Goal: Task Accomplishment & Management: Manage account settings

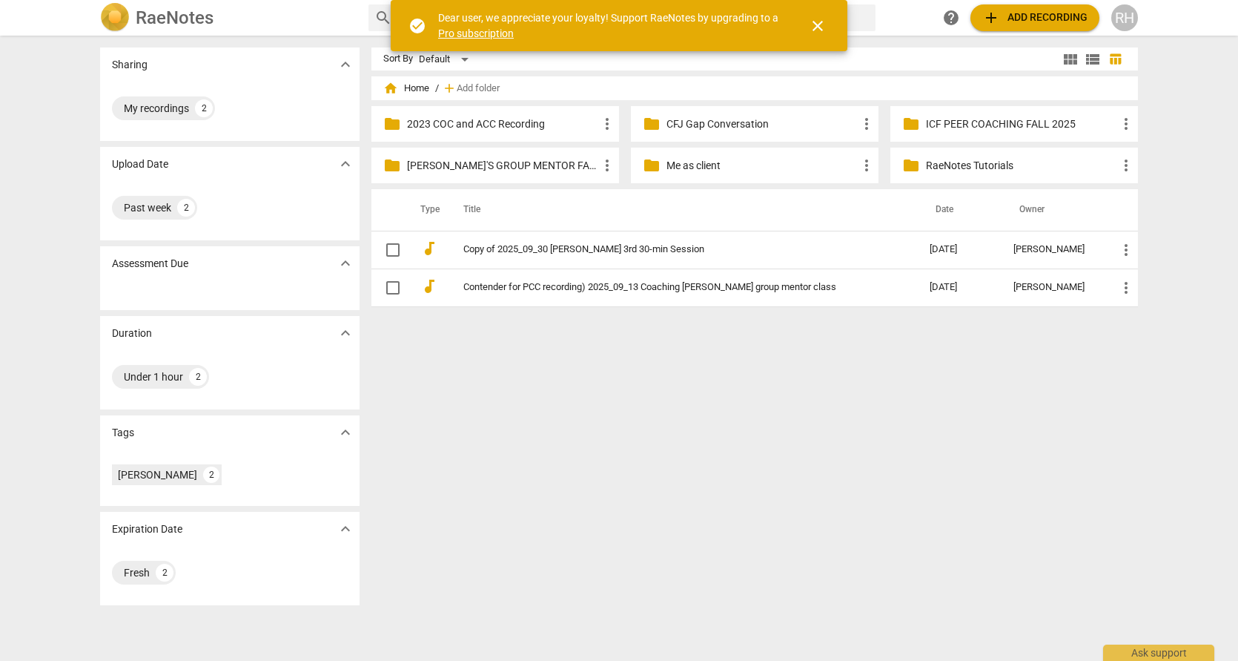
click at [824, 20] on span "close" at bounding box center [818, 26] width 18 height 18
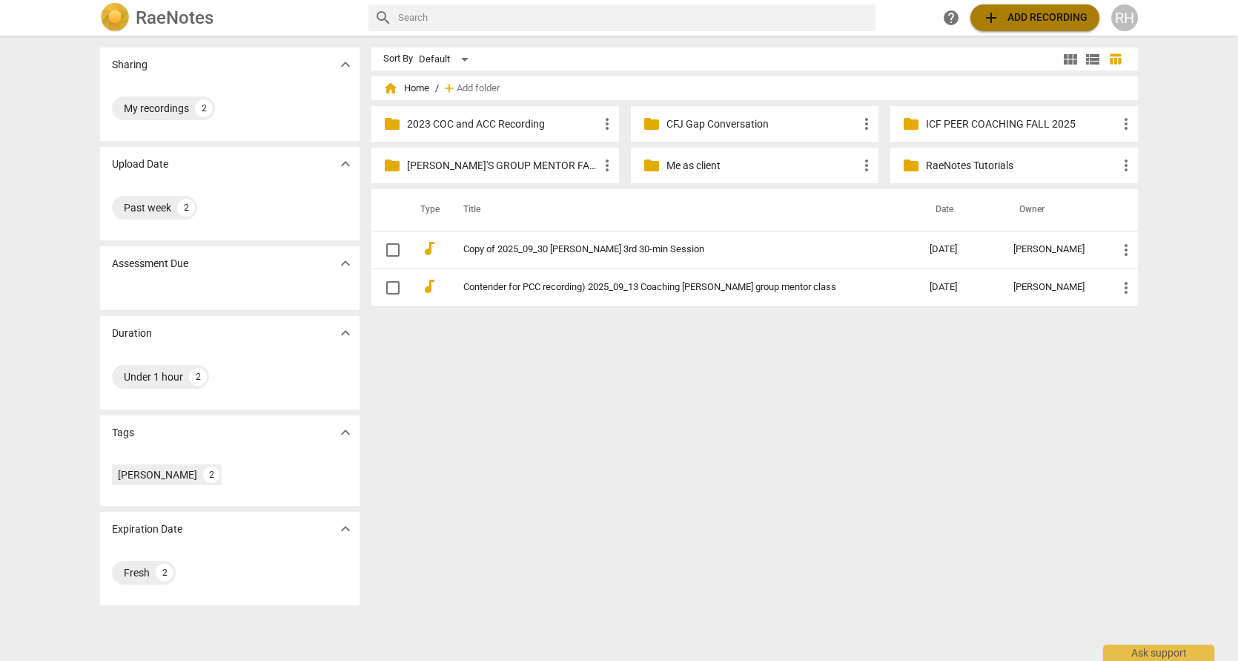
click at [991, 12] on span "add" at bounding box center [991, 18] width 18 height 18
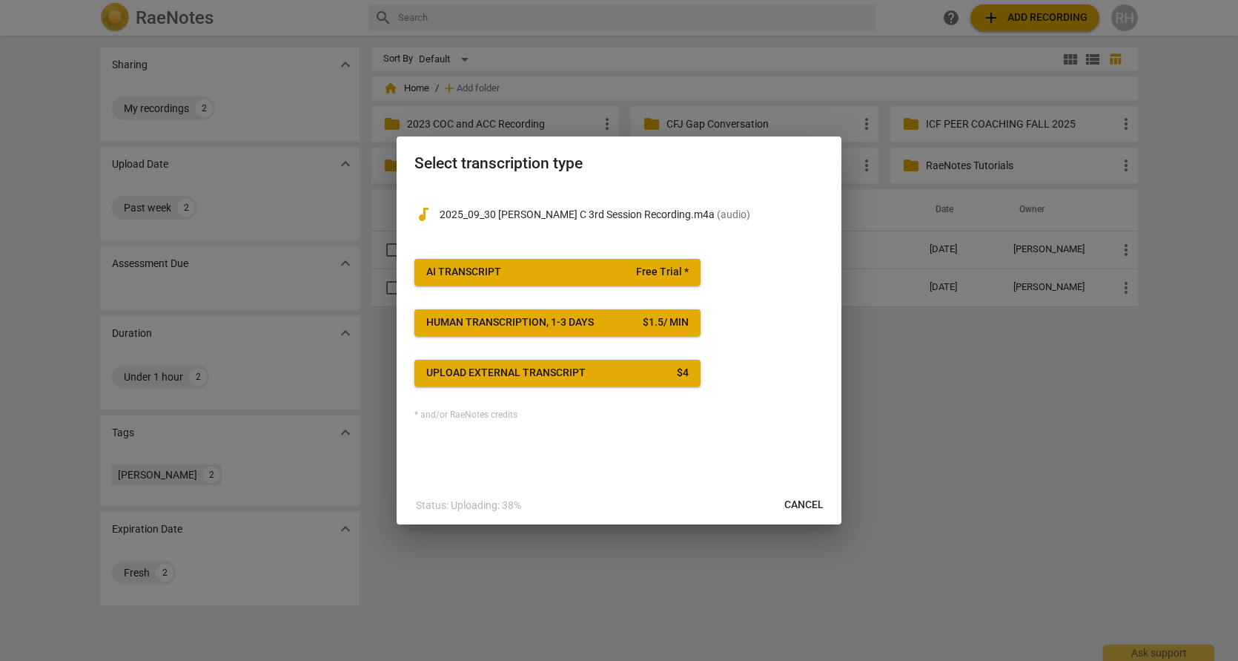
click at [612, 269] on span "AI Transcript Free Trial *" at bounding box center [557, 272] width 262 height 15
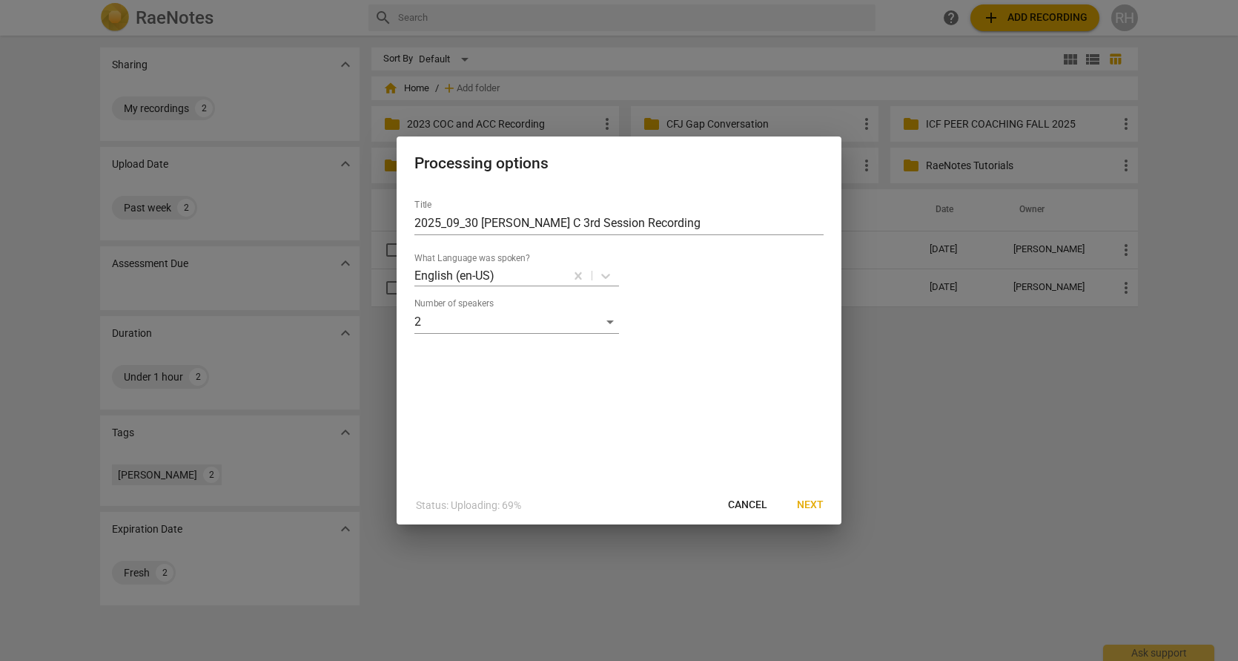
click at [812, 499] on span "Next" at bounding box center [810, 504] width 27 height 15
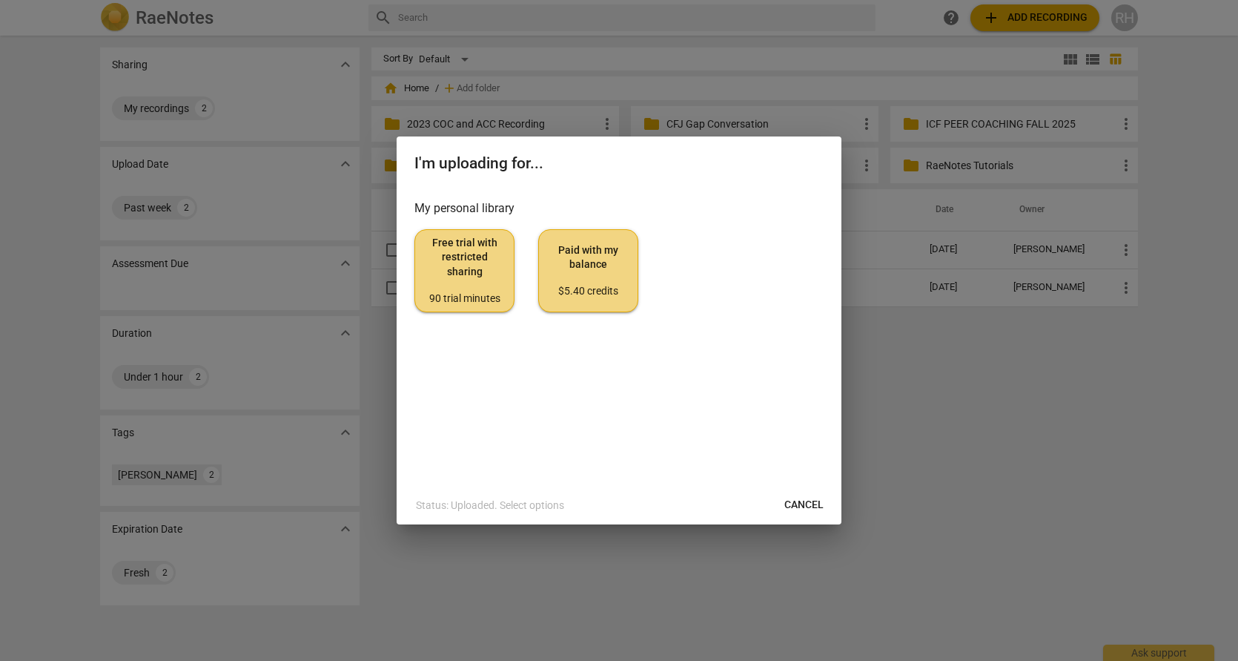
click at [592, 272] on span "Paid with my balance $5.40 credits" at bounding box center [588, 271] width 75 height 56
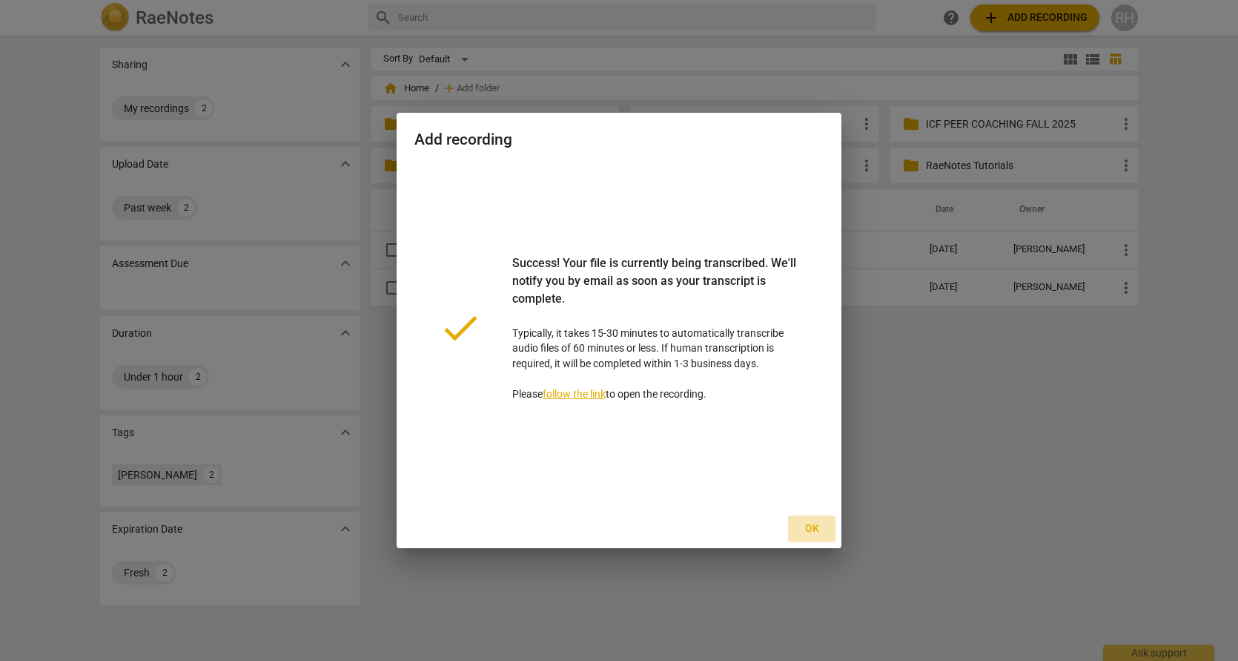
click at [813, 527] on span "Ok" at bounding box center [812, 528] width 24 height 15
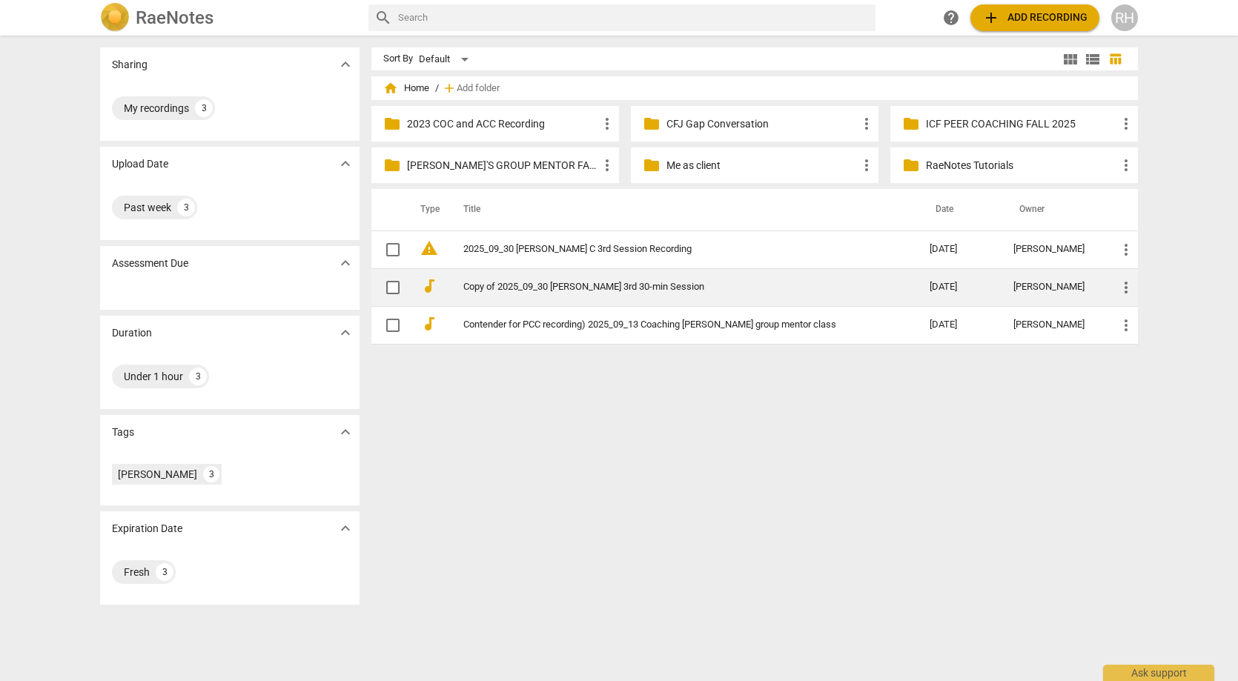
click at [577, 288] on link "Copy of 2025_09_30 [PERSON_NAME] 3rd 30-min Session" at bounding box center [669, 287] width 413 height 11
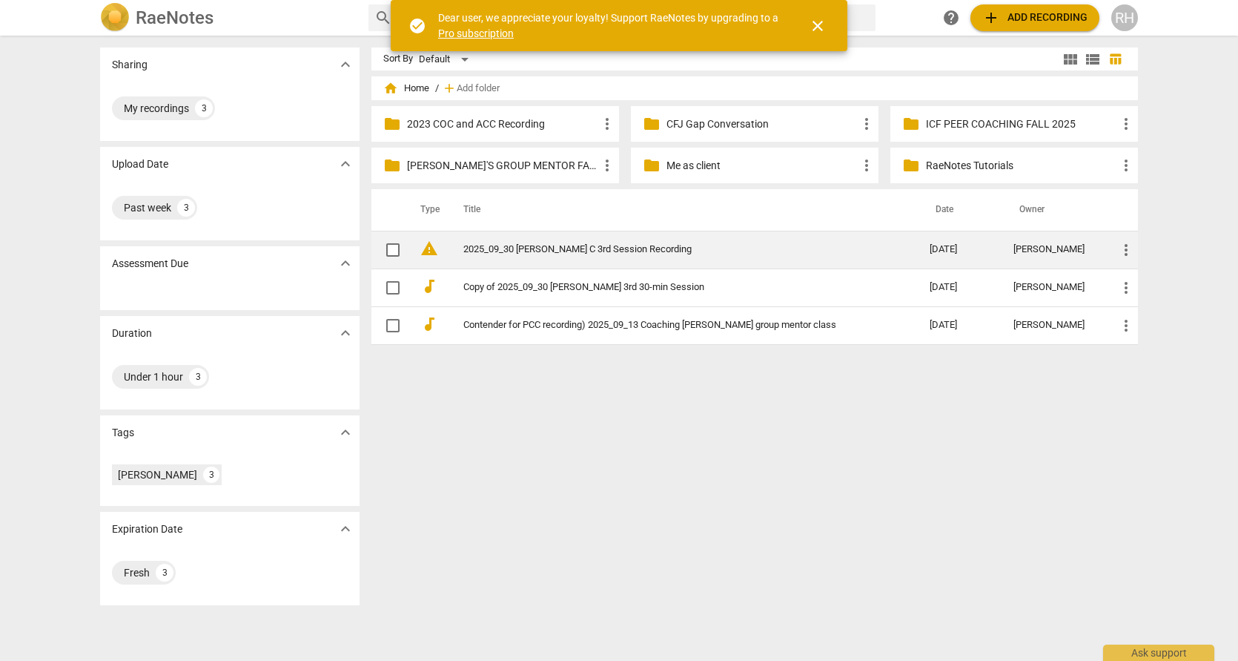
click at [534, 253] on link "2025_09_30 [PERSON_NAME] C 3rd Session Recording" at bounding box center [669, 249] width 413 height 11
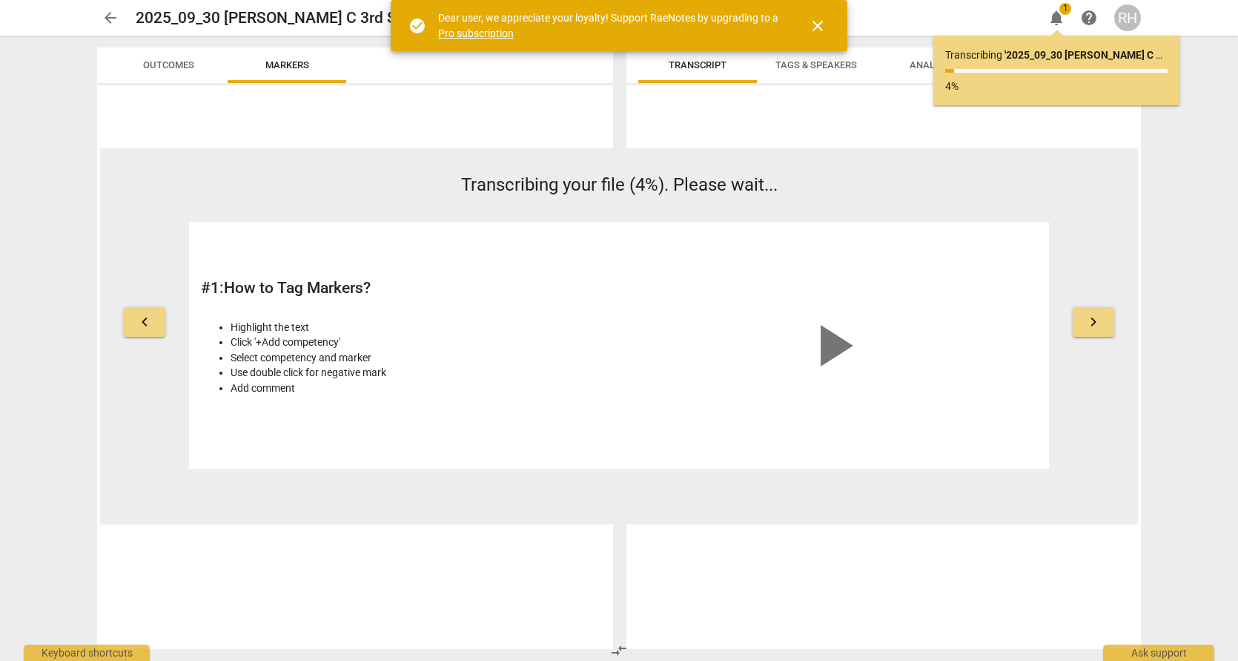
click at [814, 28] on span "close" at bounding box center [818, 26] width 18 height 18
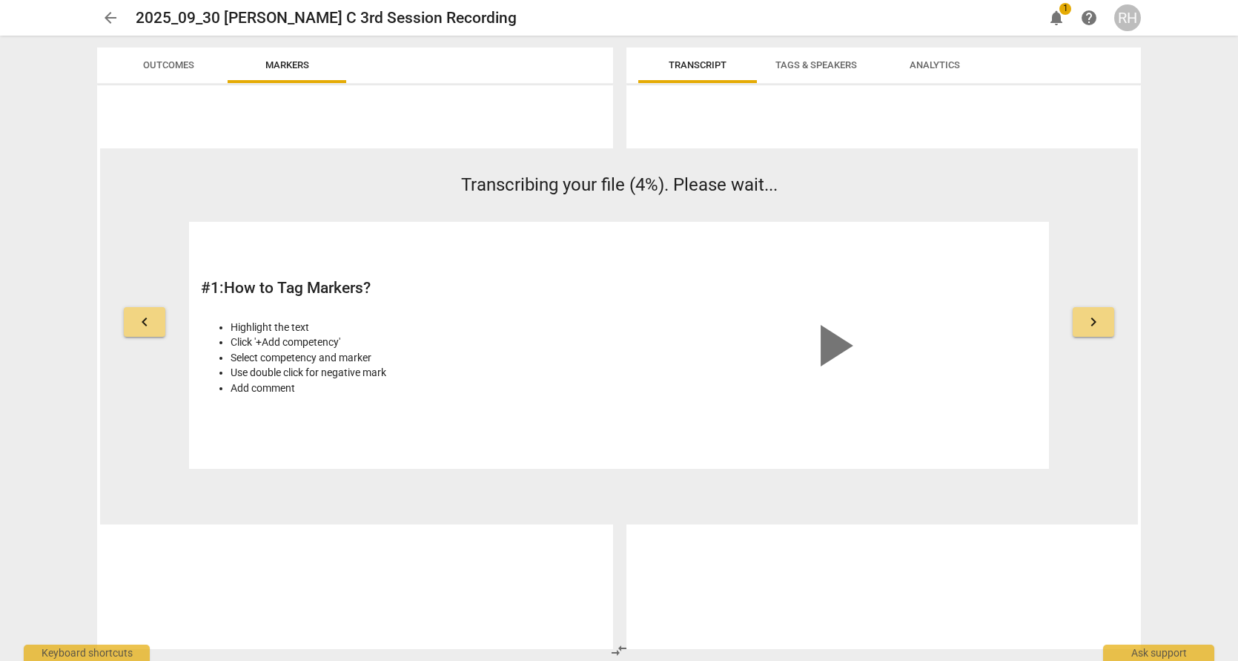
click at [112, 17] on span "arrow_back" at bounding box center [111, 18] width 18 height 18
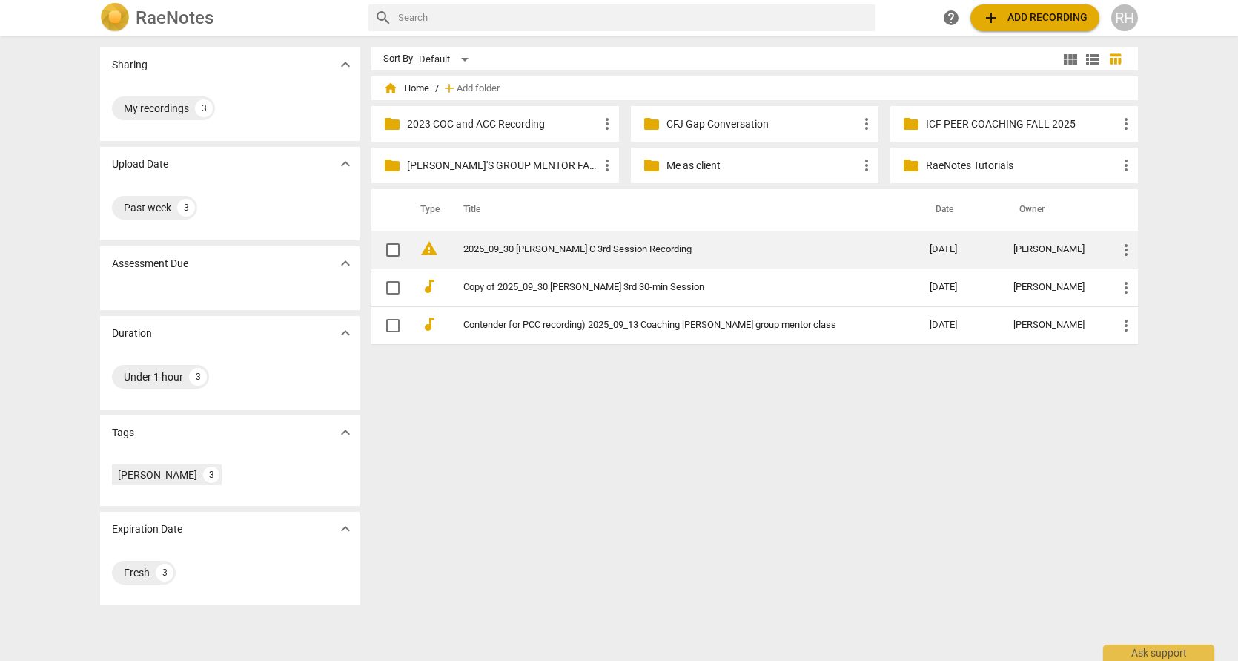
click at [600, 247] on link "2025_09_30 [PERSON_NAME] C 3rd Session Recording" at bounding box center [669, 249] width 413 height 11
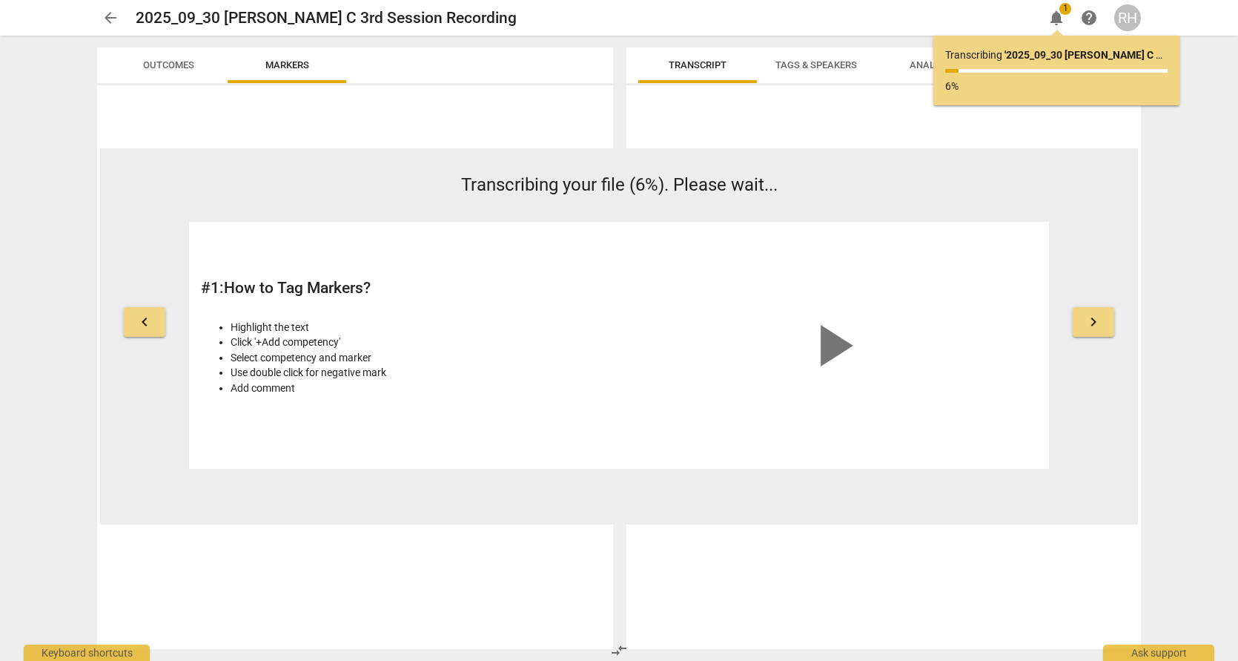
click at [1111, 73] on div "Transcribing ' 2025_09_30 Tracy C 3rd Session Recording ' ... 6%" at bounding box center [1056, 70] width 222 height 46
click at [828, 336] on span "play_arrow" at bounding box center [832, 345] width 71 height 71
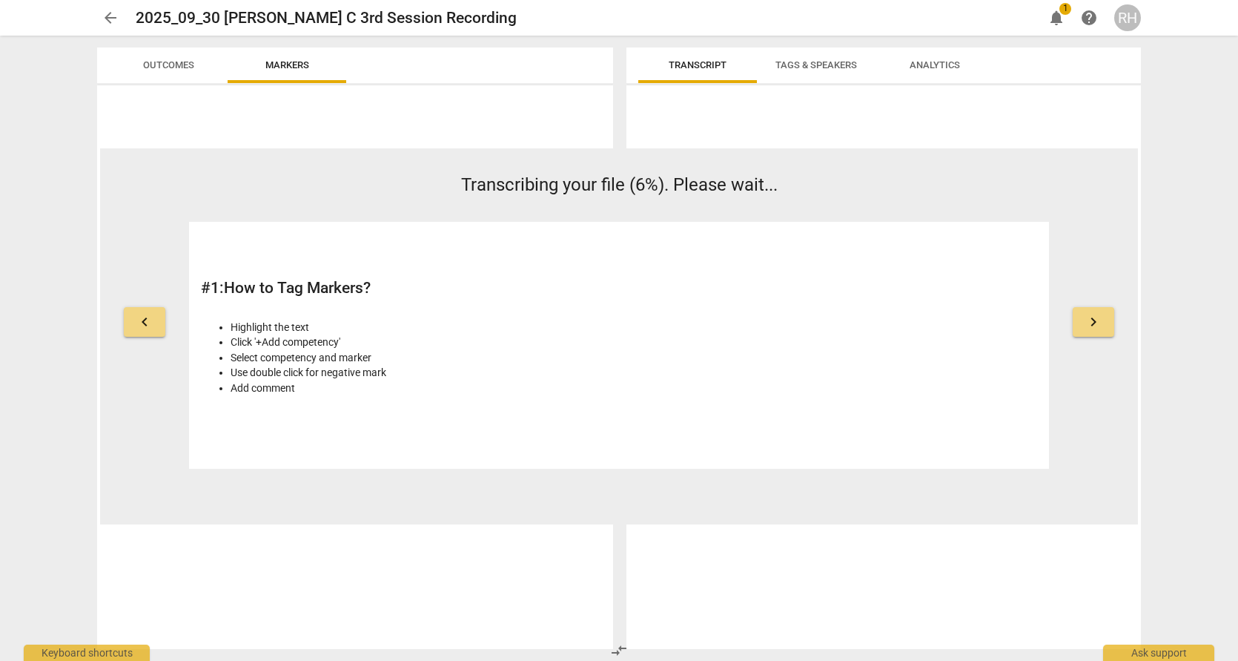
click at [690, 67] on span "Transcript" at bounding box center [698, 64] width 58 height 11
click at [1059, 14] on span "notifications" at bounding box center [1057, 18] width 18 height 18
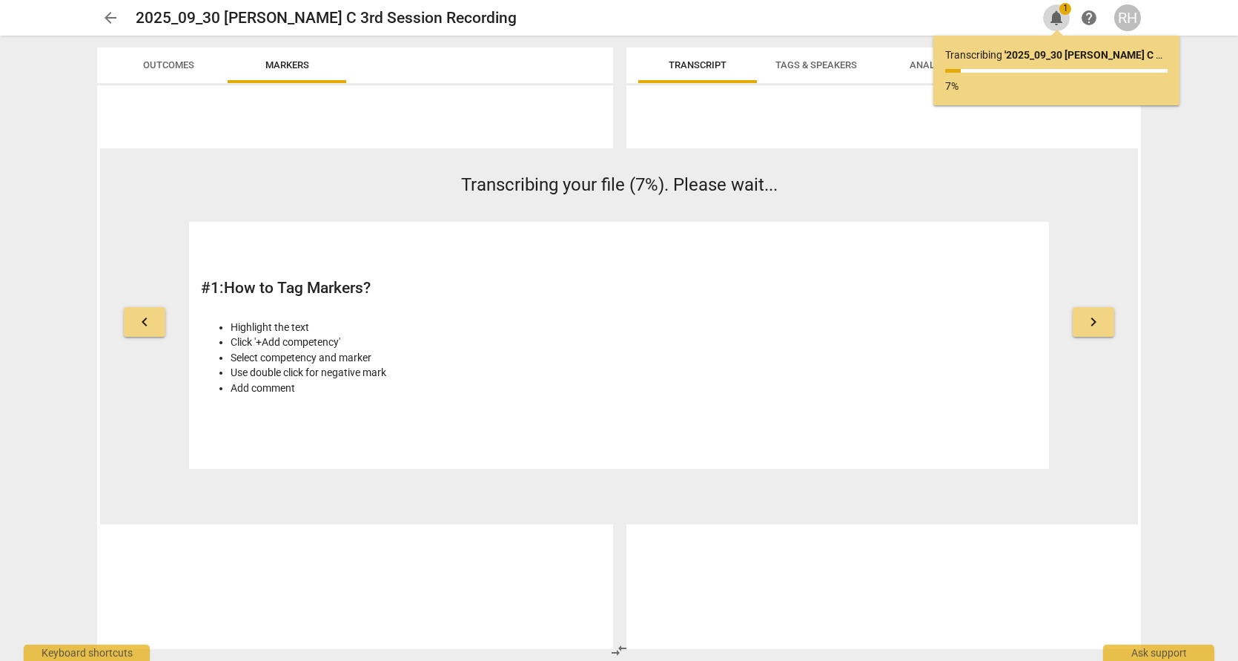
click at [1058, 17] on span "notifications" at bounding box center [1057, 18] width 18 height 18
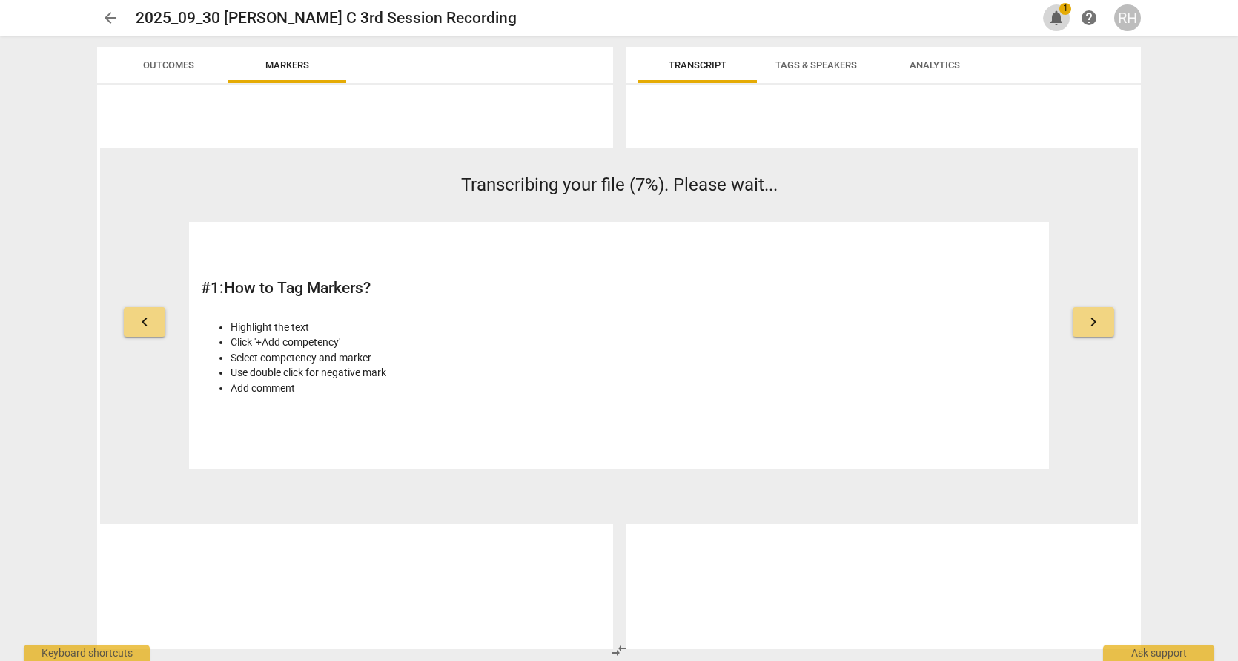
click at [1058, 17] on span "notifications" at bounding box center [1057, 18] width 18 height 18
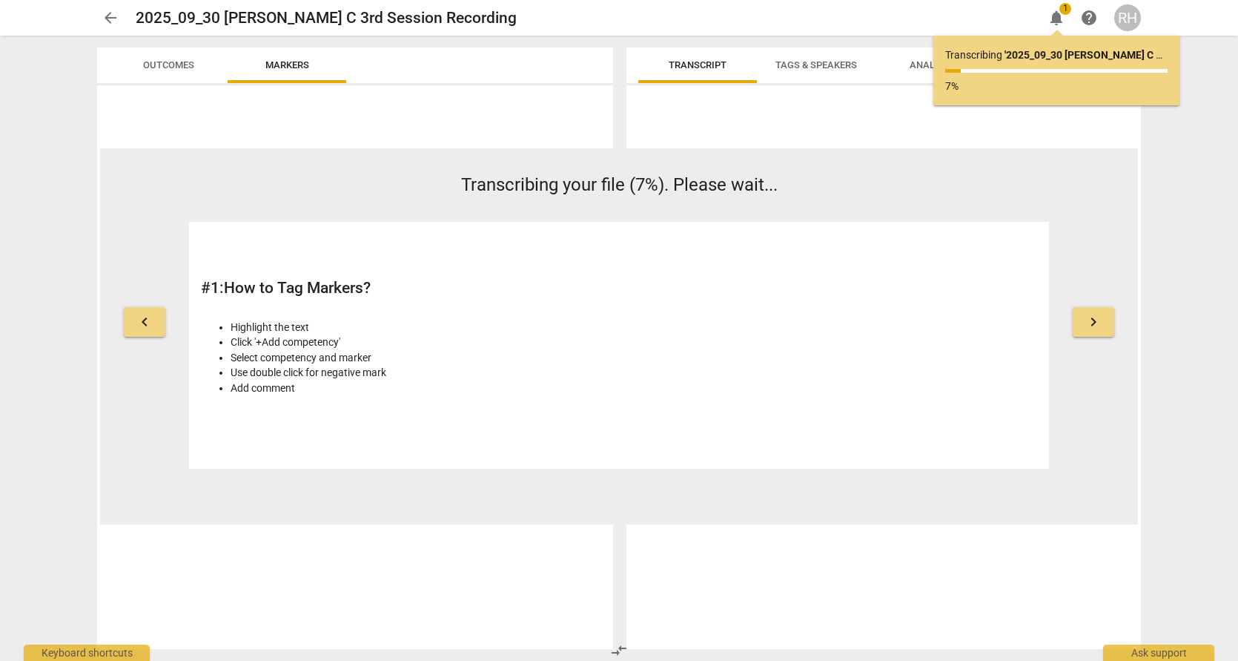
click at [996, 65] on div "Transcribing ' 2025_09_30 Tracy C 3rd Session Recording ' ... 7%" at bounding box center [1056, 70] width 222 height 46
click at [1166, 652] on div "Ask support" at bounding box center [1158, 649] width 111 height 24
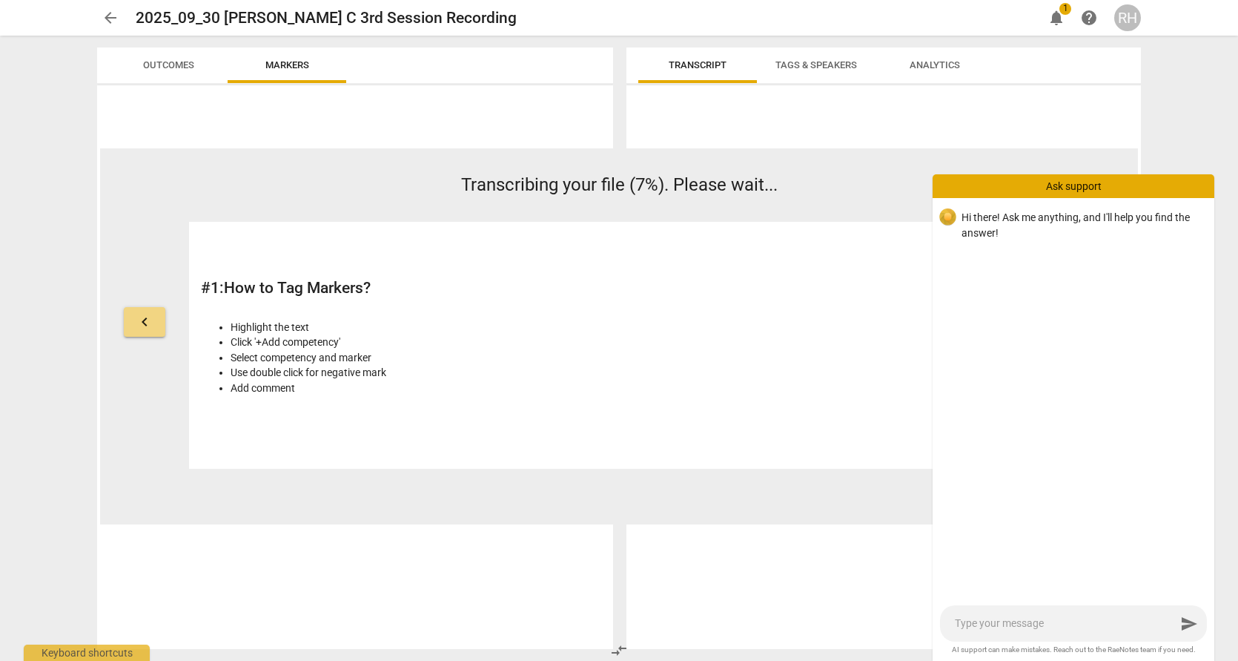
type textarea "s"
type textarea "st"
type textarea "sto"
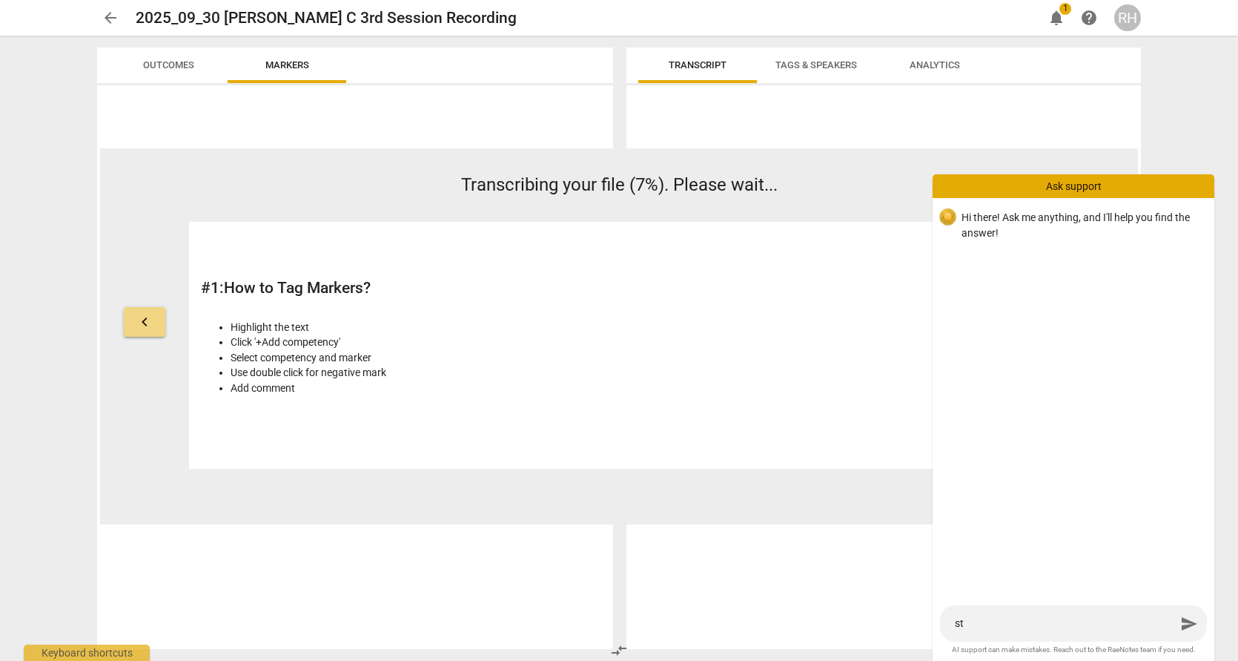
type textarea "sto"
type textarea "stop"
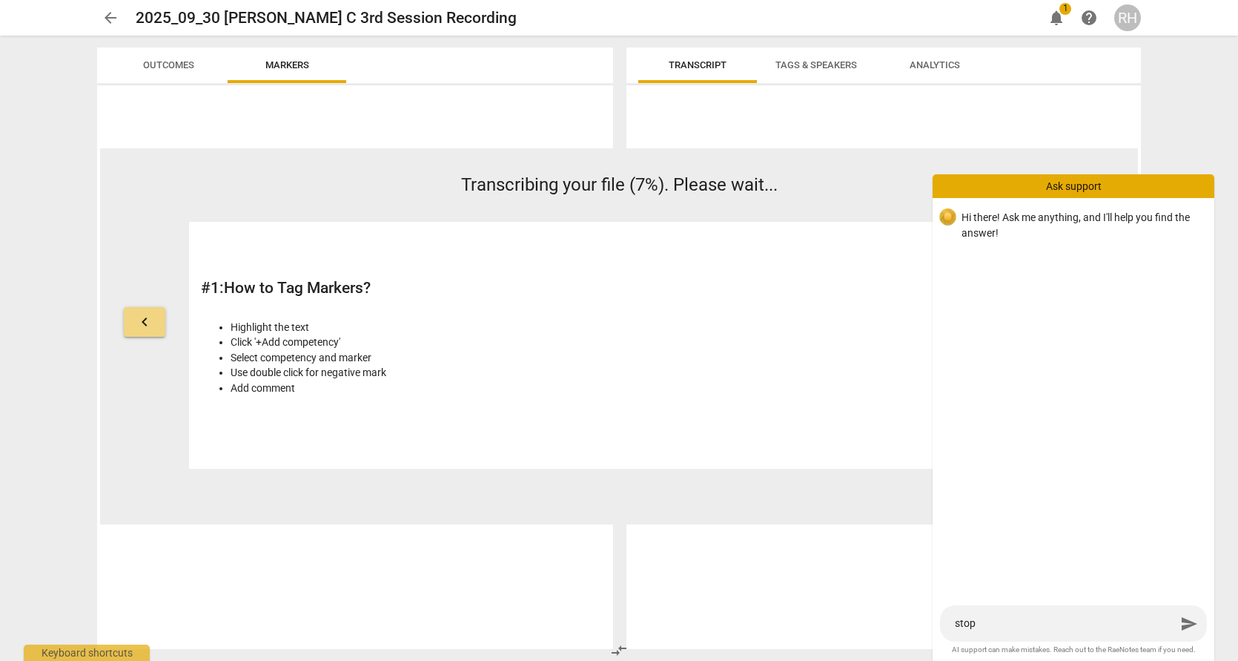
type textarea "stop t"
type textarea "stop tr"
type textarea "stop tra"
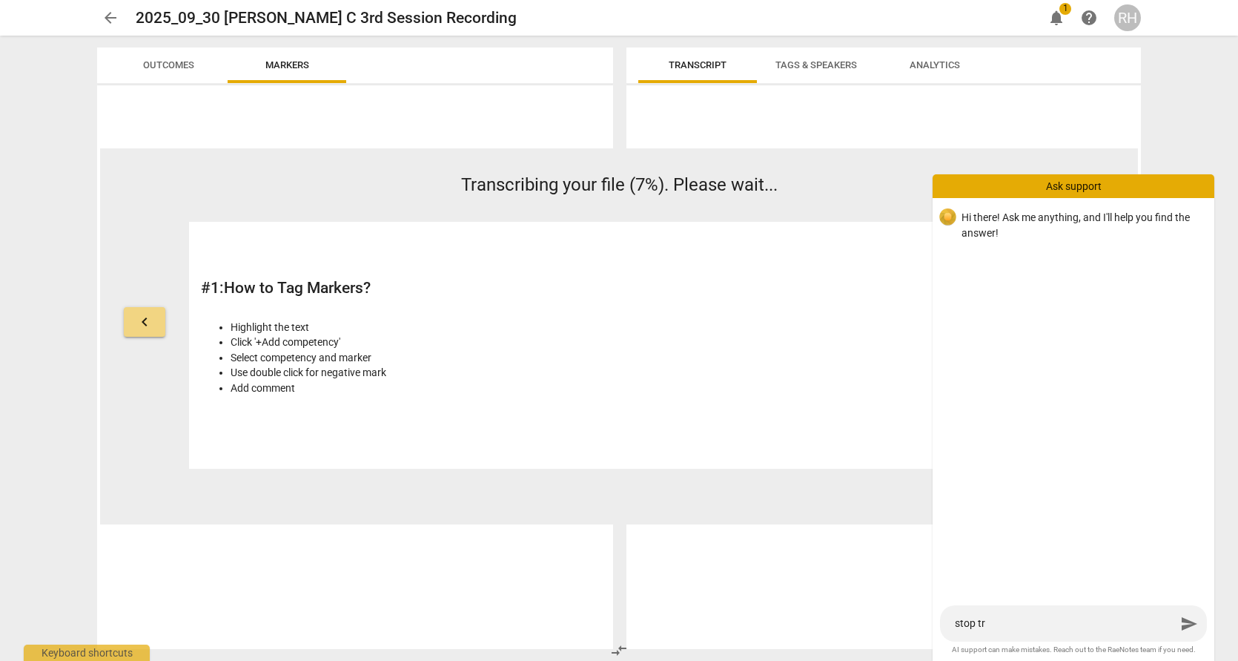
type textarea "stop tra"
type textarea "stop tran"
type textarea "stop trans"
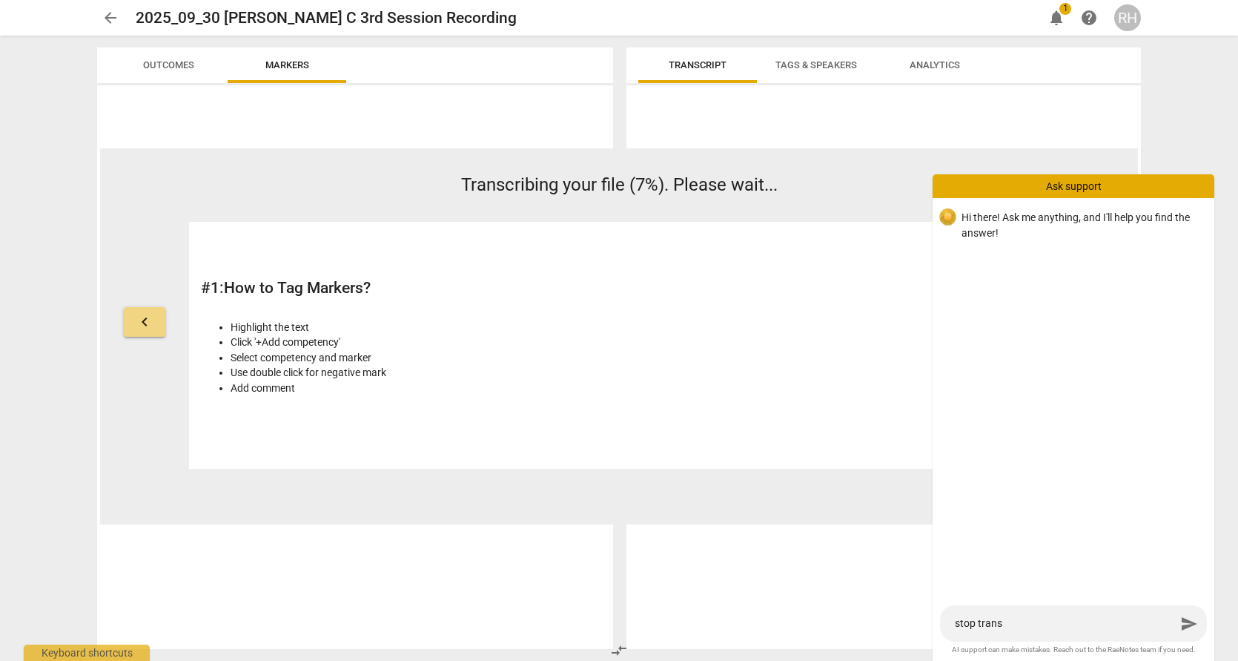
type textarea "stop transc"
type textarea "stop transcr"
type textarea "stop transcri"
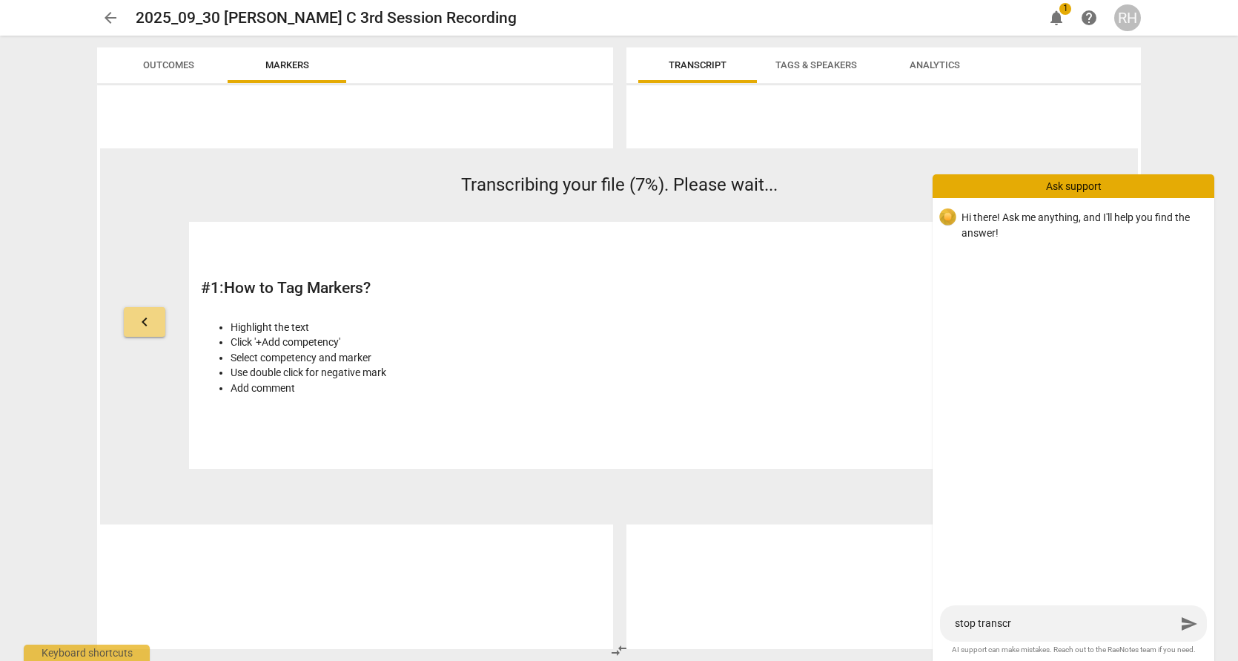
type textarea "stop transcri"
type textarea "stop transcrip"
type textarea "stop transcript"
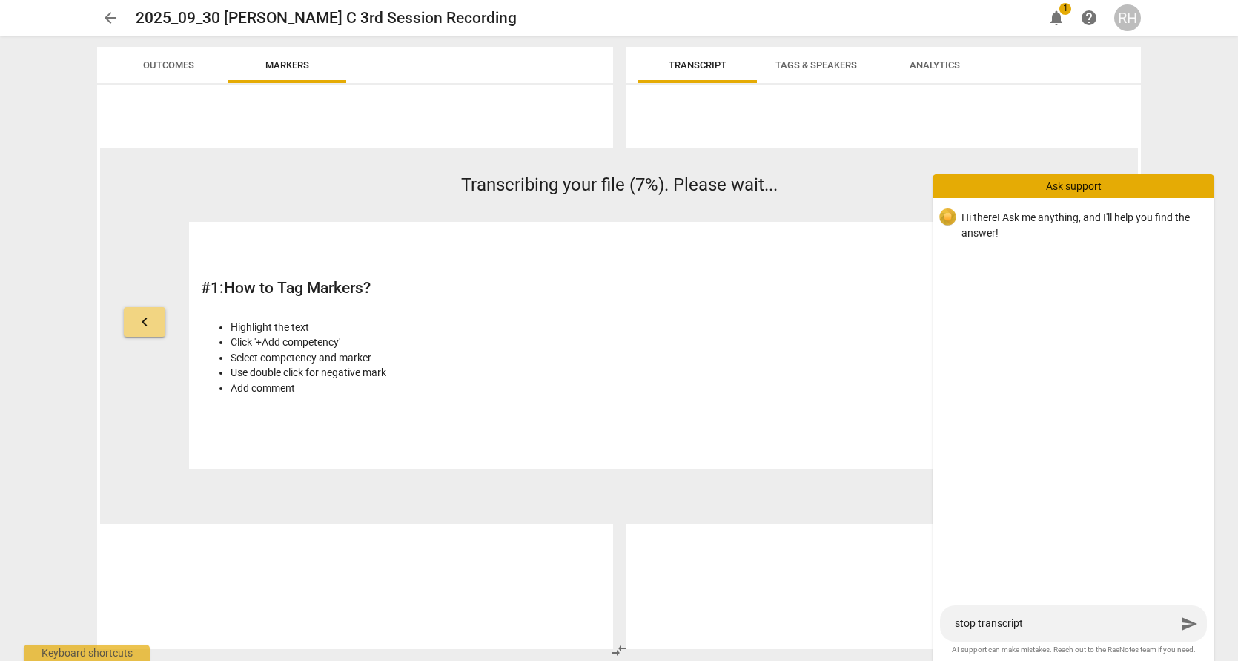
type textarea "stop transcripti"
type textarea "stop transcriptio"
type textarea "stop transcription"
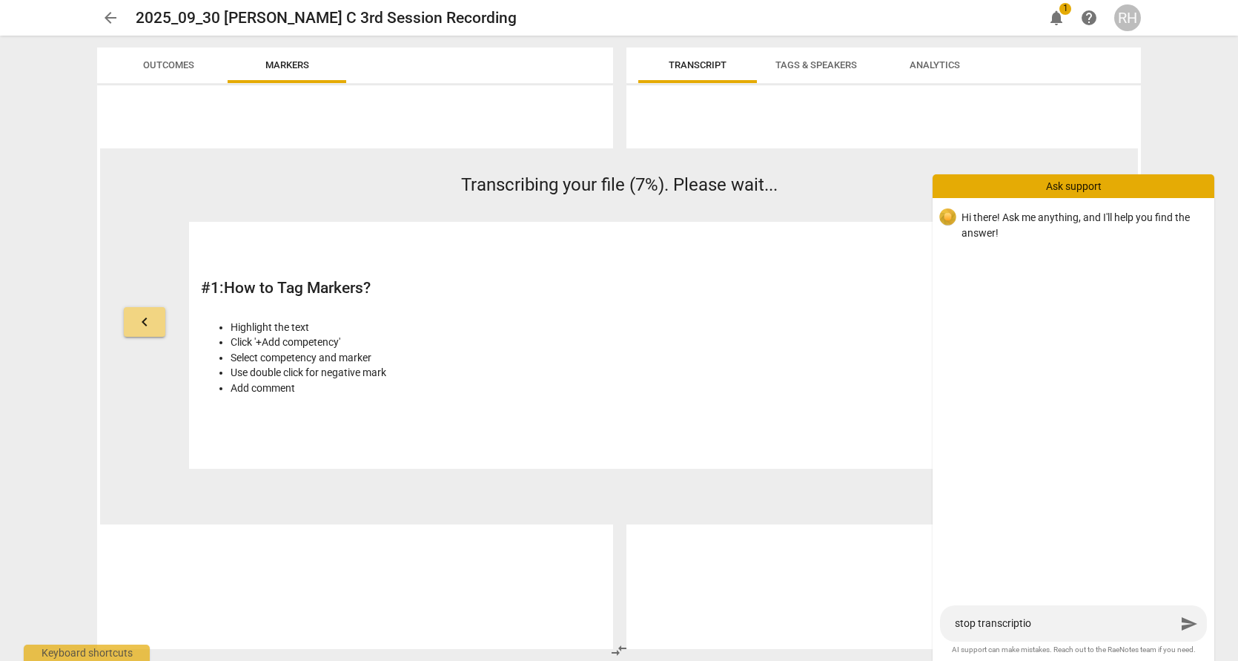
type textarea "stop transcription"
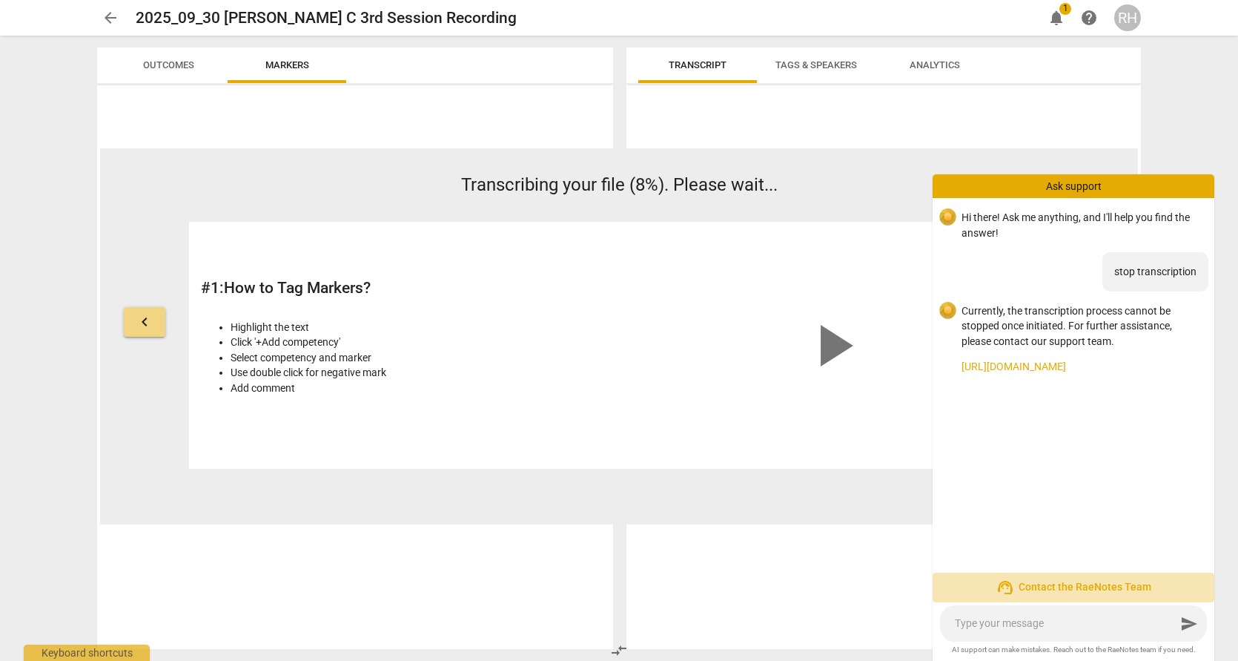
click at [1073, 589] on span "support_agent Contact the RaeNotes Team" at bounding box center [1074, 587] width 258 height 18
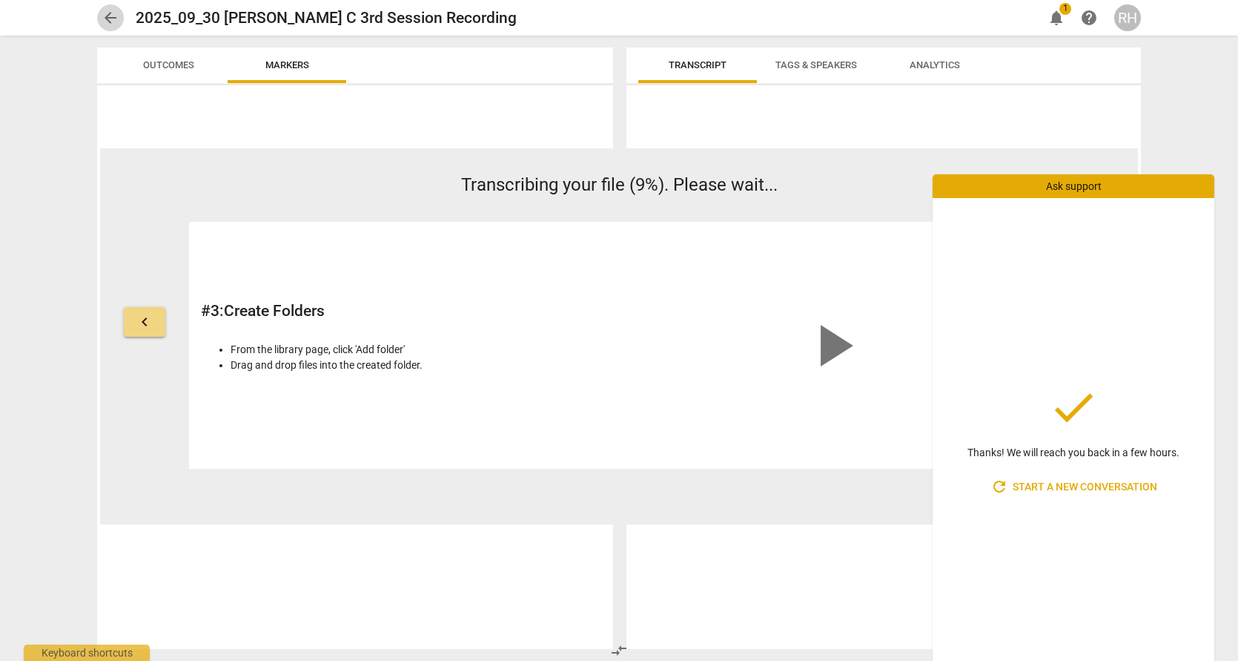
click at [104, 13] on span "arrow_back" at bounding box center [111, 18] width 18 height 18
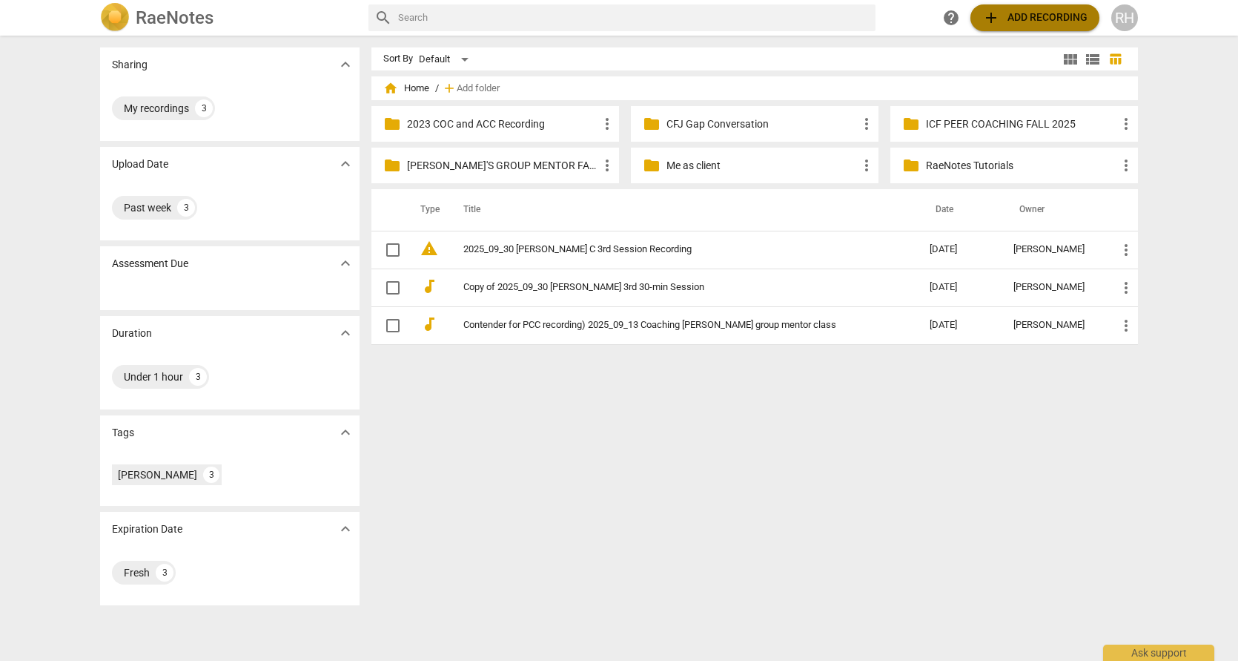
click at [1003, 16] on span "add Add recording" at bounding box center [1034, 18] width 105 height 18
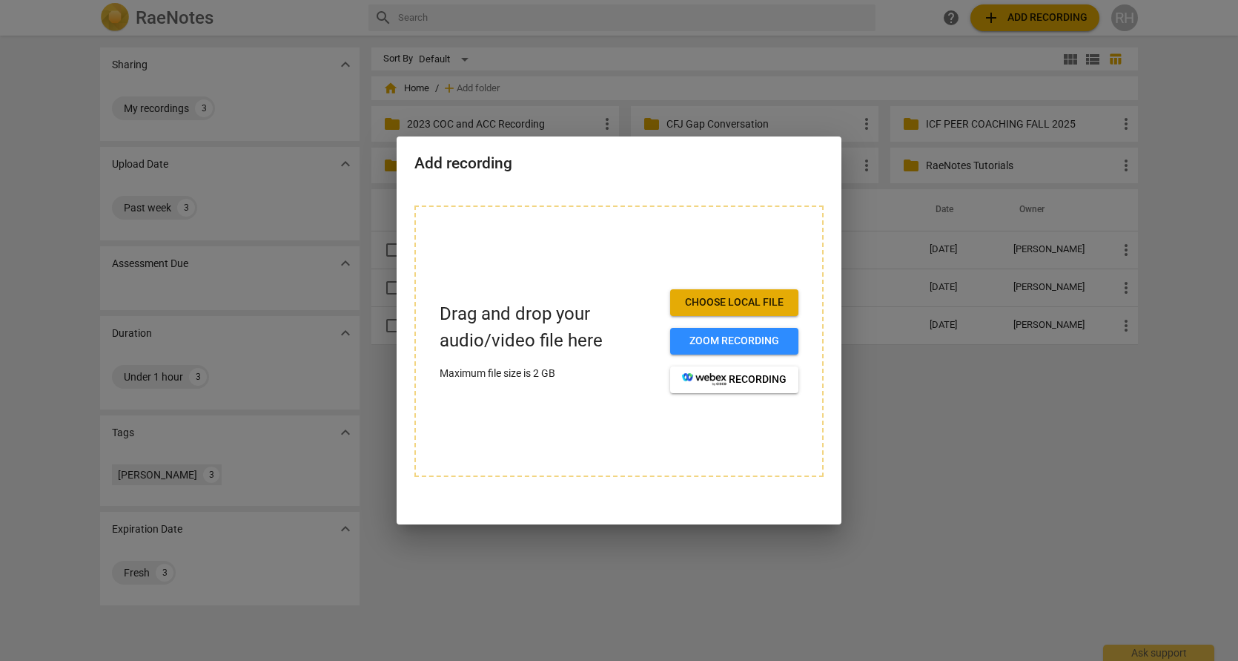
click at [695, 301] on span "Choose local file" at bounding box center [734, 302] width 105 height 15
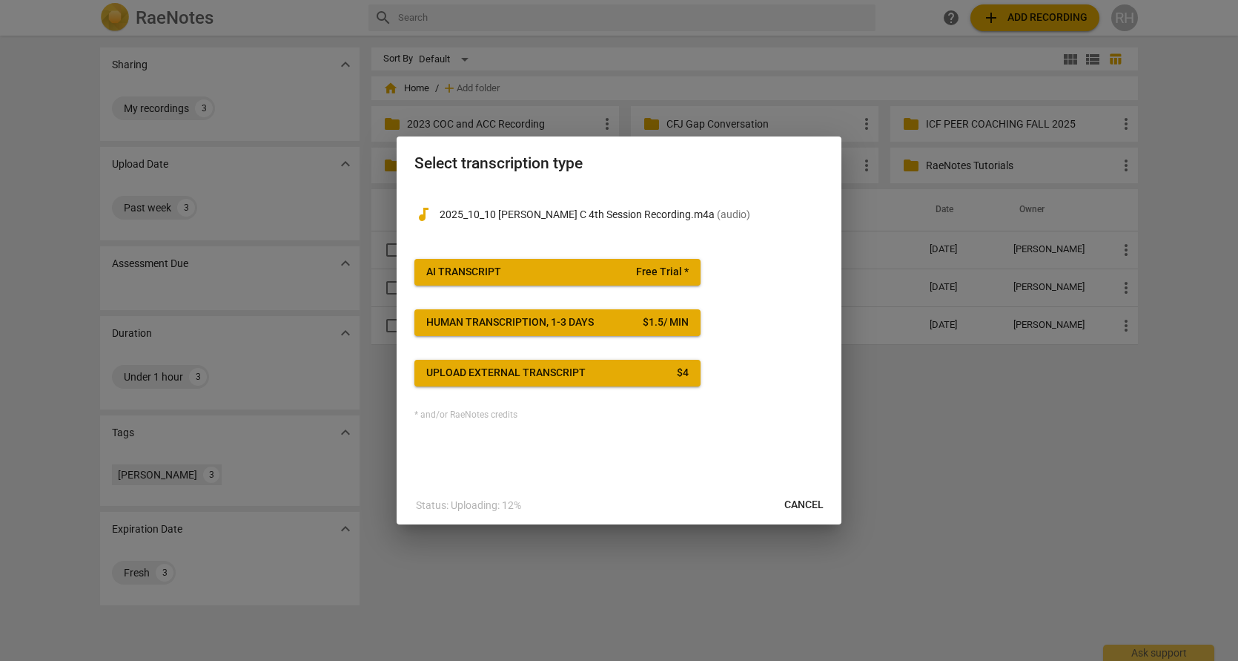
click at [628, 266] on span "AI Transcript Free Trial *" at bounding box center [557, 272] width 262 height 15
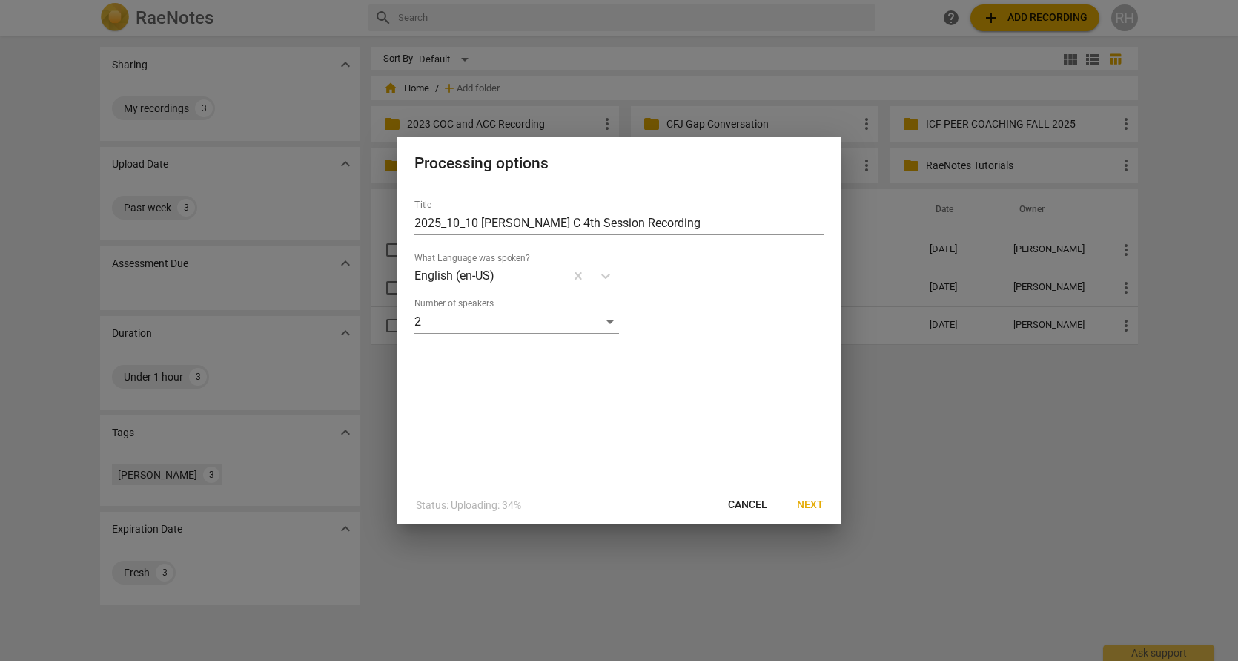
click at [813, 503] on span "Next" at bounding box center [810, 504] width 27 height 15
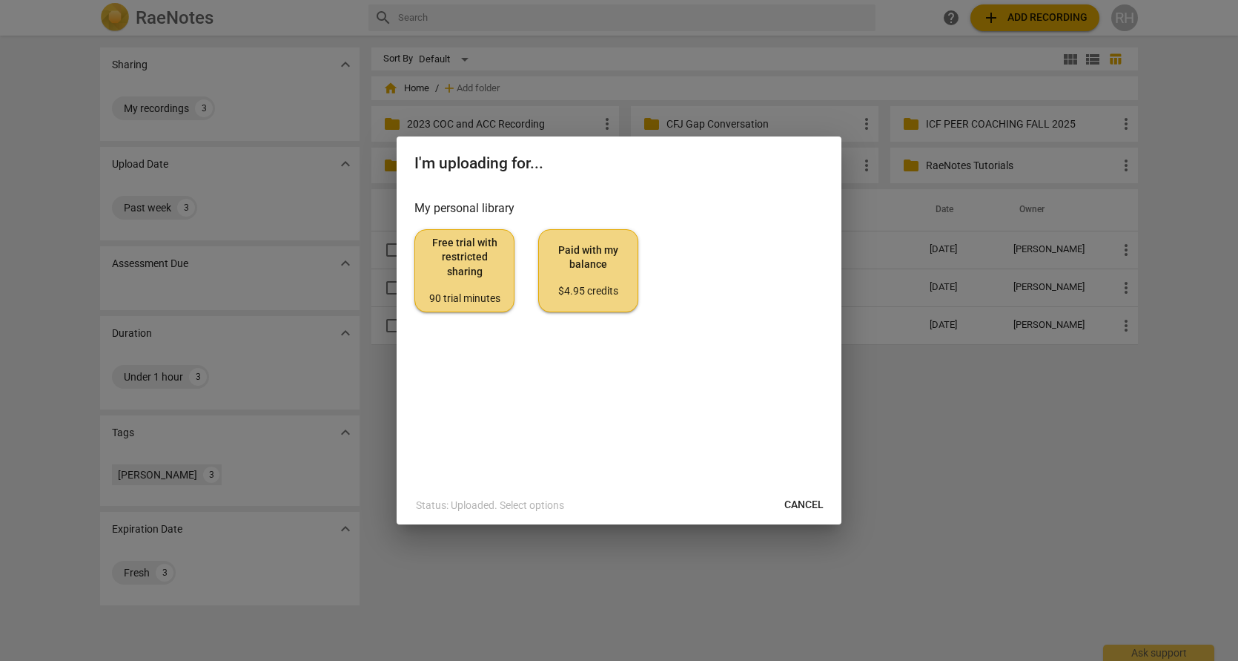
click at [581, 270] on span "Paid with my balance $4.95 credits" at bounding box center [588, 271] width 75 height 56
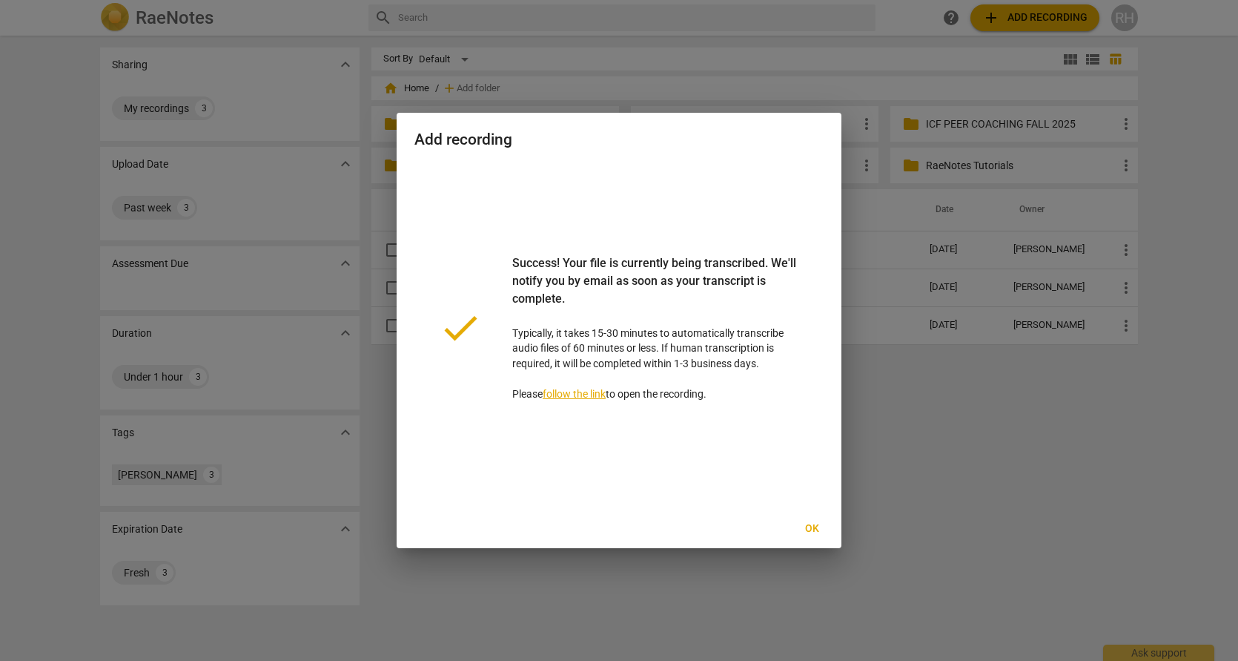
click at [813, 527] on span "Ok" at bounding box center [812, 528] width 24 height 15
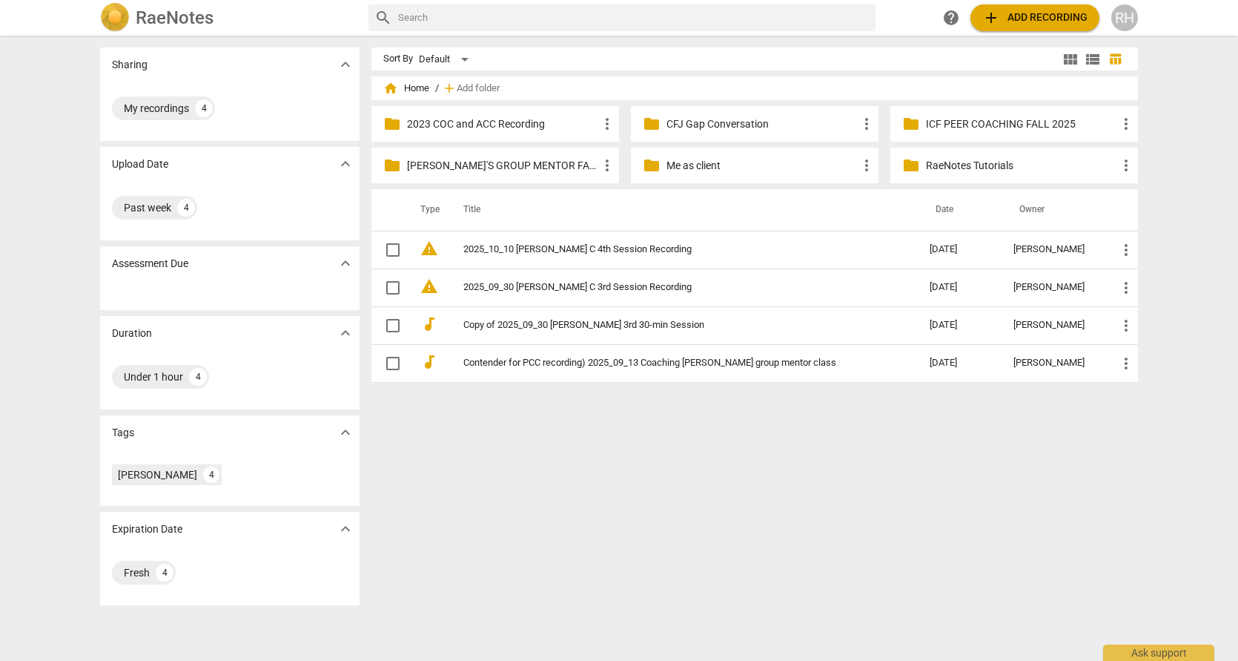
click at [933, 120] on p "ICF PEER COACHING FALL 2025" at bounding box center [1021, 124] width 191 height 16
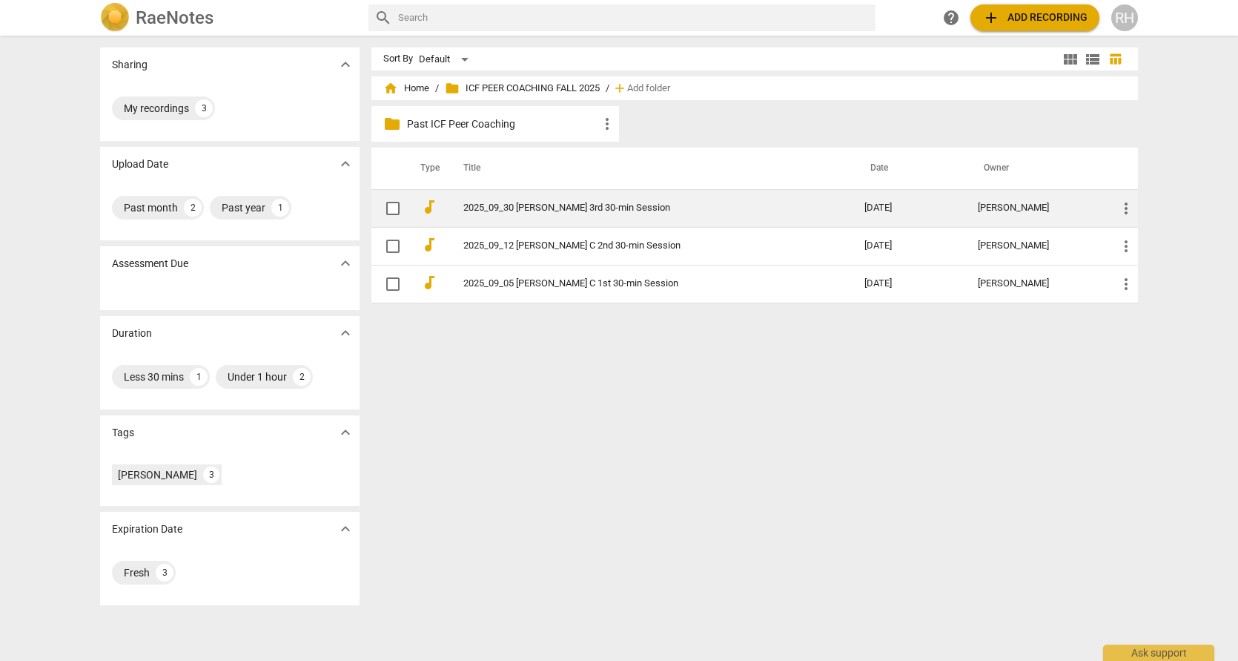
click at [557, 205] on link "2025_09_30 [PERSON_NAME] 3rd 30-min Session" at bounding box center [637, 207] width 348 height 11
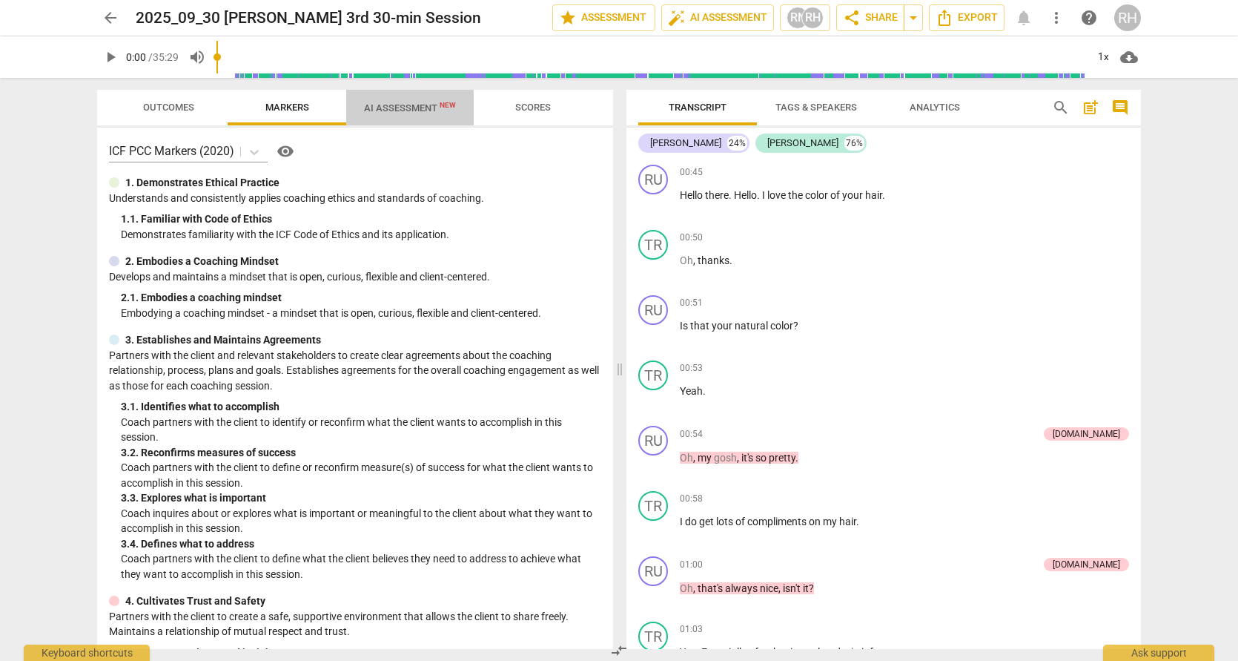
click at [417, 105] on span "AI Assessment New" at bounding box center [410, 107] width 92 height 11
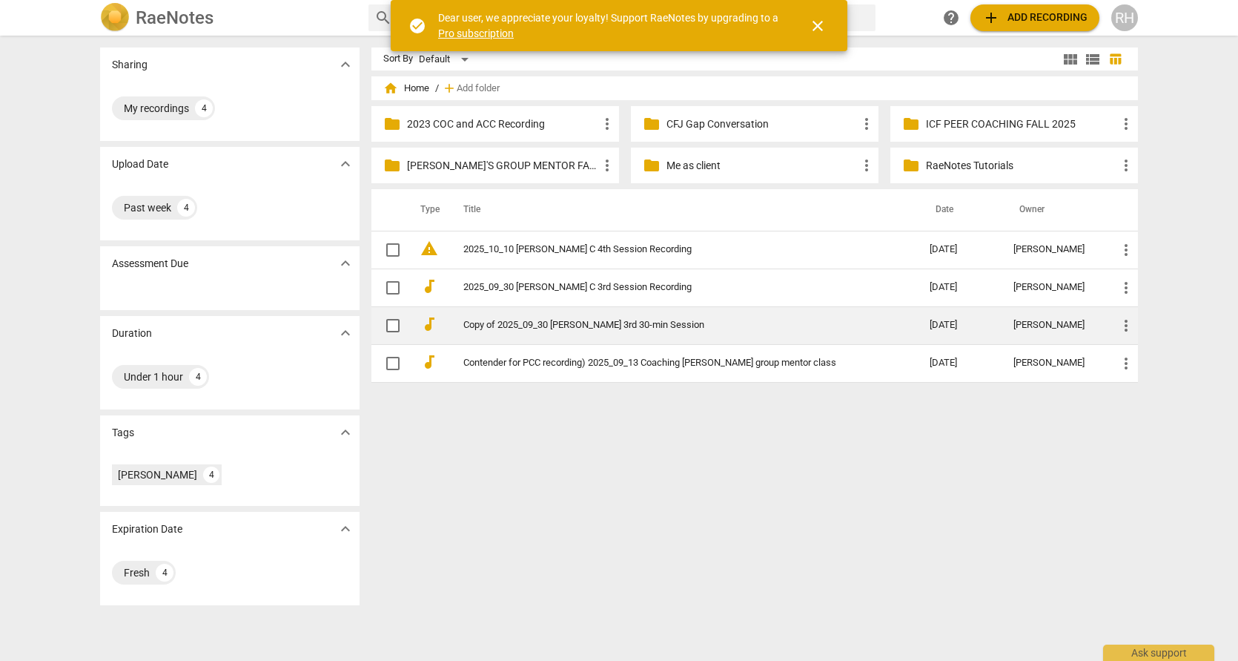
click at [525, 325] on link "Copy of 2025_09_30 [PERSON_NAME] 3rd 30-min Session" at bounding box center [669, 325] width 413 height 11
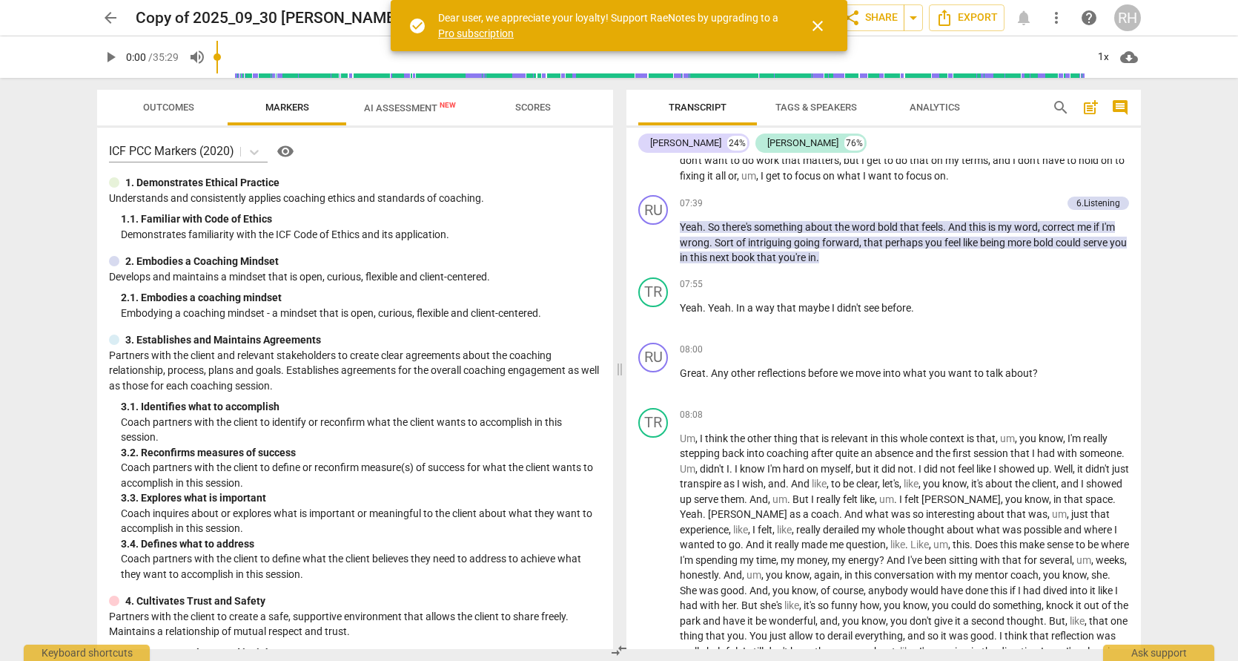
scroll to position [2416, 0]
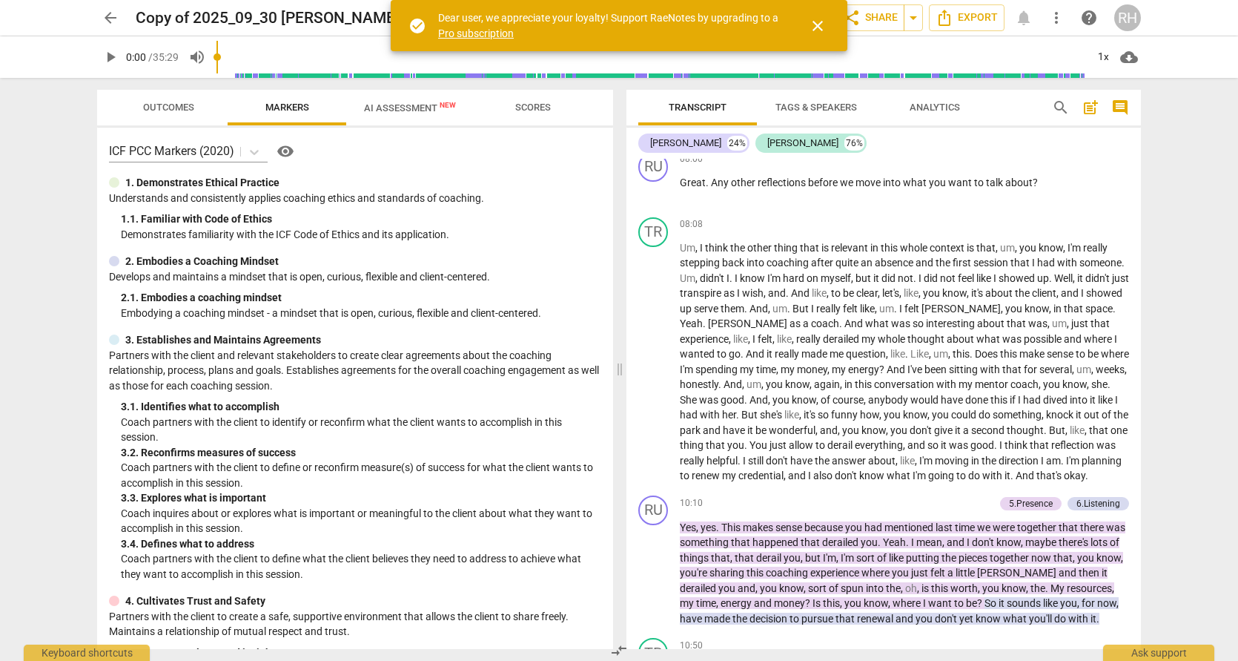
click at [173, 113] on span "Outcomes" at bounding box center [168, 108] width 87 height 20
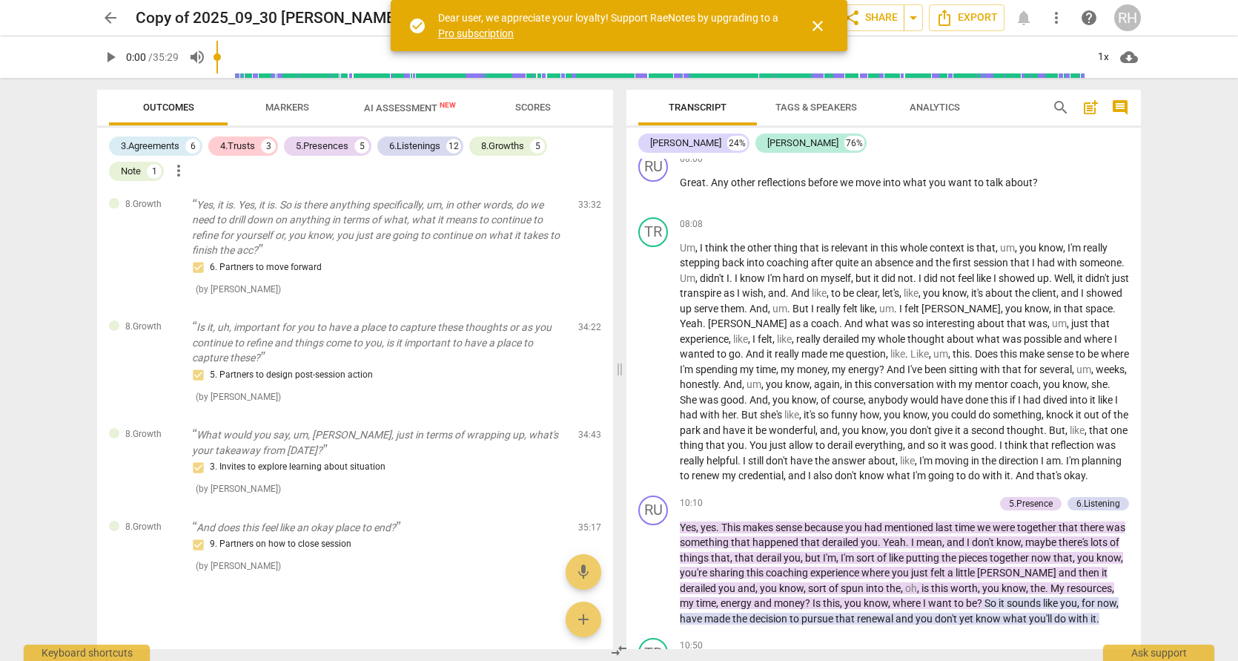
scroll to position [0, 0]
click at [104, 13] on span "arrow_back" at bounding box center [111, 18] width 18 height 18
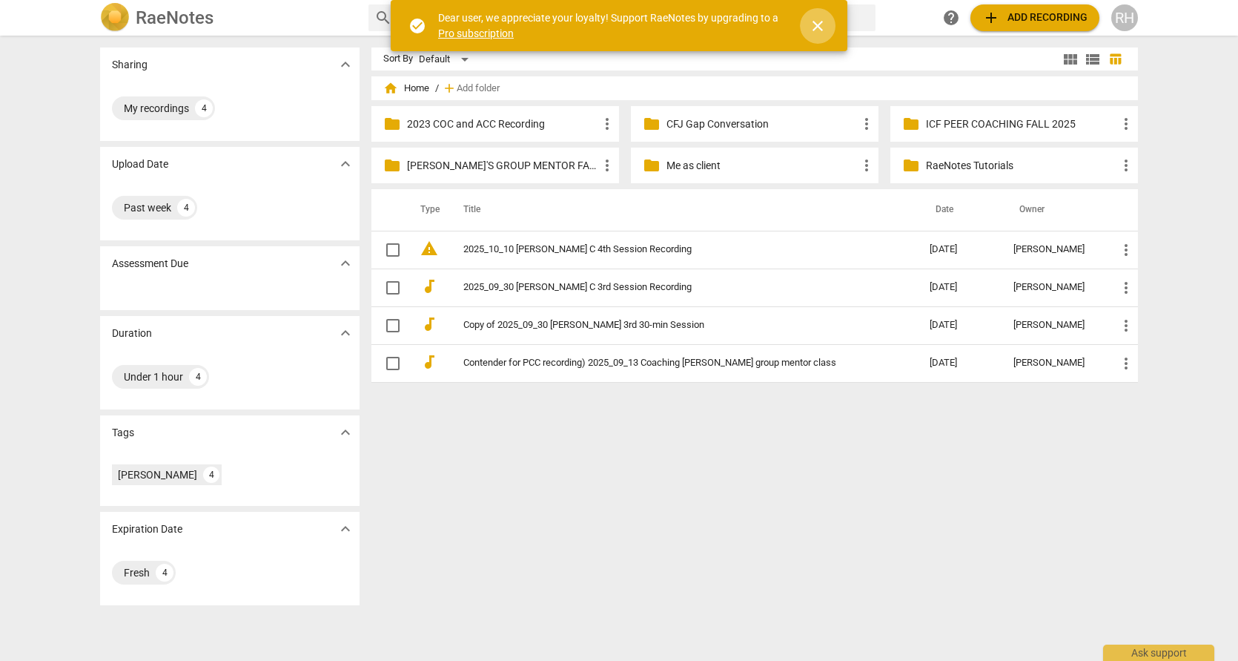
click at [816, 19] on span "close" at bounding box center [818, 26] width 18 height 18
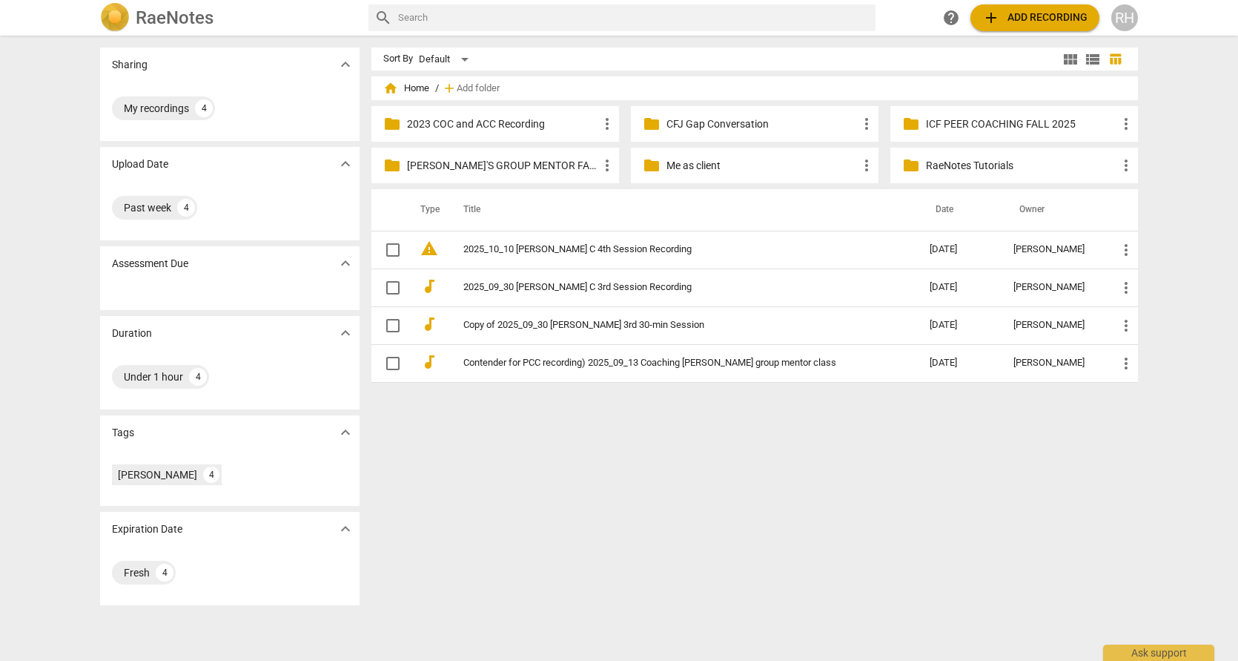
click at [956, 122] on p "ICF PEER COACHING FALL 2025" at bounding box center [1021, 124] width 191 height 16
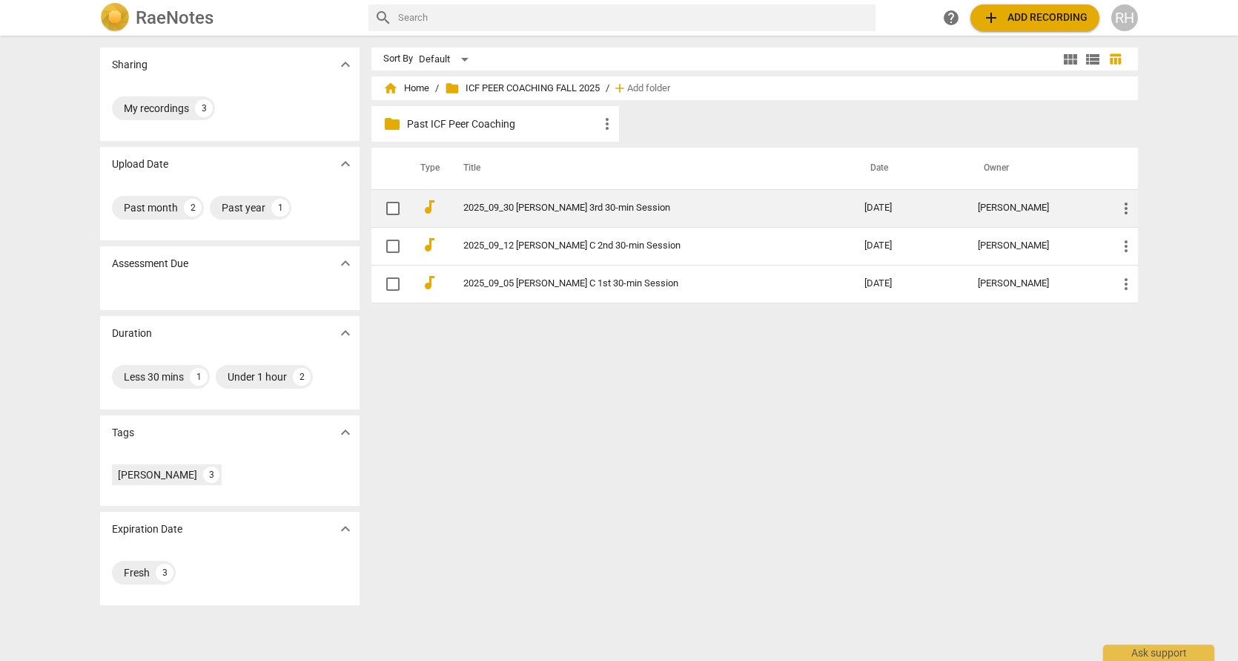
click at [549, 212] on link "2025_09_30 [PERSON_NAME] 3rd 30-min Session" at bounding box center [637, 207] width 348 height 11
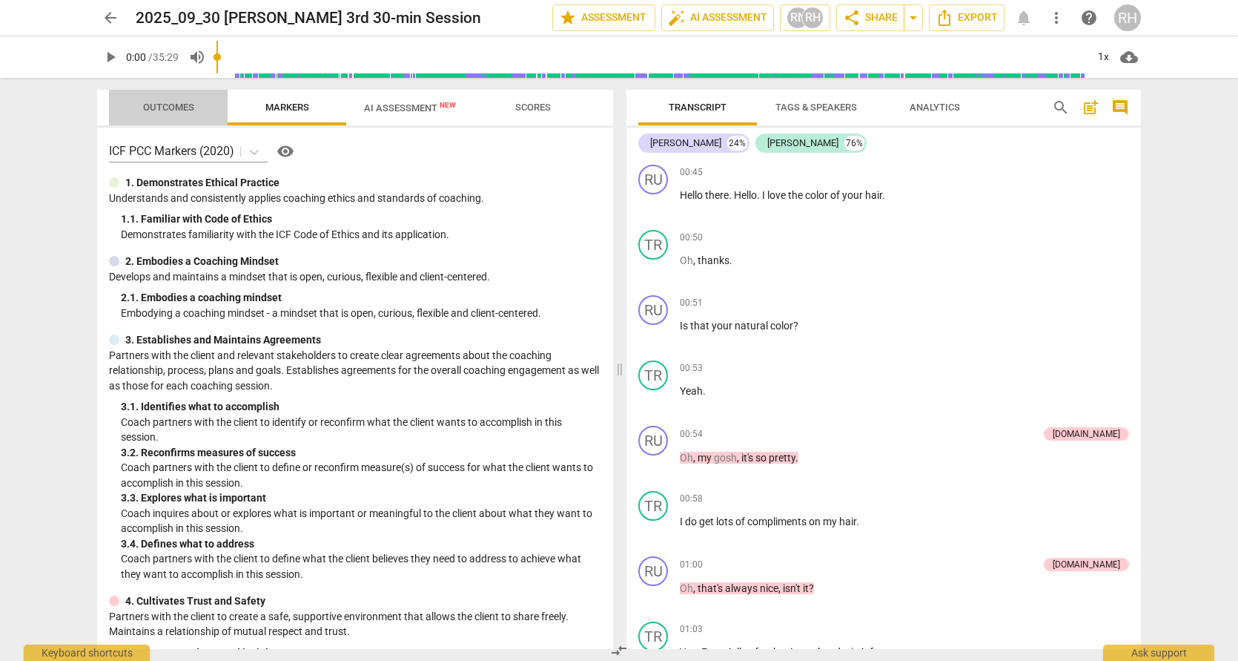
click at [187, 109] on span "Outcomes" at bounding box center [168, 107] width 51 height 11
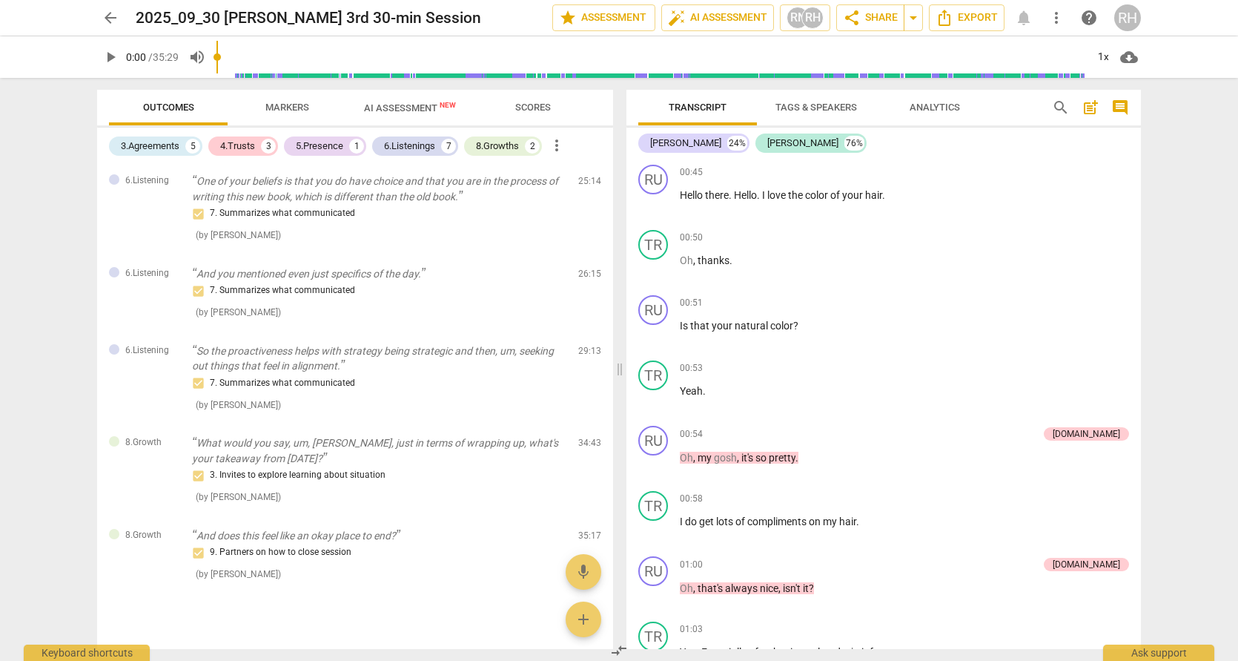
click at [110, 18] on span "arrow_back" at bounding box center [111, 18] width 18 height 18
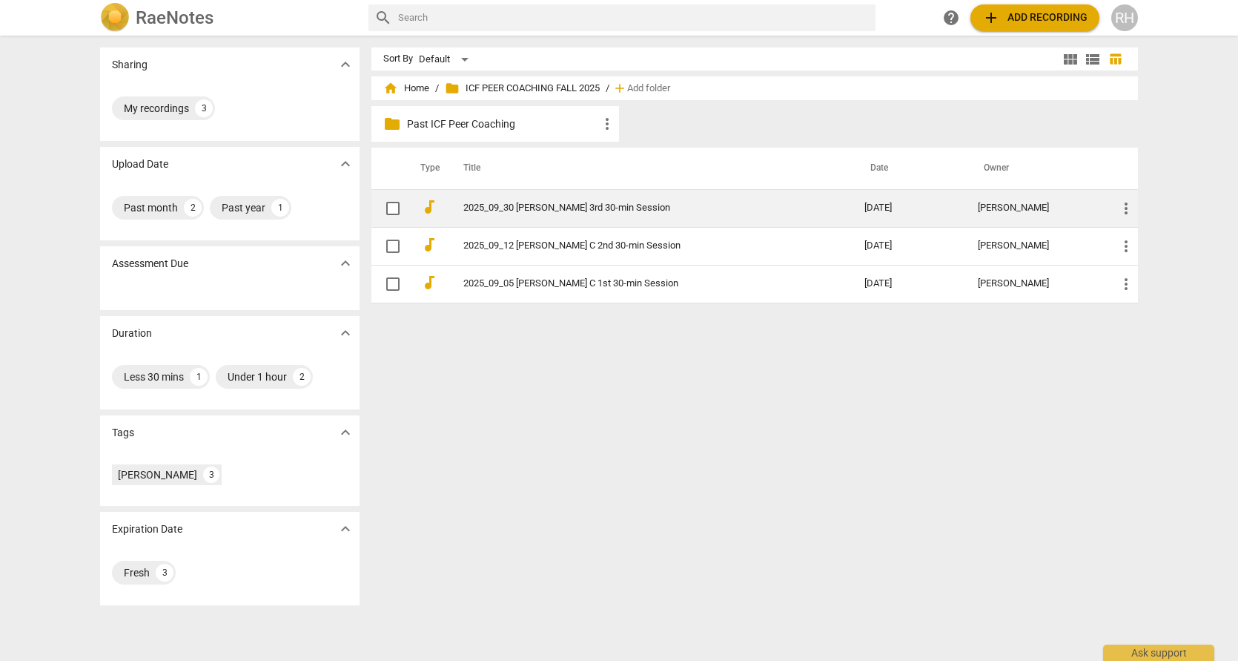
click at [1122, 205] on span "more_vert" at bounding box center [1126, 208] width 18 height 18
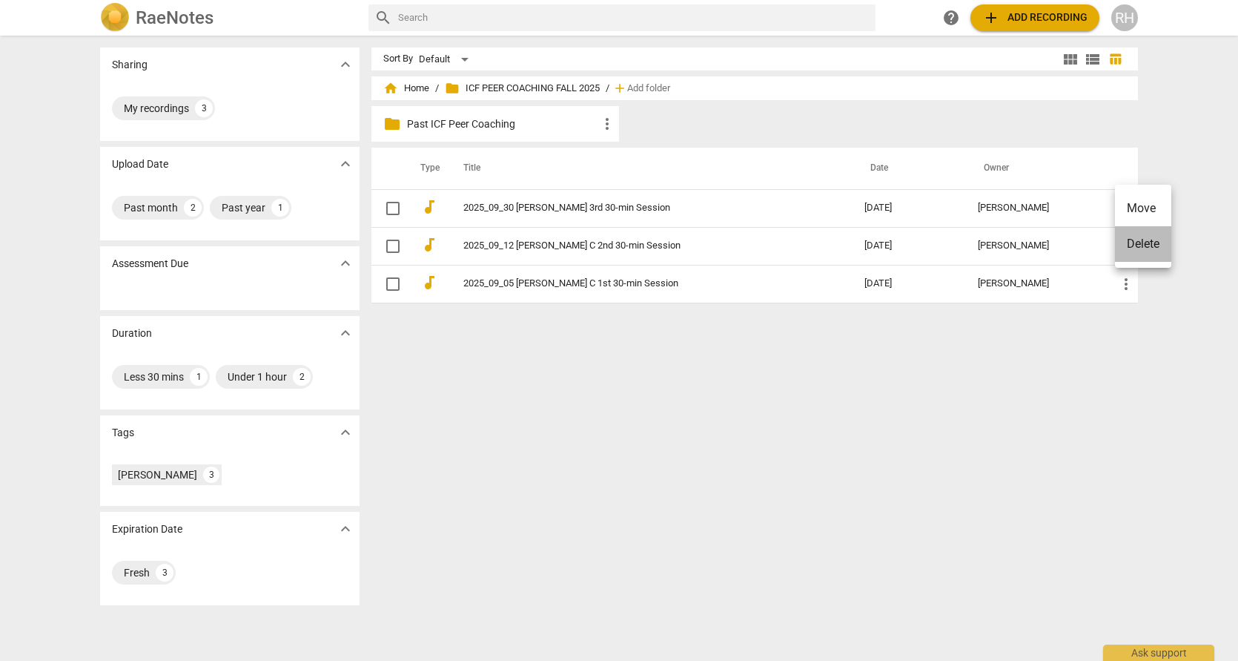
click at [1144, 241] on li "Delete" at bounding box center [1143, 244] width 56 height 36
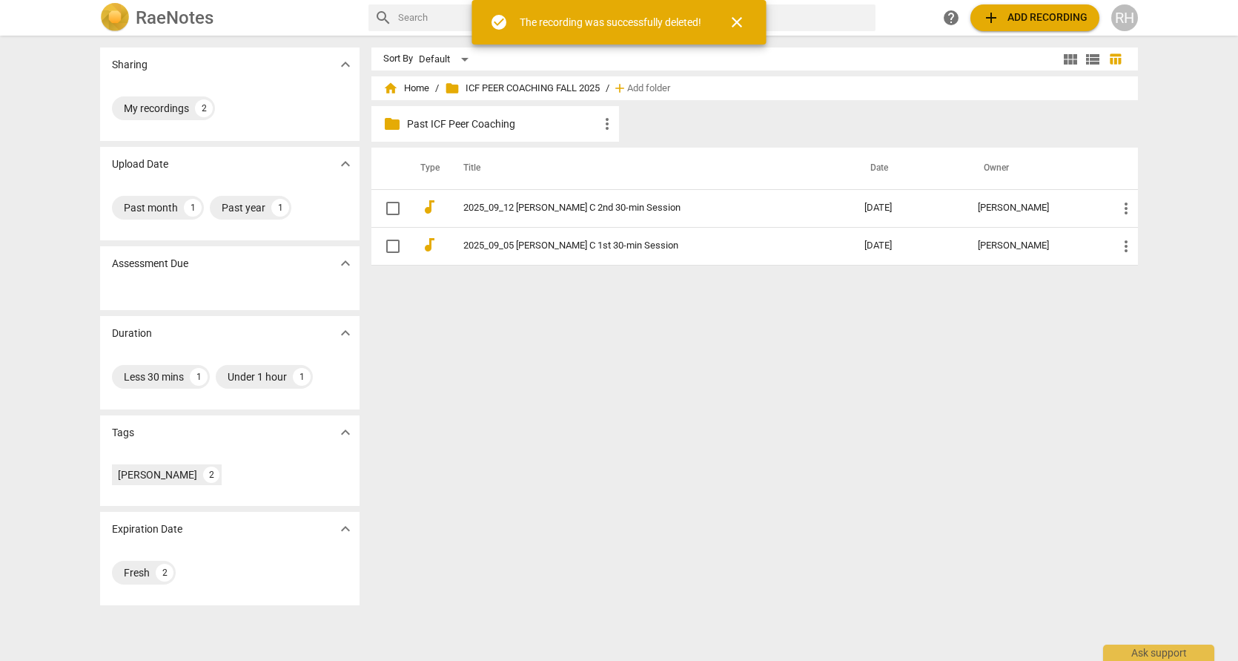
click at [738, 22] on span "close" at bounding box center [737, 22] width 18 height 18
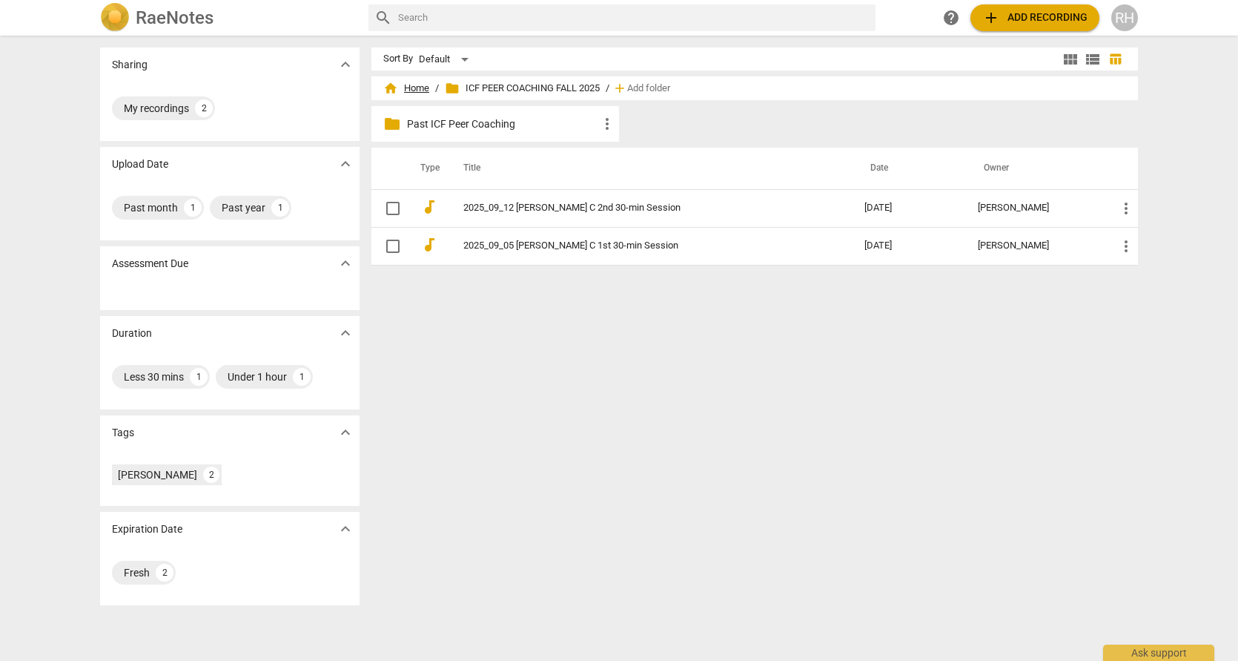
click at [419, 90] on span "home Home" at bounding box center [406, 88] width 46 height 15
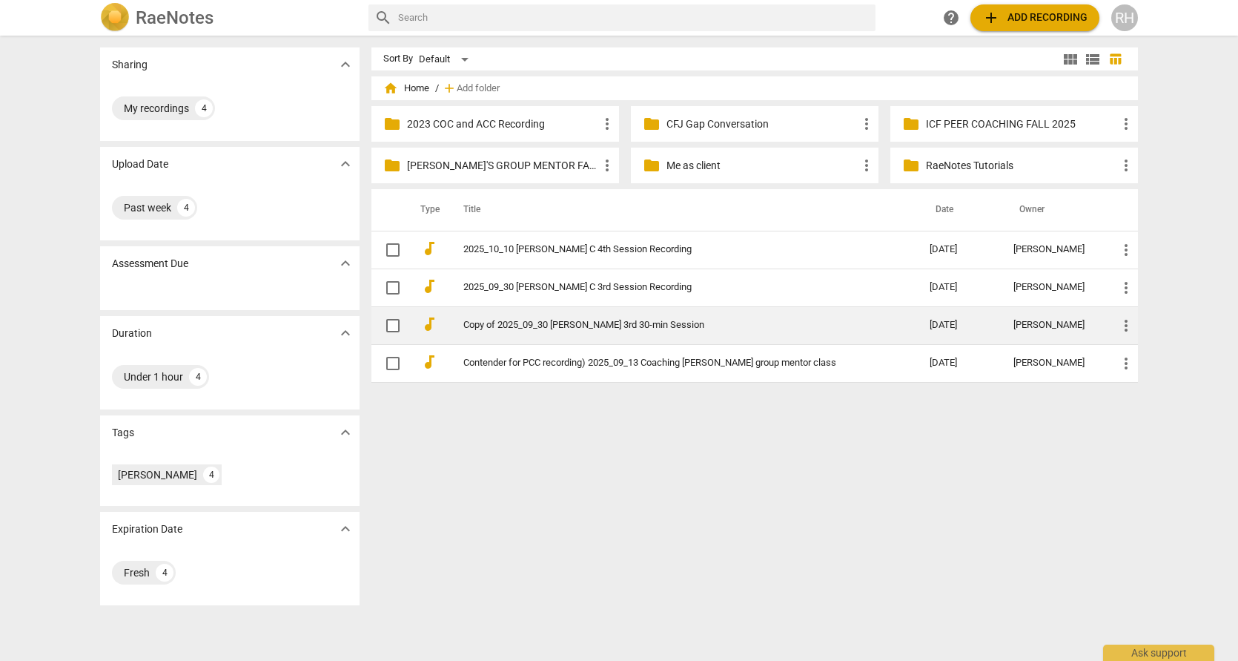
click at [499, 325] on link "Copy of 2025_09_30 [PERSON_NAME] 3rd 30-min Session" at bounding box center [669, 325] width 413 height 11
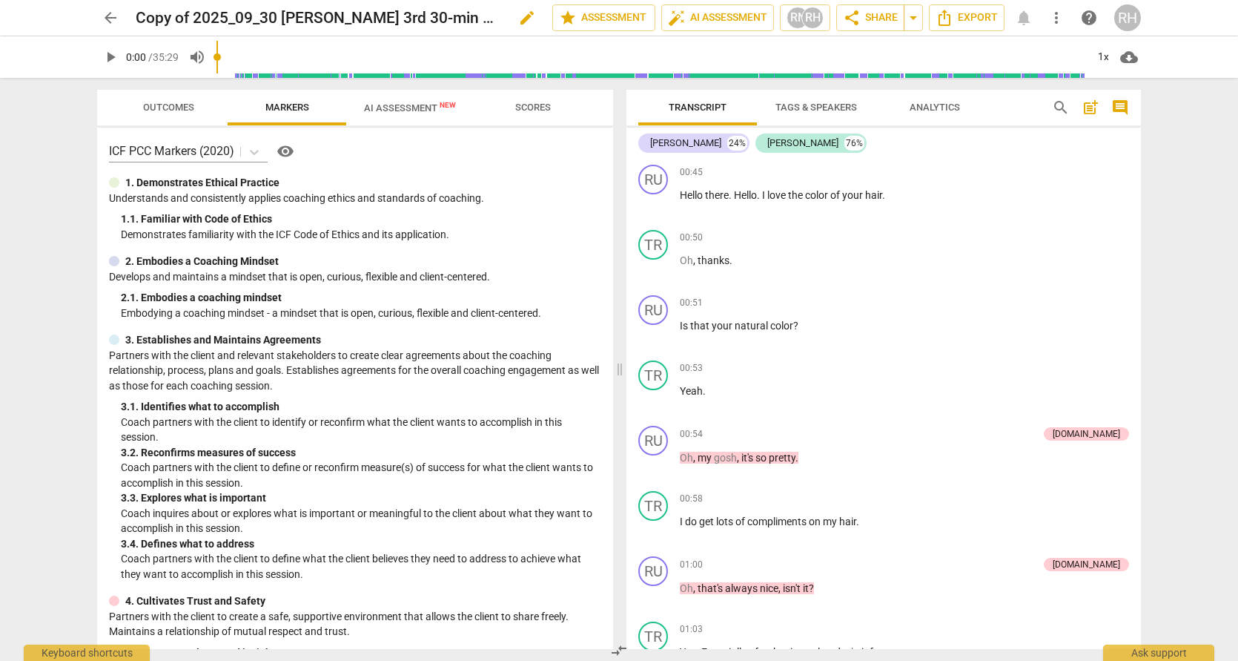
click at [189, 17] on h2 "Copy of 2025_09_30 [PERSON_NAME] 3rd 30-min Session" at bounding box center [319, 18] width 366 height 19
drag, startPoint x: 192, startPoint y: 16, endPoint x: 133, endPoint y: 14, distance: 59.3
click at [133, 14] on div "arrow_back Copy of 2025_09_30 [PERSON_NAME] 3rd 30-min Session edit star Assess…" at bounding box center [619, 17] width 1044 height 27
click at [518, 23] on span "edit" at bounding box center [527, 18] width 18 height 18
drag, startPoint x: 195, startPoint y: 16, endPoint x: 131, endPoint y: 9, distance: 64.2
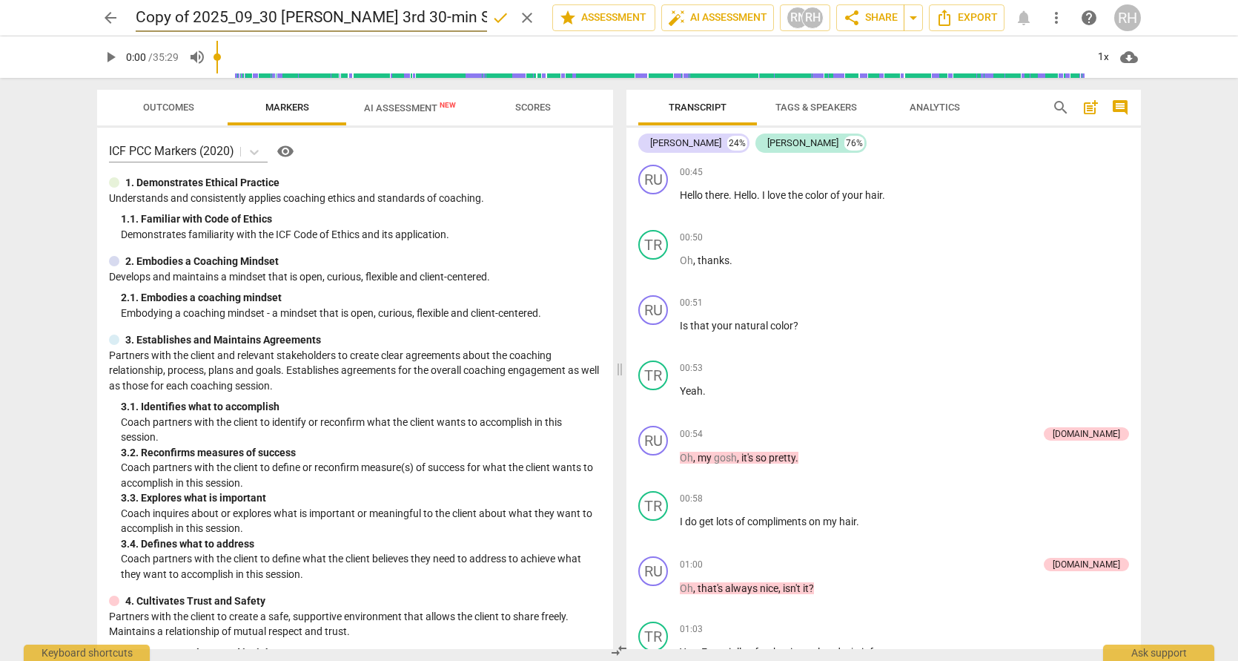
click at [129, 12] on div "arrow_back Copy of 2025_09_30 [PERSON_NAME] 3rd 30-min Session done clear star …" at bounding box center [619, 18] width 1044 height 28
type input "2025_09_30 [PERSON_NAME] 3rd 30-min Session"
click at [108, 14] on span "arrow_back" at bounding box center [111, 18] width 18 height 18
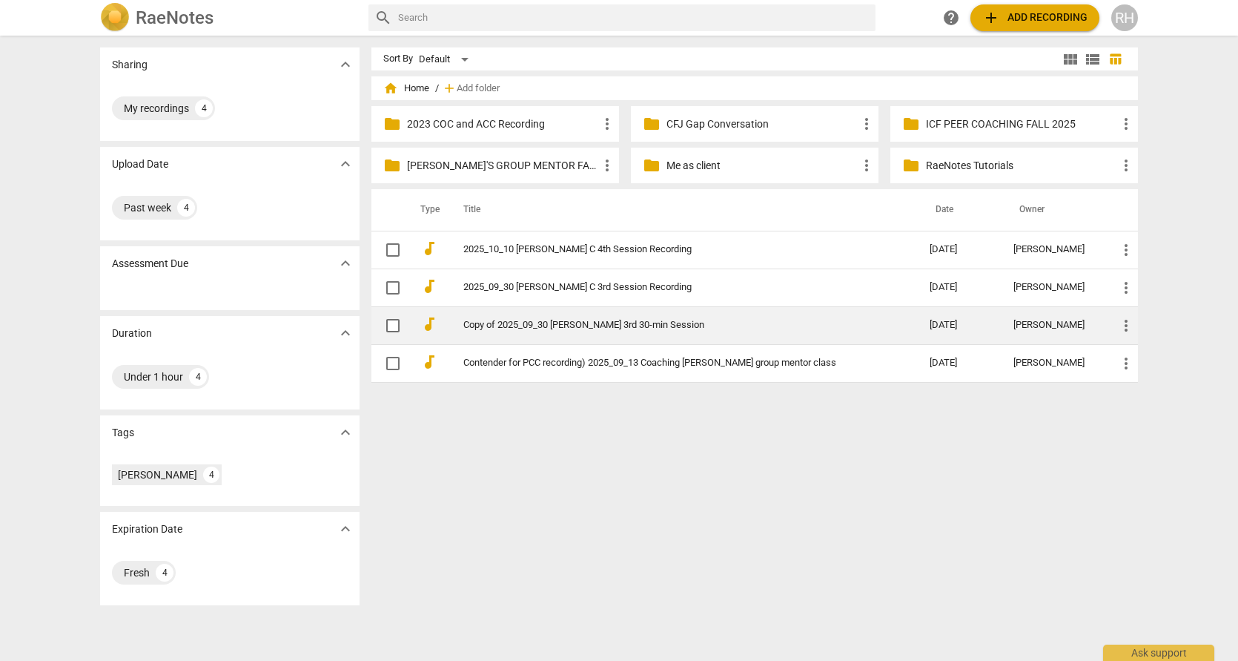
click at [558, 324] on link "Copy of 2025_09_30 [PERSON_NAME] 3rd 30-min Session" at bounding box center [669, 325] width 413 height 11
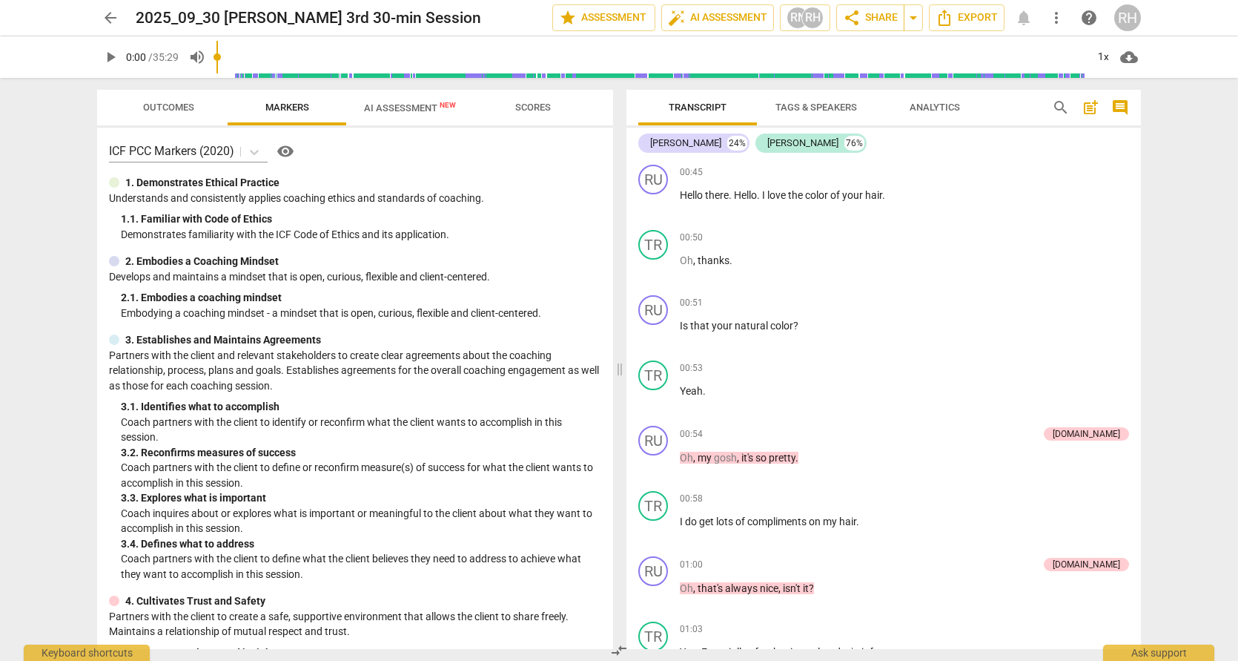
click at [181, 105] on span "Outcomes" at bounding box center [168, 107] width 51 height 11
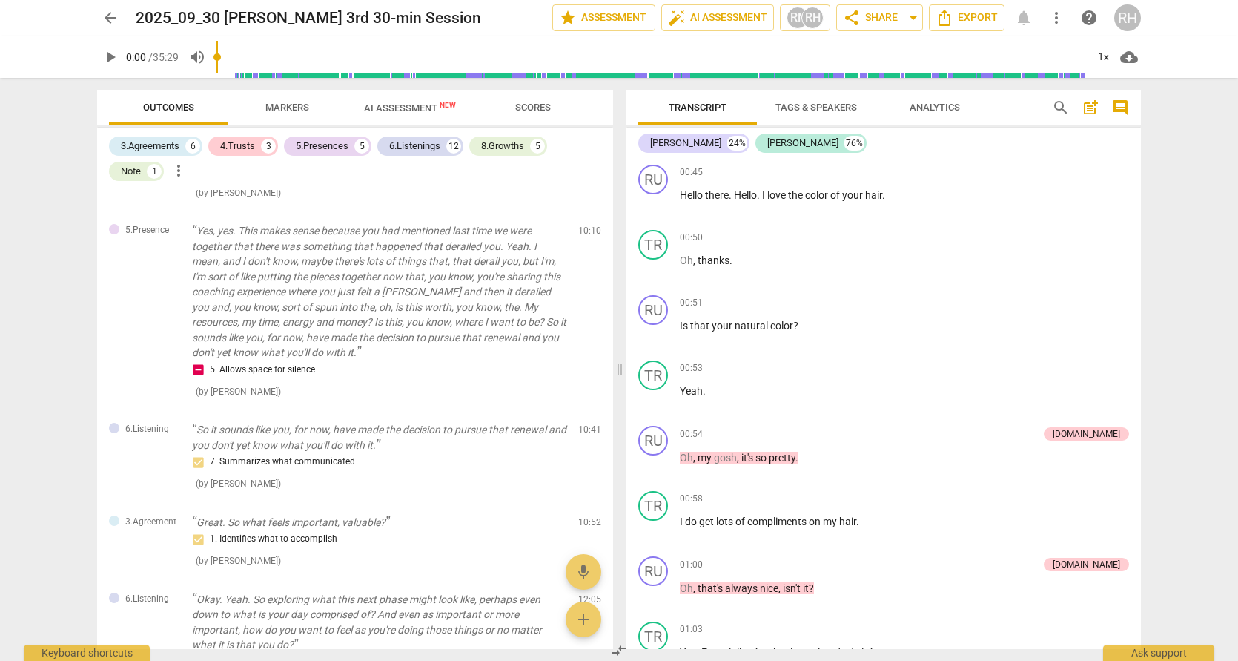
scroll to position [503, 0]
click at [113, 17] on span "arrow_back" at bounding box center [111, 18] width 18 height 18
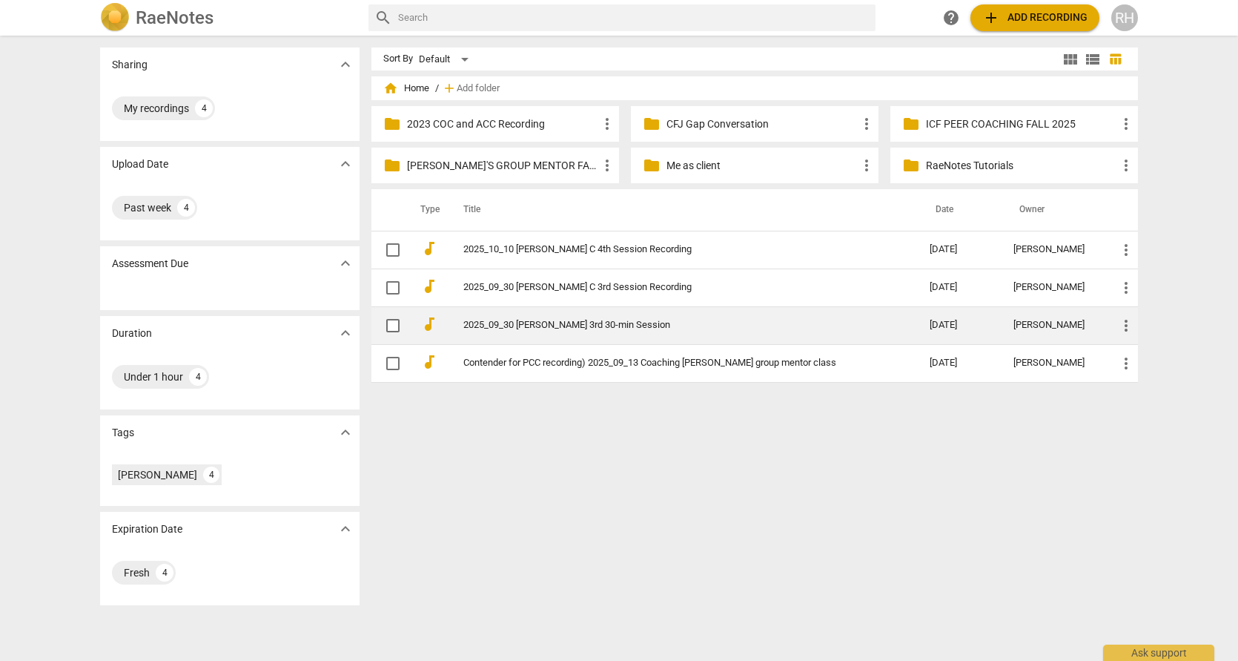
click at [1125, 327] on span "more_vert" at bounding box center [1126, 326] width 18 height 18
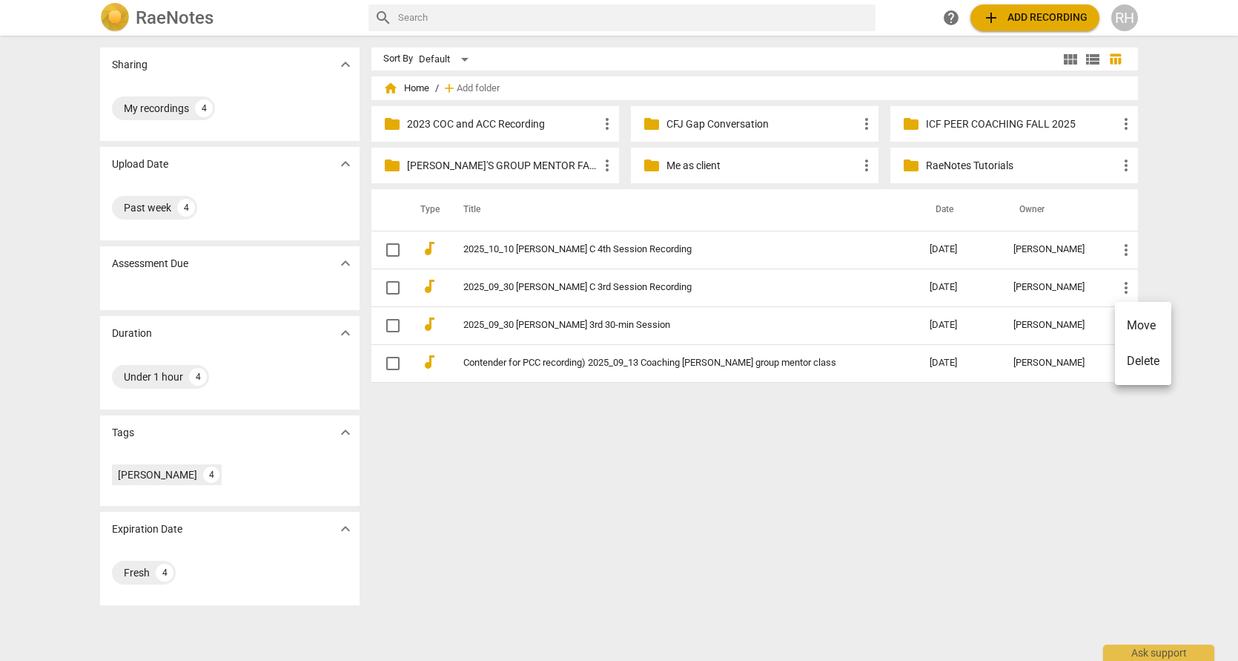
click at [1136, 323] on li "Move" at bounding box center [1143, 326] width 56 height 36
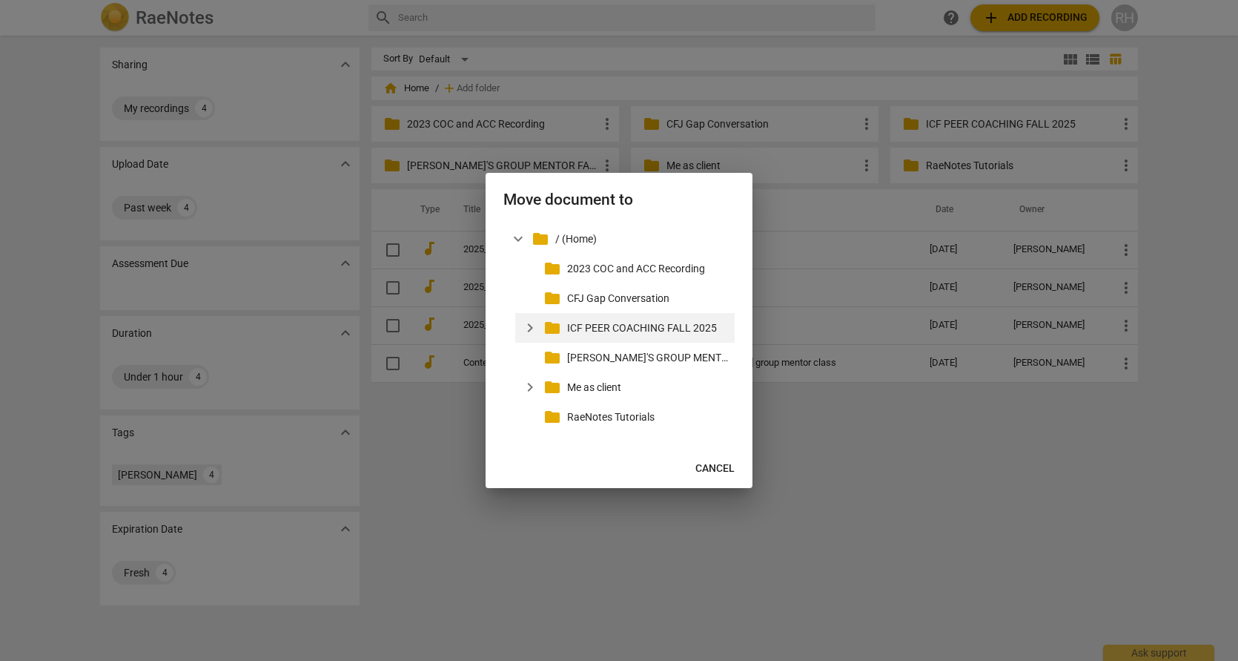
click at [645, 326] on p "ICF PEER COACHING FALL 2025" at bounding box center [648, 328] width 162 height 16
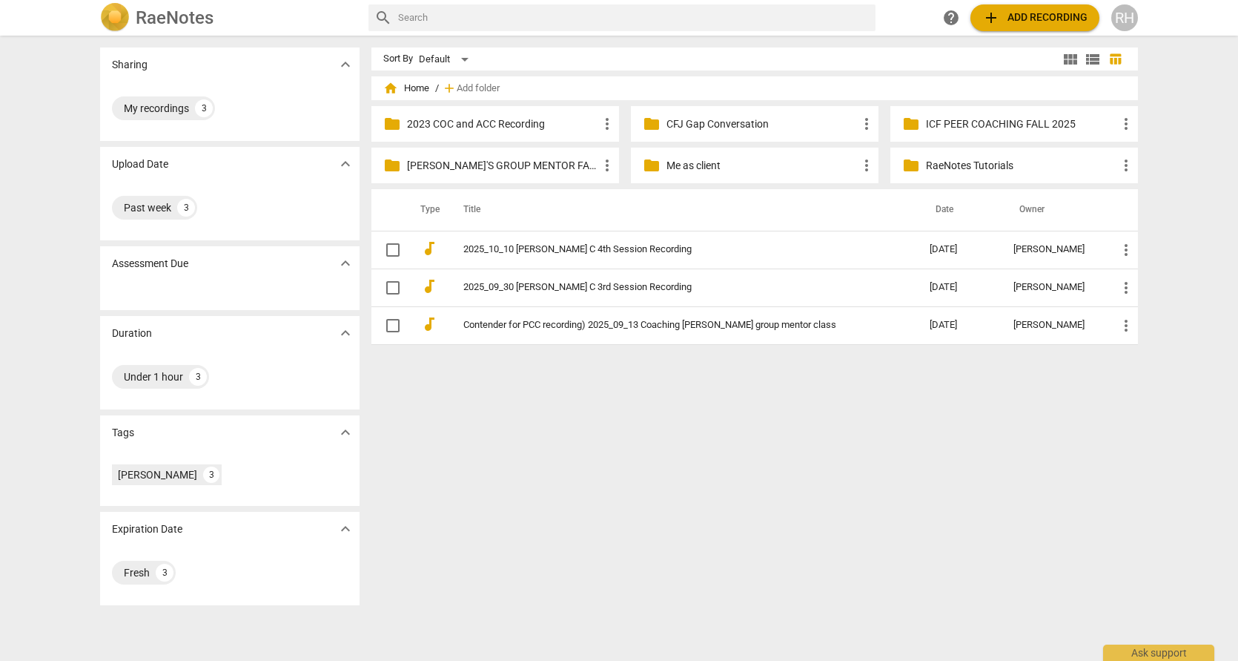
click at [954, 125] on p "ICF PEER COACHING FALL 2025" at bounding box center [1021, 124] width 191 height 16
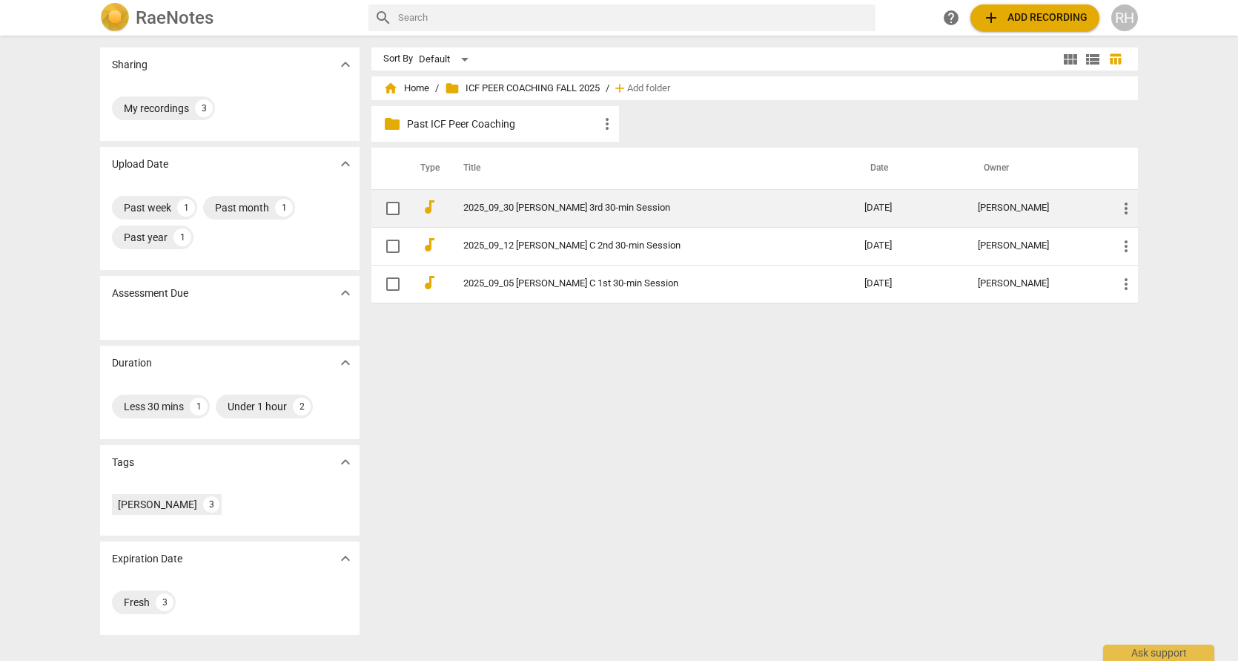
click at [554, 209] on link "2025_09_30 [PERSON_NAME] 3rd 30-min Session" at bounding box center [637, 207] width 348 height 11
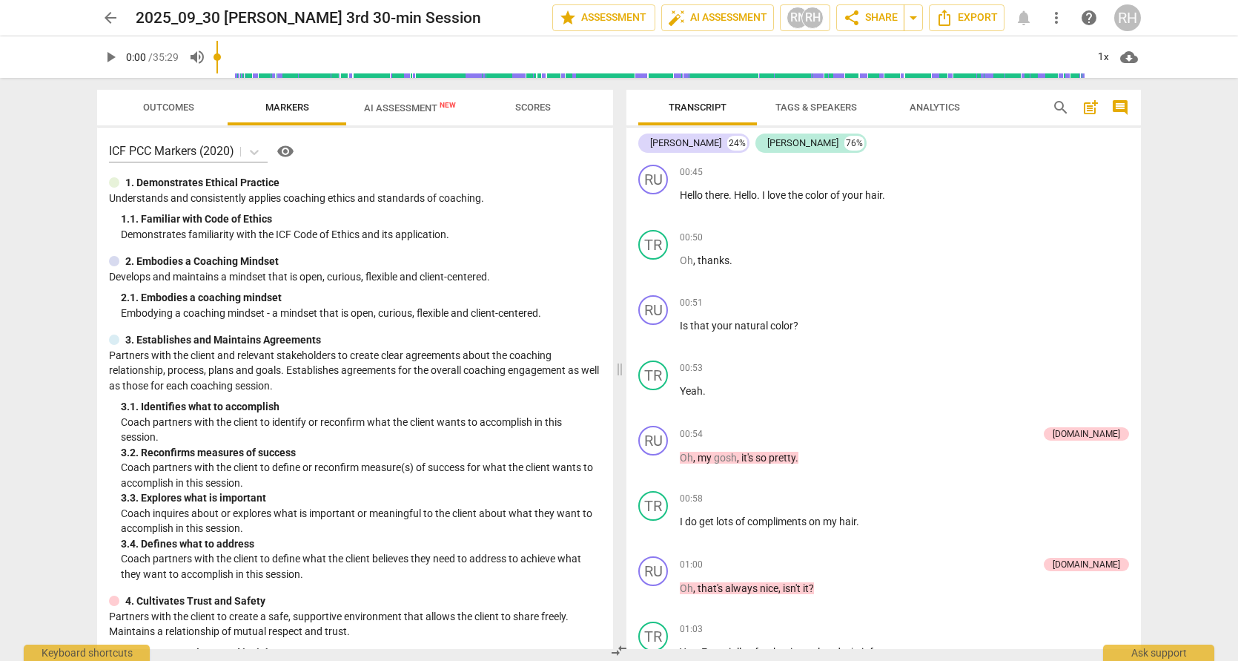
click at [189, 109] on span "Outcomes" at bounding box center [168, 107] width 51 height 11
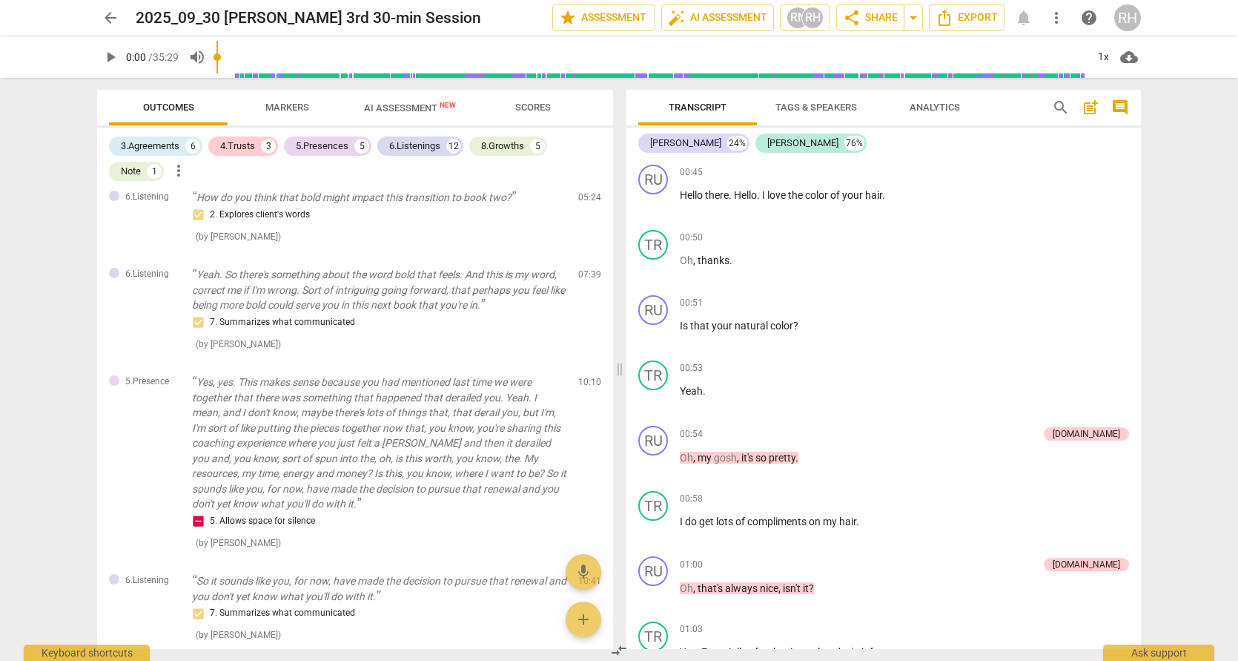
scroll to position [352, 0]
click at [110, 19] on span "arrow_back" at bounding box center [111, 18] width 18 height 18
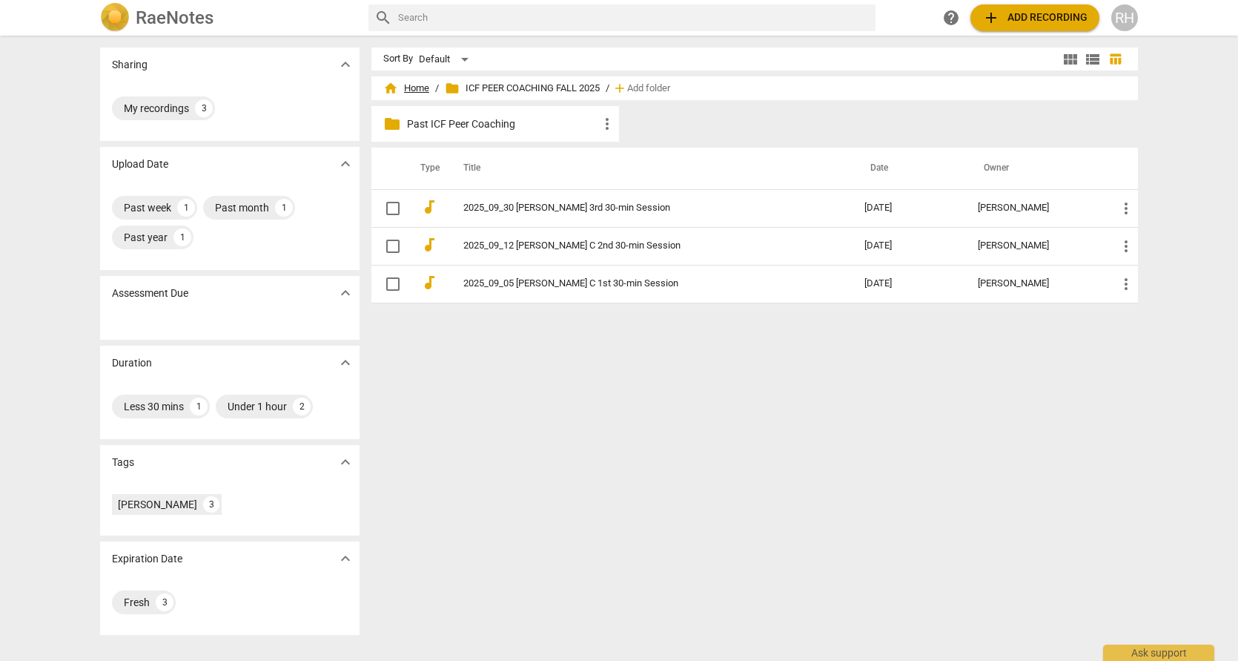
click at [414, 86] on span "home Home" at bounding box center [406, 88] width 46 height 15
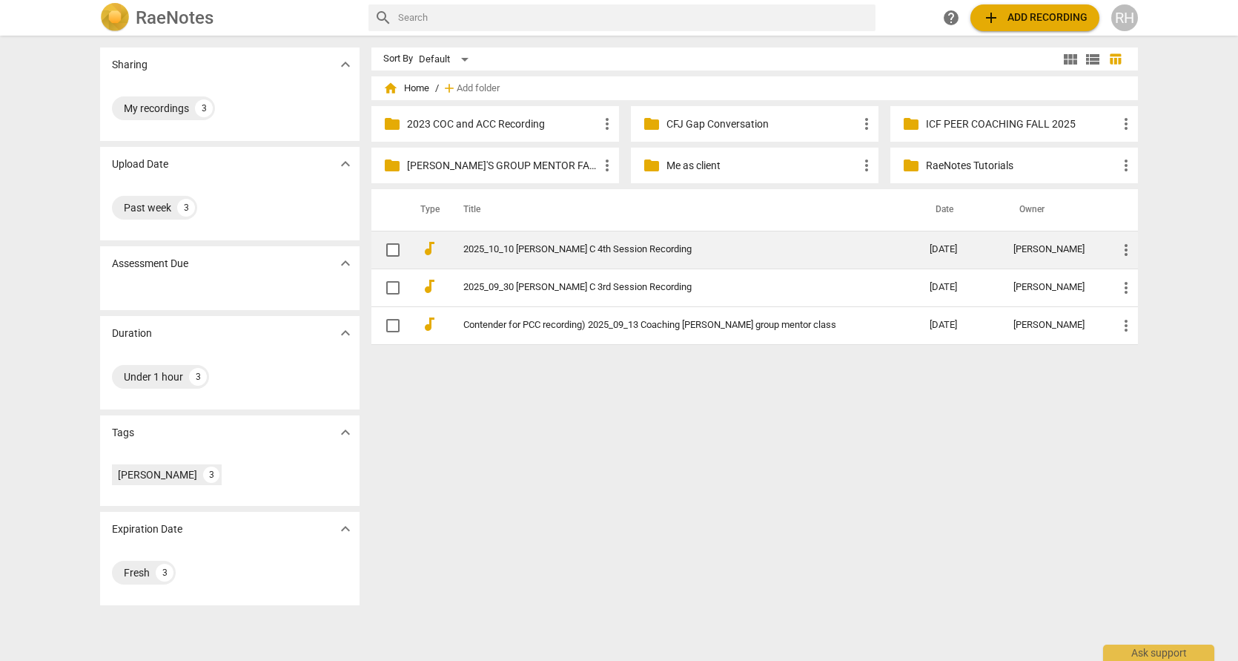
click at [571, 245] on link "2025_10_10 [PERSON_NAME] C 4th Session Recording" at bounding box center [669, 249] width 413 height 11
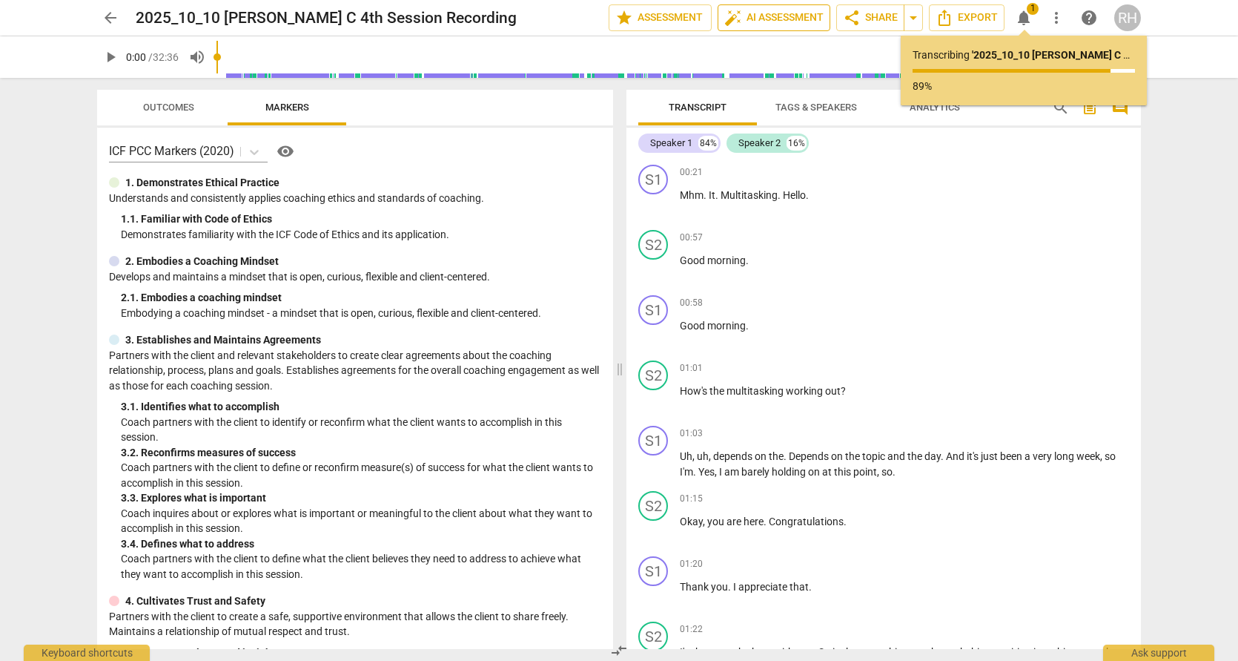
click at [755, 15] on span "auto_fix_high AI Assessment" at bounding box center [773, 18] width 99 height 18
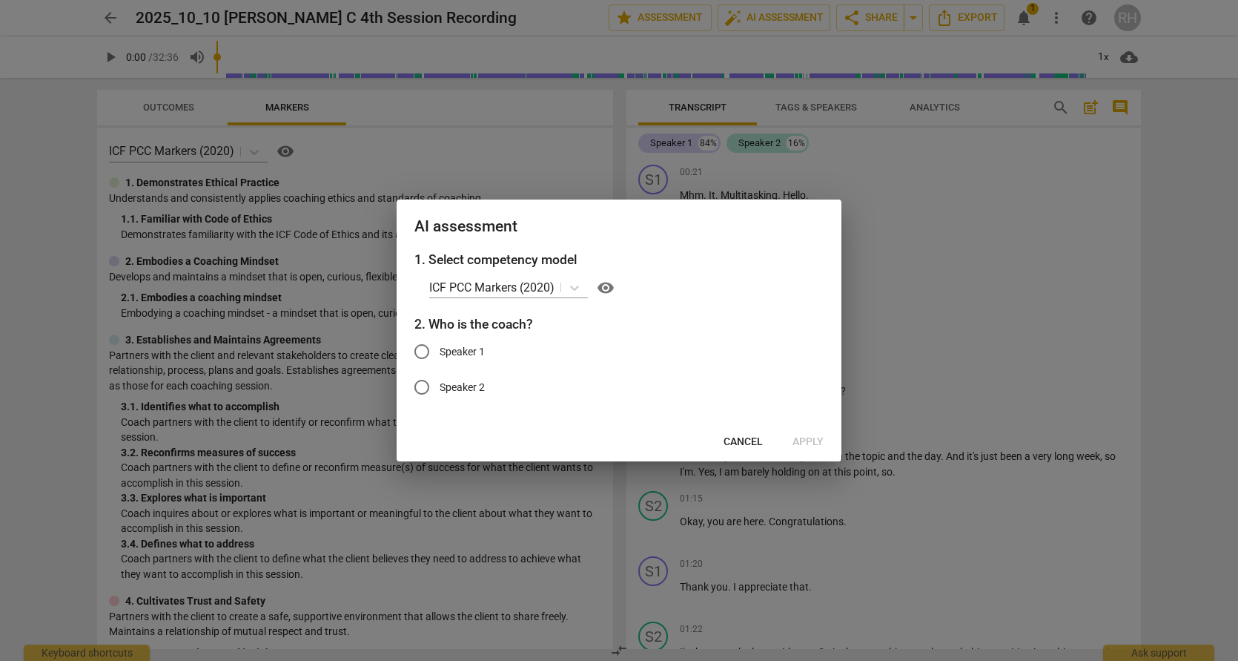
click at [423, 351] on input "Speaker 1" at bounding box center [422, 352] width 36 height 36
radio input "true"
click at [801, 438] on span "Apply" at bounding box center [808, 441] width 31 height 15
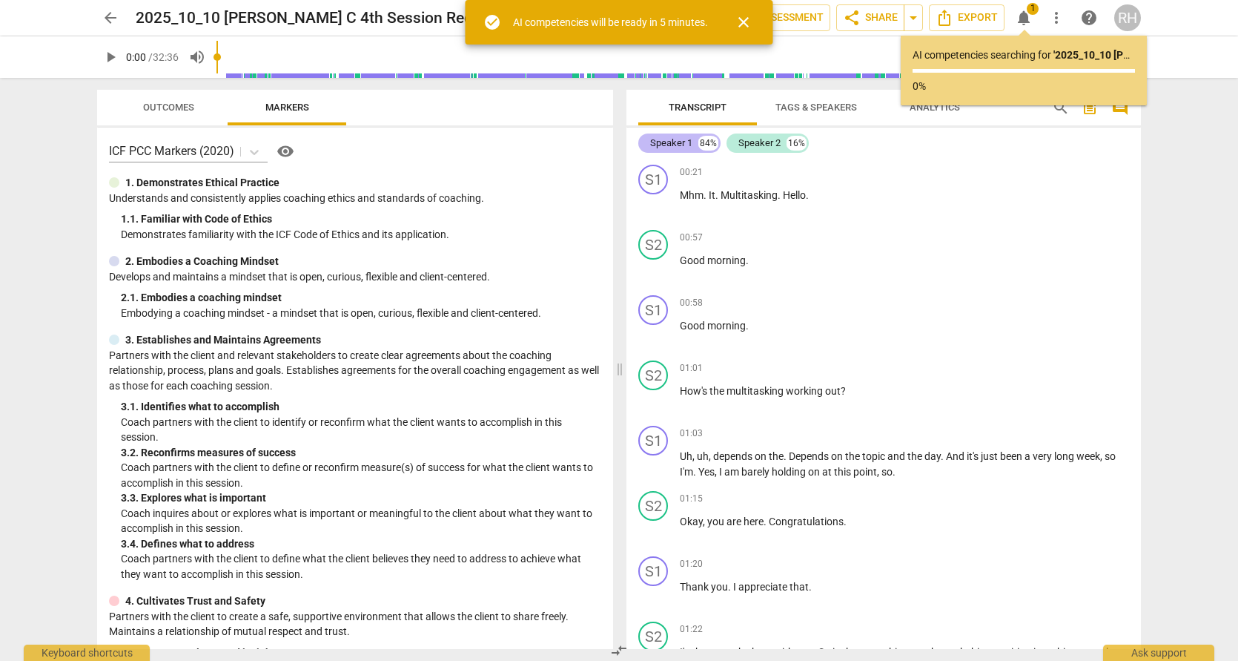
click at [679, 146] on div "Speaker 1" at bounding box center [671, 143] width 42 height 15
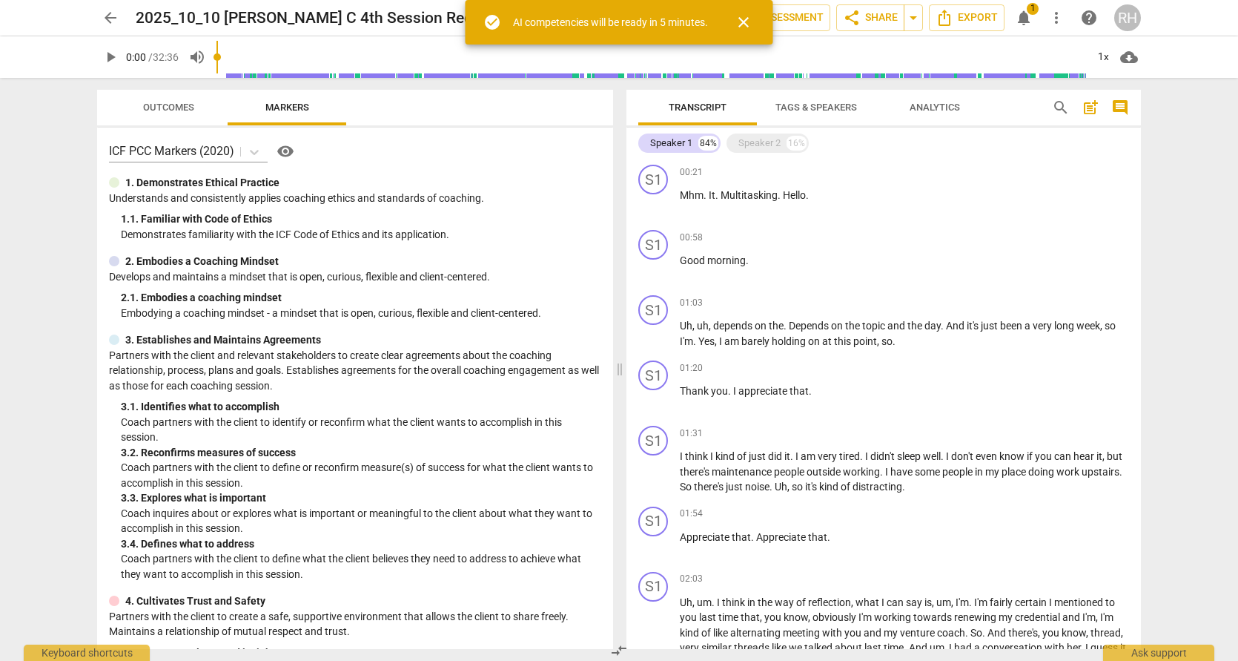
click at [804, 105] on span "Tags & Speakers" at bounding box center [817, 107] width 82 height 11
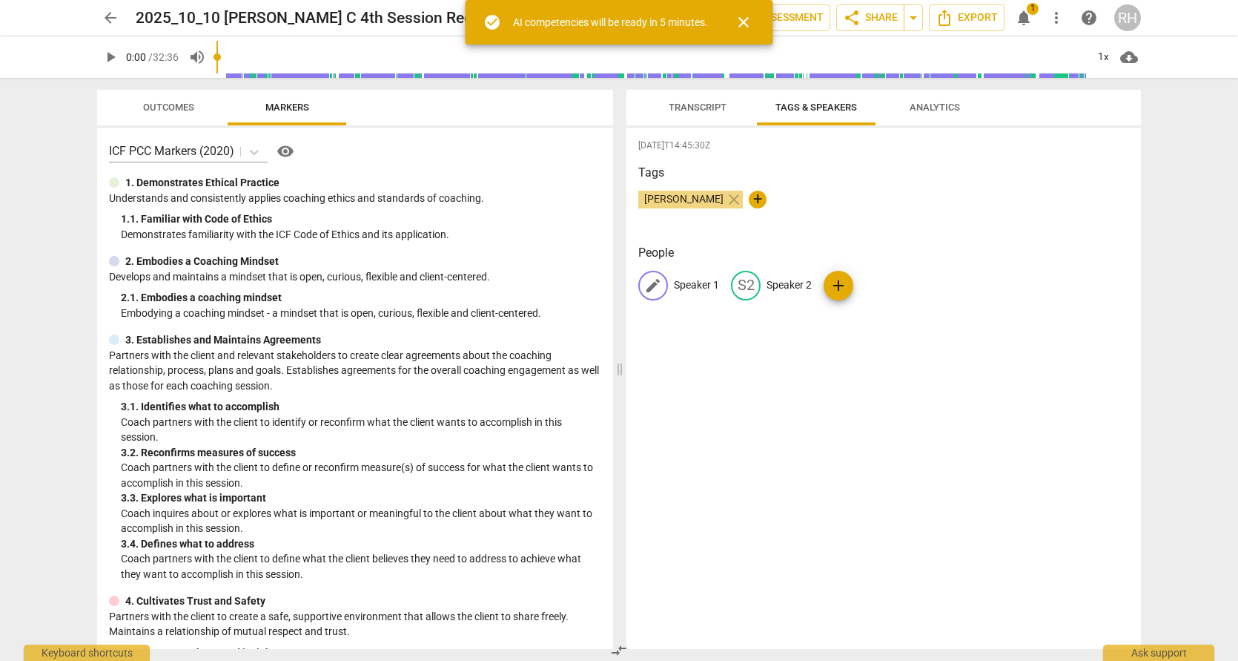
click at [704, 281] on p "Speaker 1" at bounding box center [696, 285] width 45 height 16
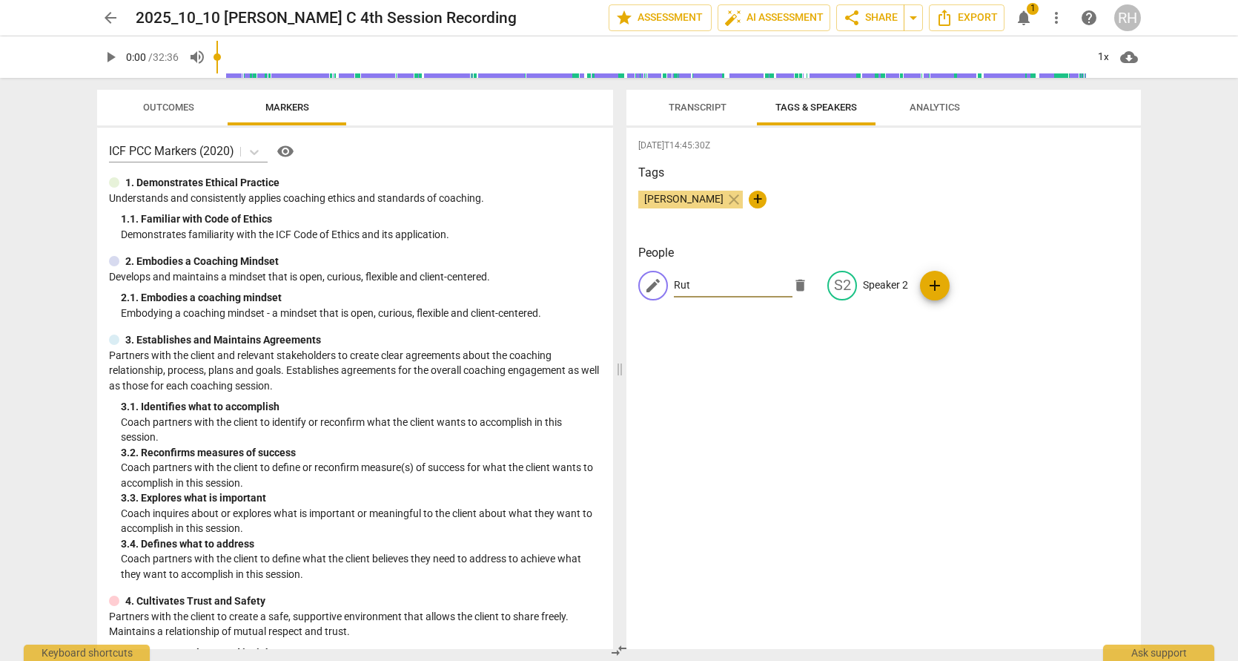
type input "[PERSON_NAME]"
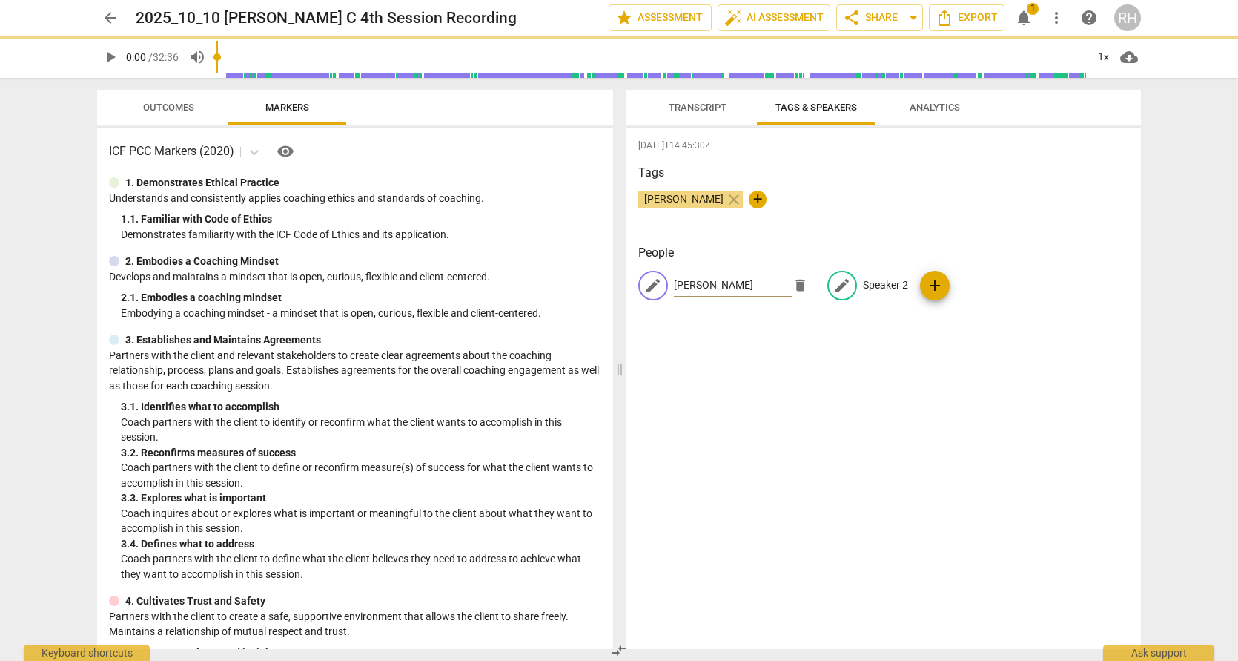
click at [882, 279] on div "edit [PERSON_NAME] delete edit Speaker 2 add" at bounding box center [883, 292] width 491 height 42
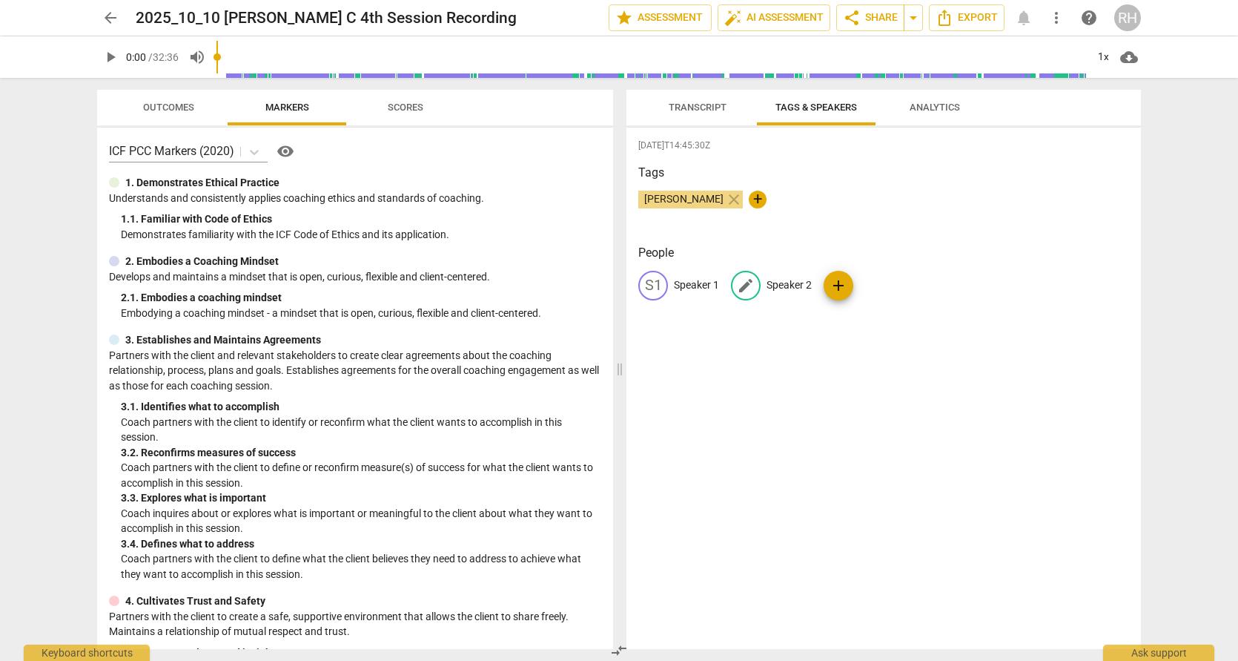
click at [797, 282] on p "Speaker 2" at bounding box center [789, 285] width 45 height 16
type input "[PERSON_NAME]"
click at [842, 377] on div "[DATE]T14:45:30Z Tags [PERSON_NAME] close + People S1 Speaker 1 edit [PERSON_NA…" at bounding box center [884, 388] width 515 height 521
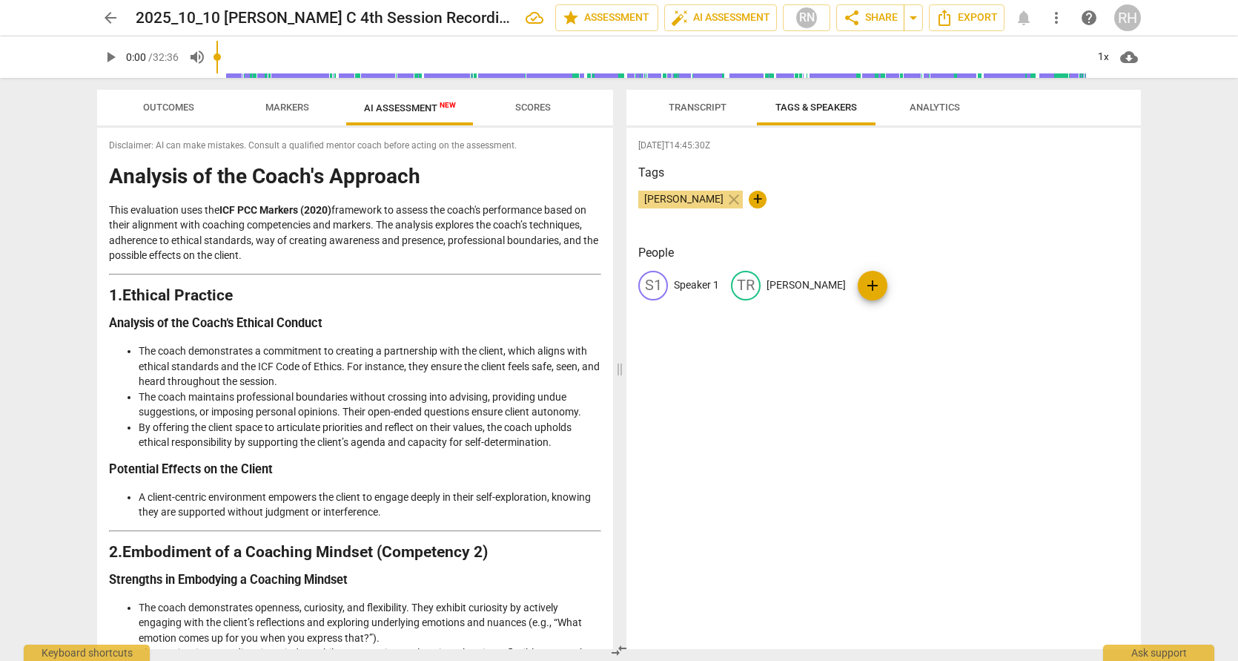
click at [111, 16] on span "arrow_back" at bounding box center [111, 18] width 18 height 18
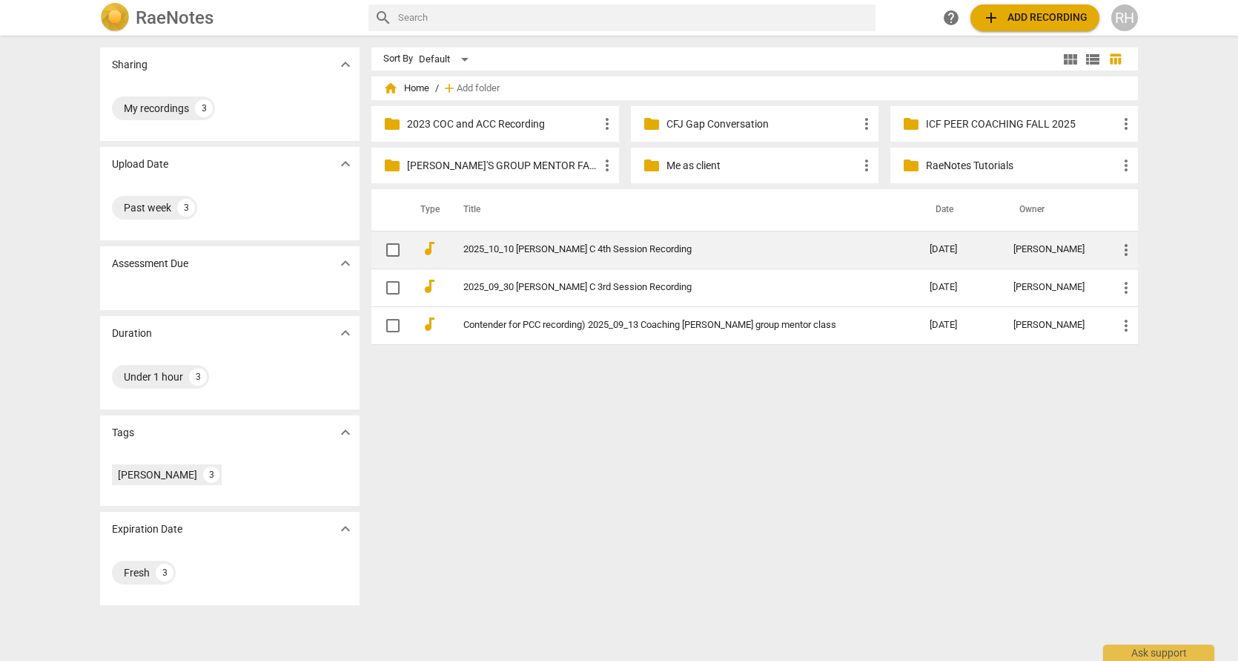
click at [592, 248] on link "2025_10_10 [PERSON_NAME] C 4th Session Recording" at bounding box center [669, 249] width 413 height 11
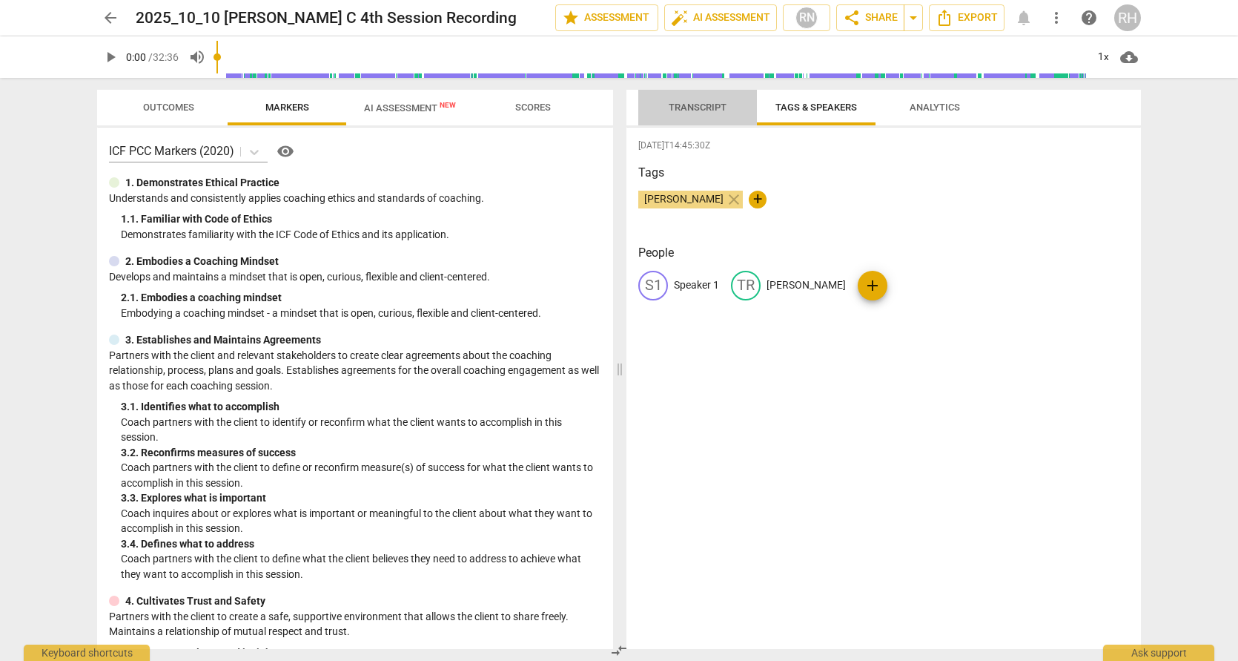
click at [691, 106] on span "Transcript" at bounding box center [698, 107] width 58 height 11
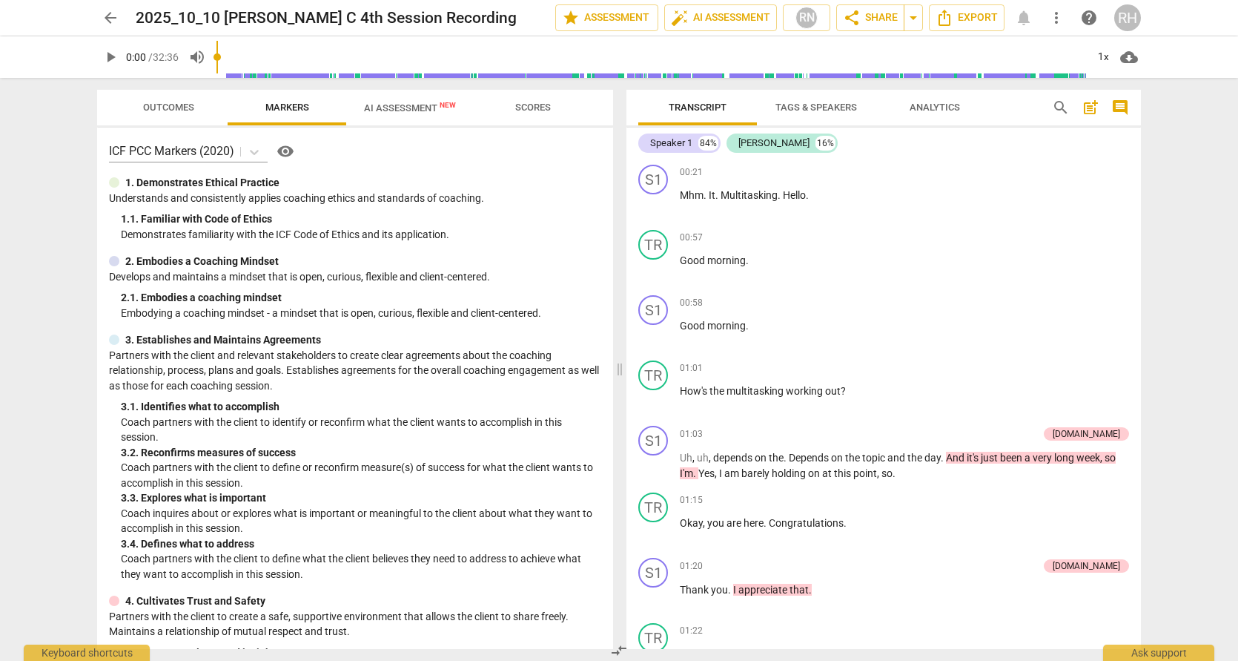
click at [423, 110] on span "AI Assessment New" at bounding box center [410, 107] width 92 height 11
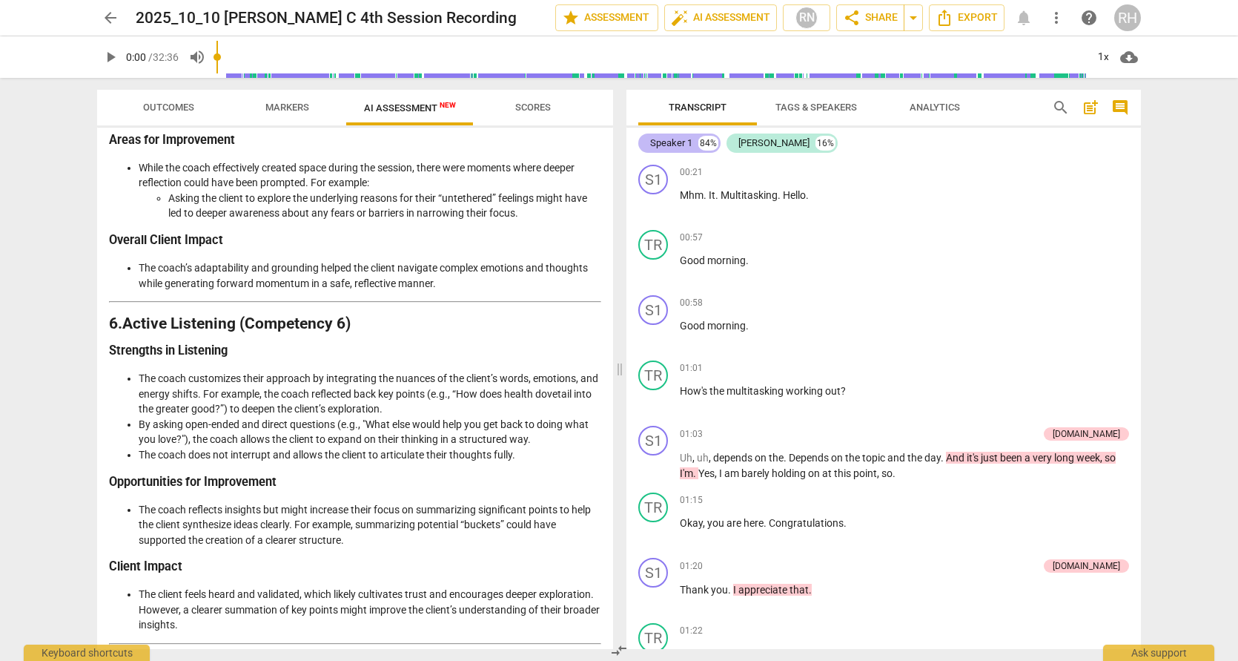
click at [687, 144] on div "Speaker 1" at bounding box center [671, 143] width 42 height 15
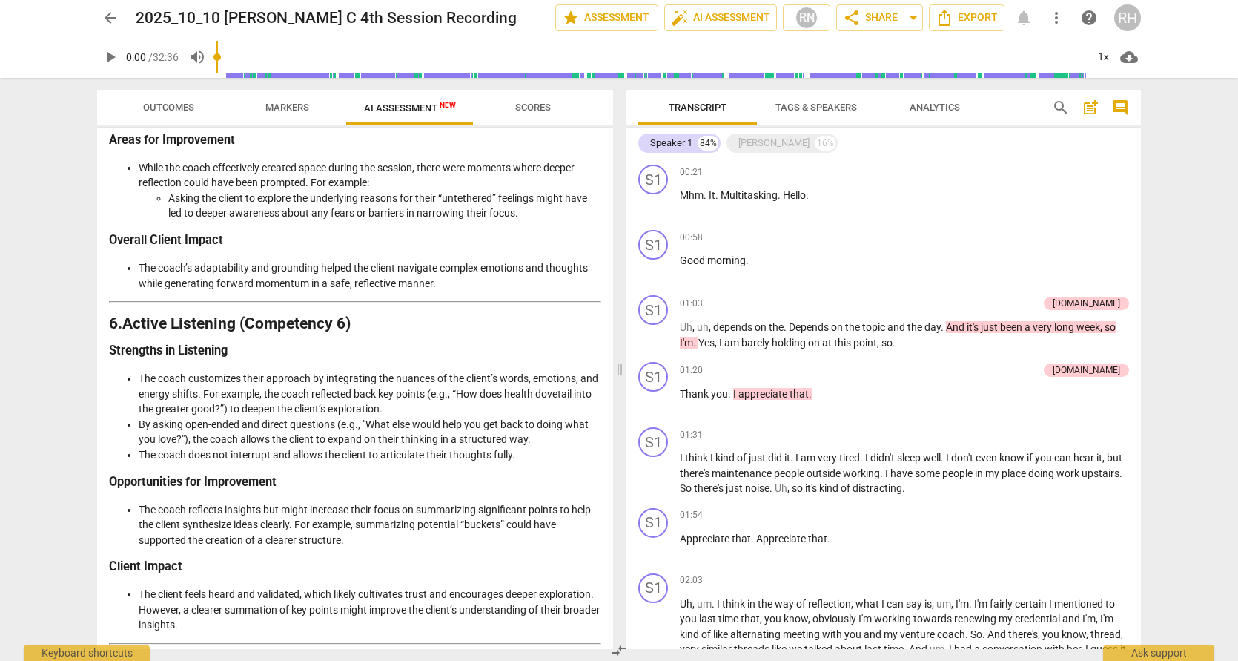
click at [827, 105] on span "Tags & Speakers" at bounding box center [817, 107] width 82 height 11
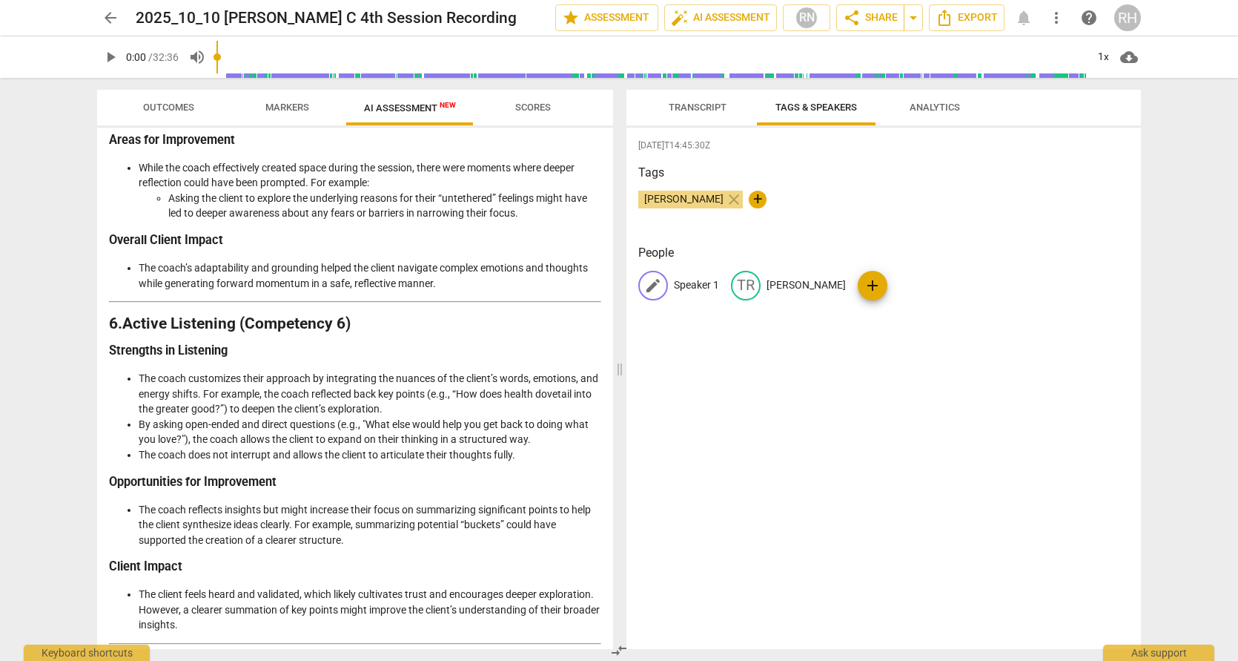
click at [697, 281] on p "Speaker 1" at bounding box center [696, 285] width 45 height 16
type input "[PERSON_NAME]"
click at [890, 383] on div "[DATE]T14:45:30Z Tags [PERSON_NAME] close + People edit [PERSON_NAME] delete [P…" at bounding box center [884, 388] width 515 height 521
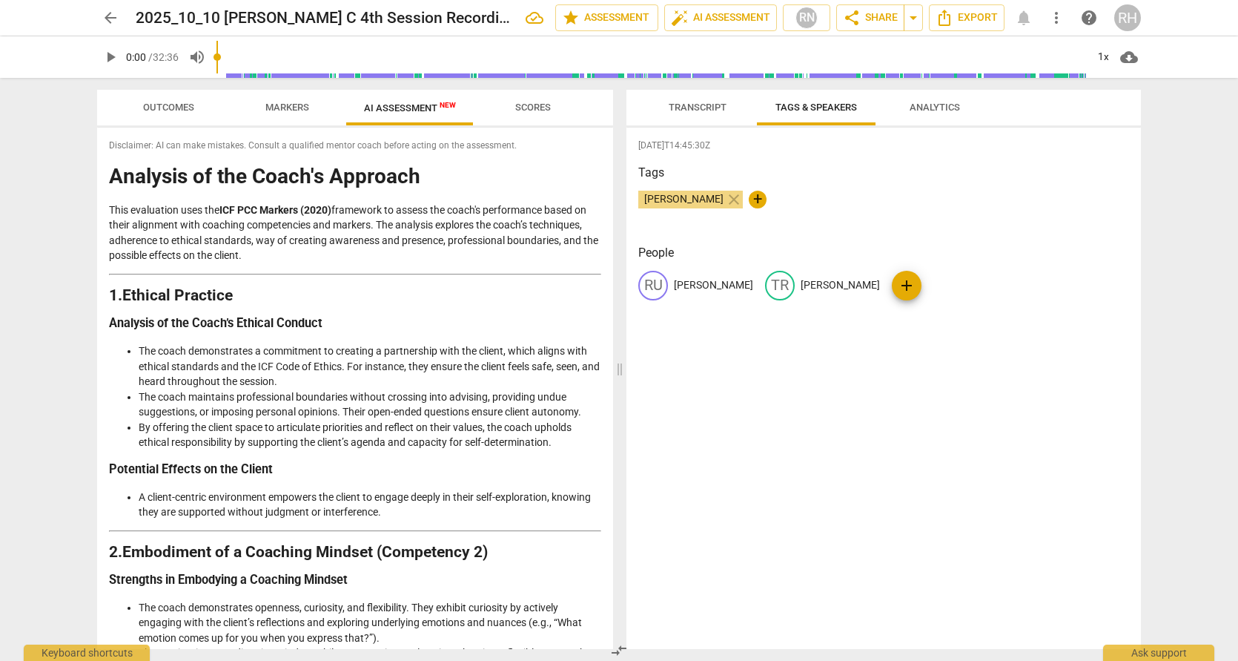
click at [724, 102] on span "Transcript" at bounding box center [698, 107] width 58 height 11
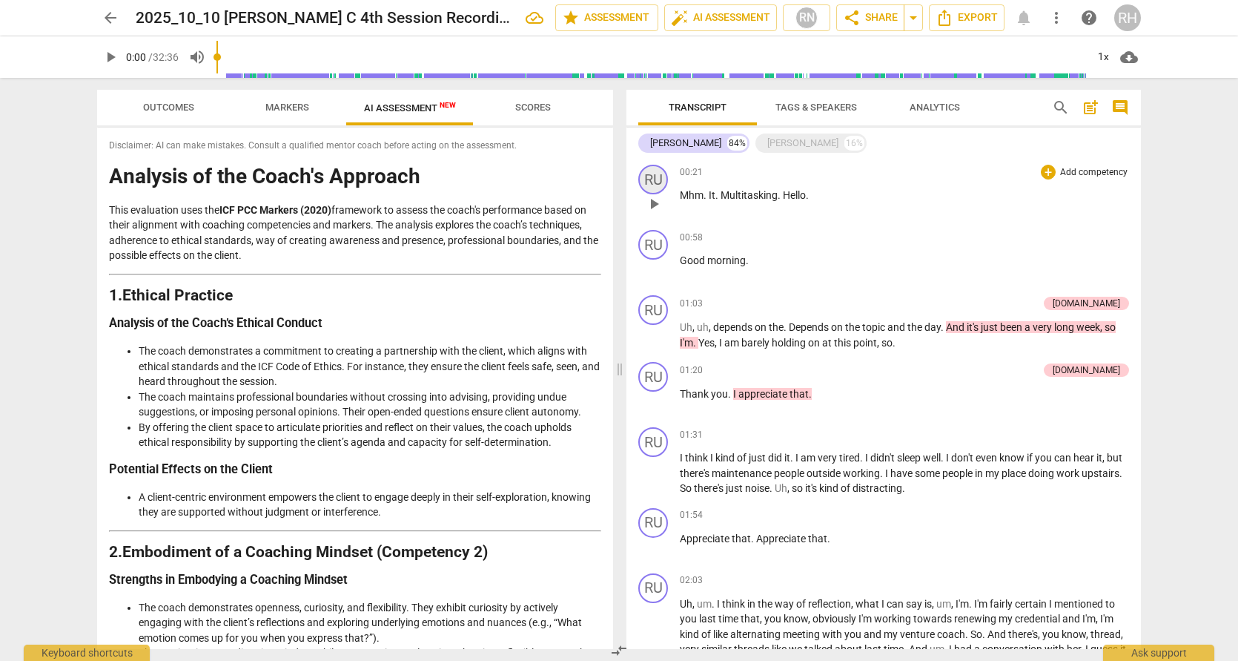
click at [652, 179] on div "RU" at bounding box center [653, 180] width 30 height 30
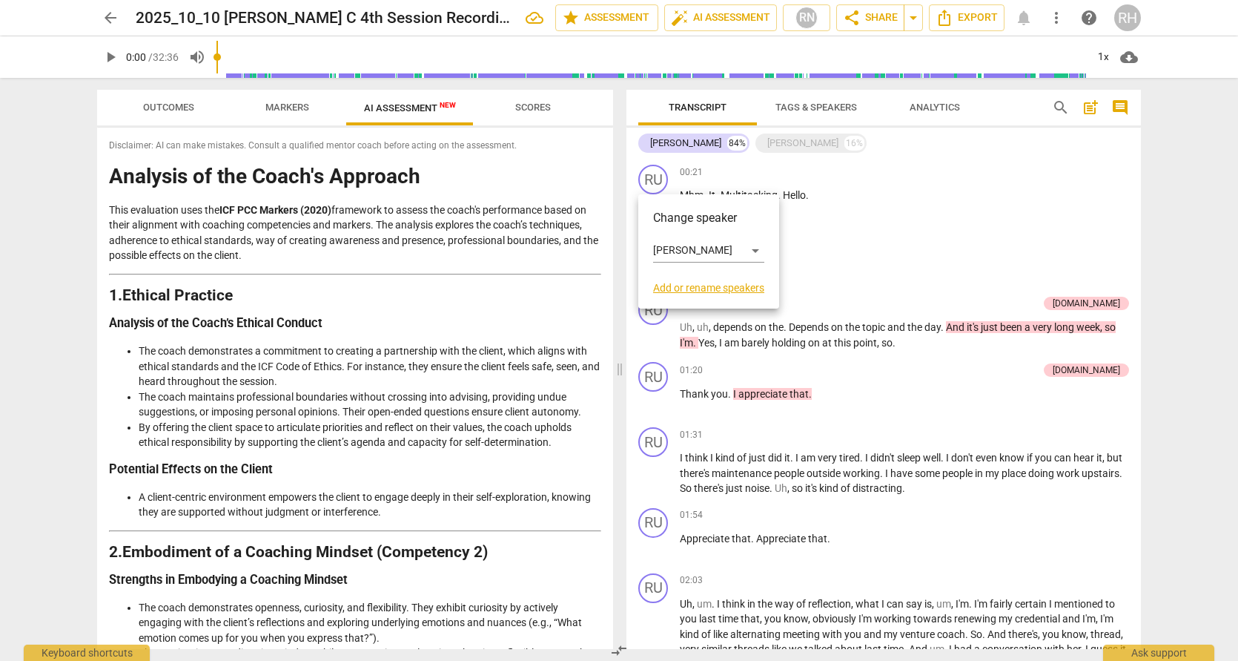
click at [670, 143] on div at bounding box center [619, 330] width 1238 height 661
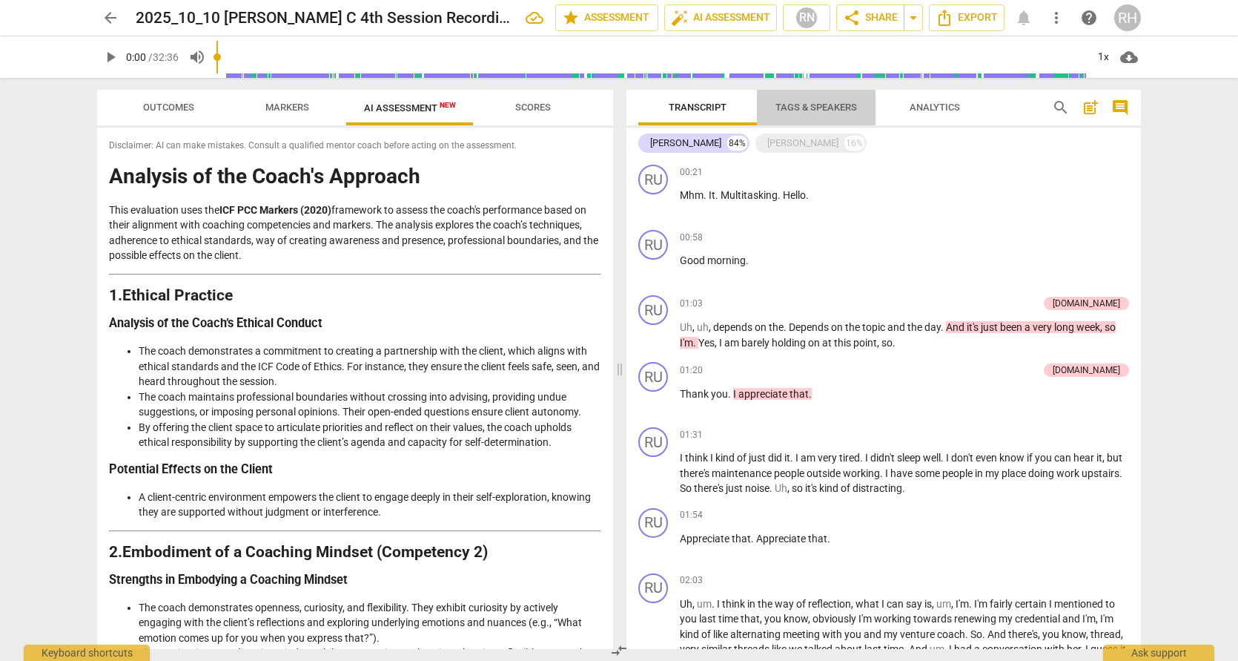
click at [792, 110] on span "Tags & Speakers" at bounding box center [817, 107] width 82 height 11
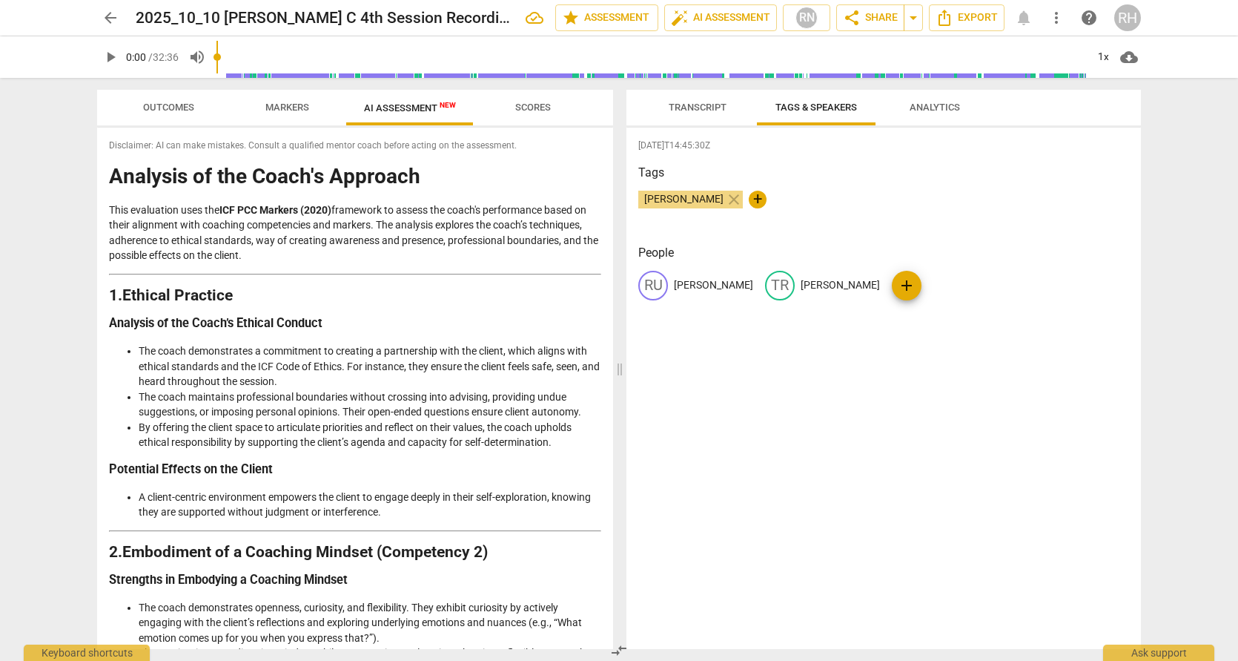
click at [692, 106] on span "Transcript" at bounding box center [698, 107] width 58 height 11
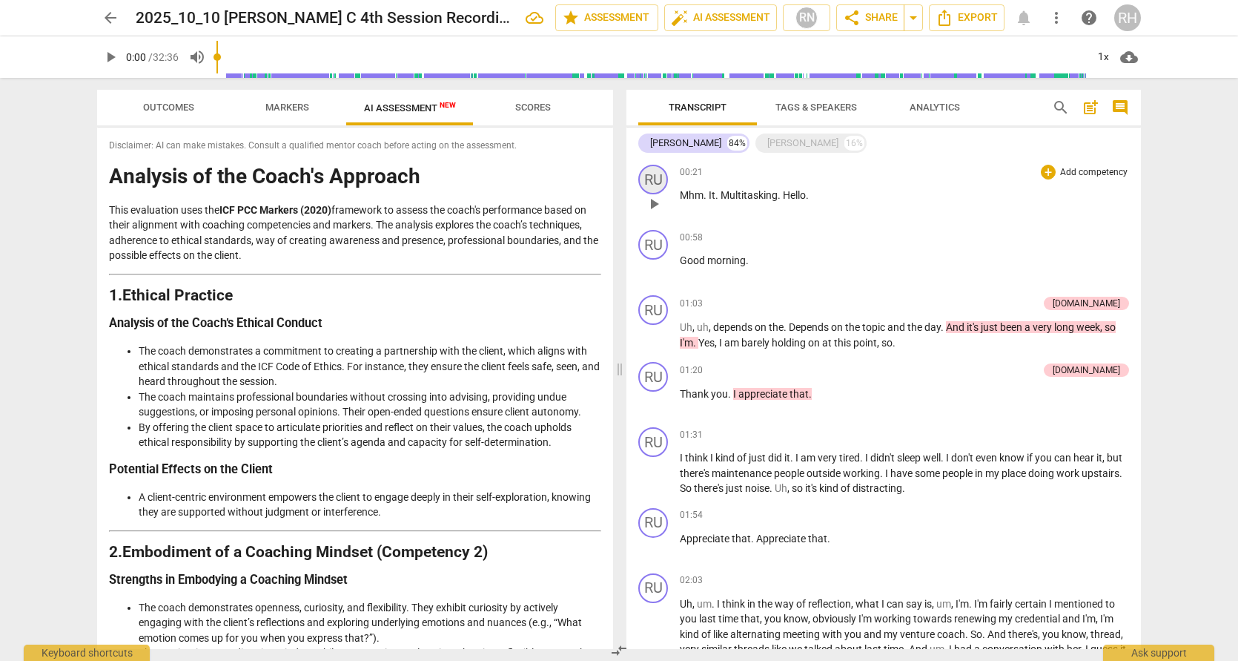
click at [656, 180] on div "RU" at bounding box center [653, 180] width 30 height 30
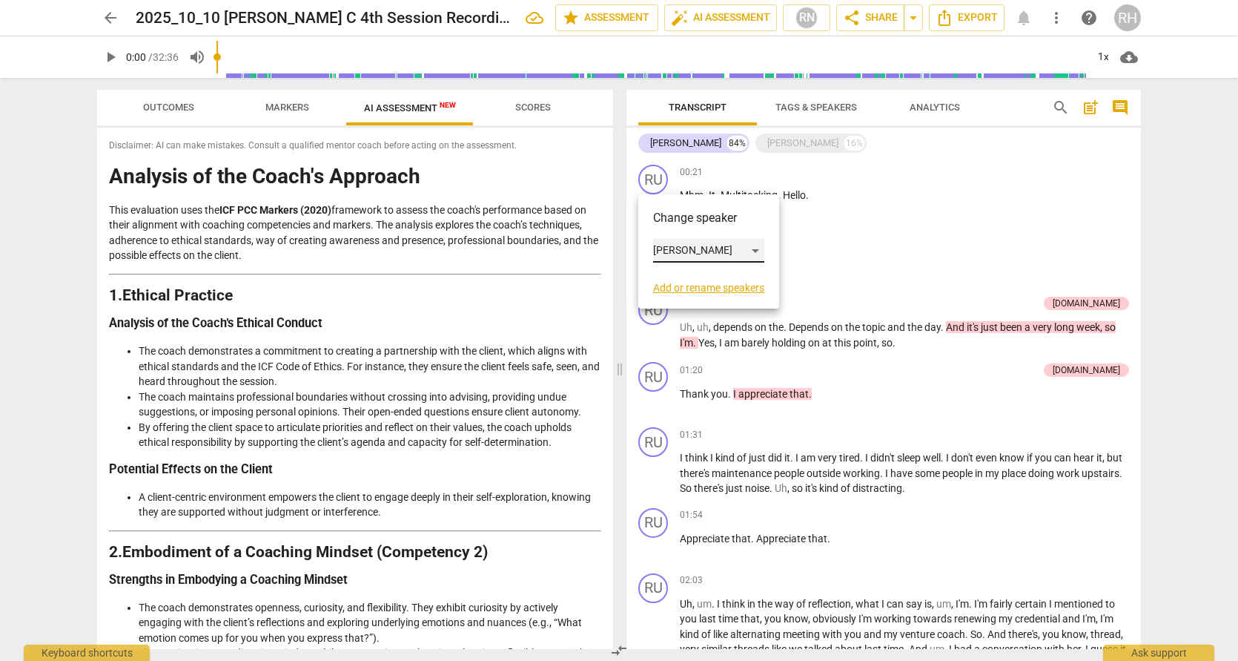
click at [757, 250] on div "[PERSON_NAME]" at bounding box center [708, 251] width 111 height 24
click at [709, 285] on li "[PERSON_NAME]" at bounding box center [709, 279] width 113 height 28
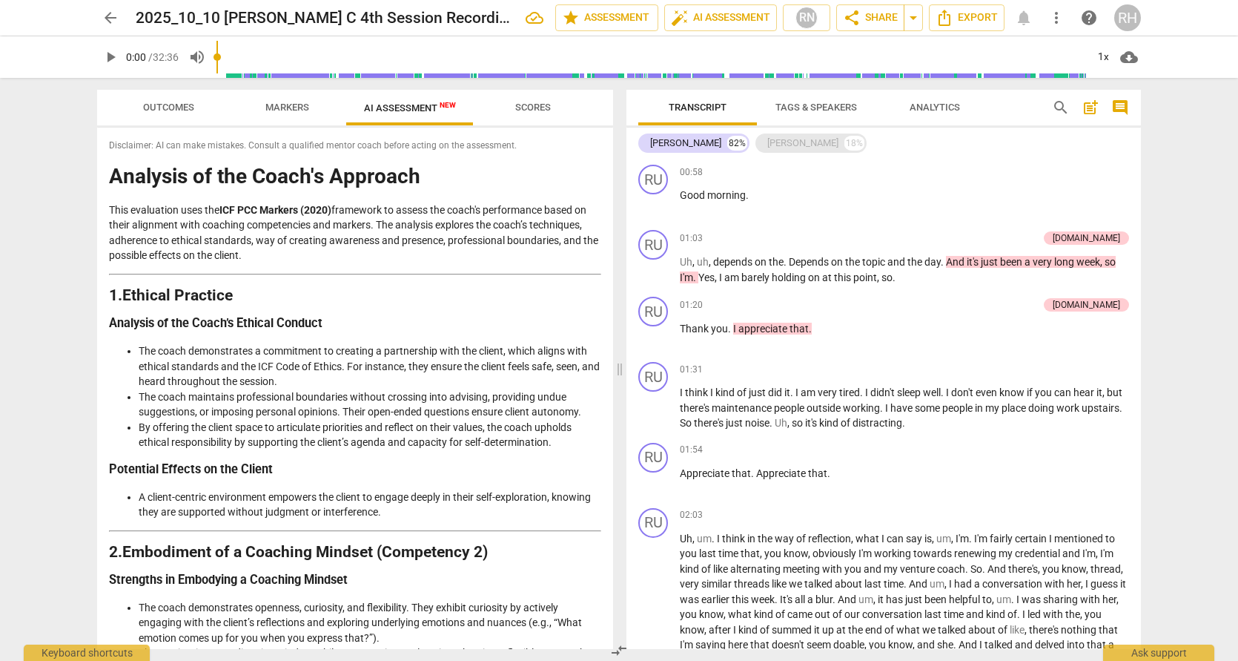
click at [767, 139] on div "[PERSON_NAME]" at bounding box center [802, 143] width 71 height 15
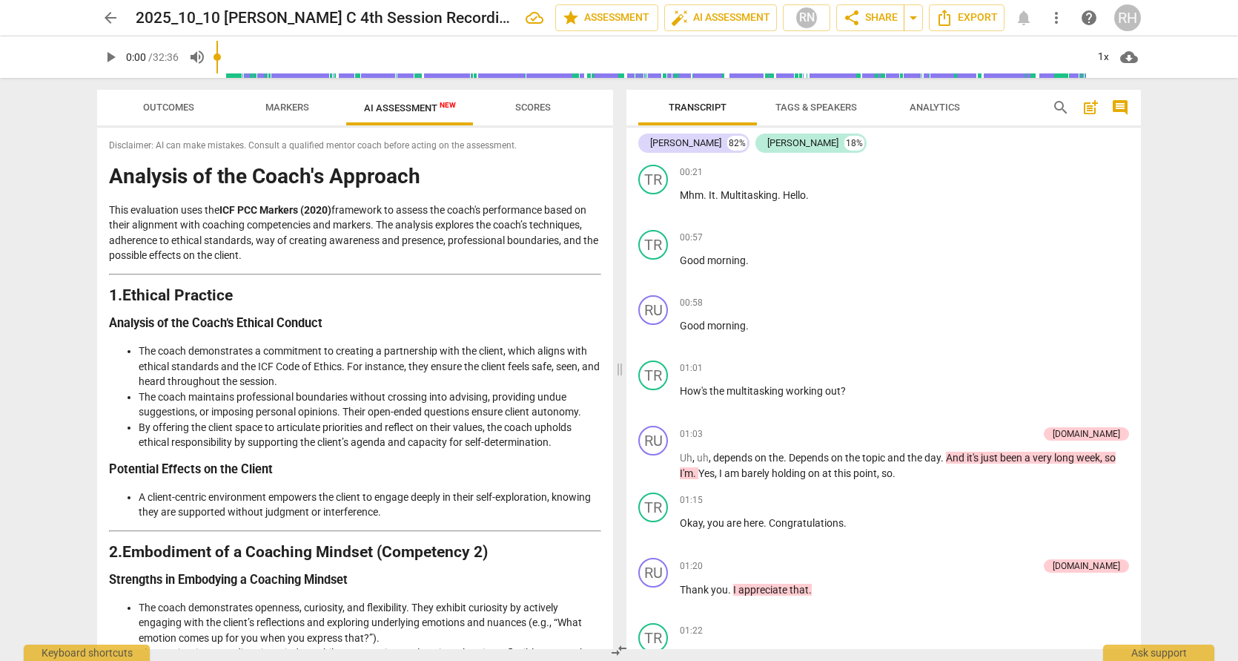
click at [816, 108] on span "Tags & Speakers" at bounding box center [817, 107] width 82 height 11
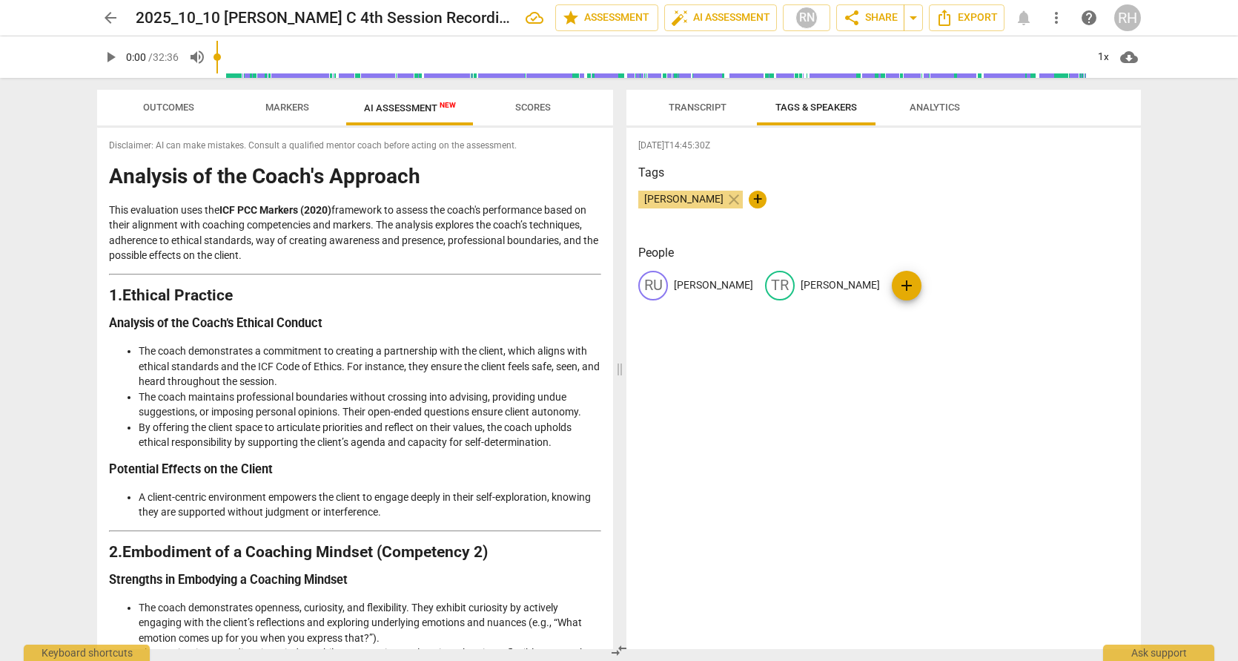
click at [681, 282] on p "[PERSON_NAME]" at bounding box center [713, 285] width 79 height 16
type input "[PERSON_NAME]"
click at [875, 282] on p "[PERSON_NAME]" at bounding box center [902, 285] width 79 height 16
type input "[PERSON_NAME]"
click at [701, 106] on span "Transcript" at bounding box center [698, 107] width 58 height 11
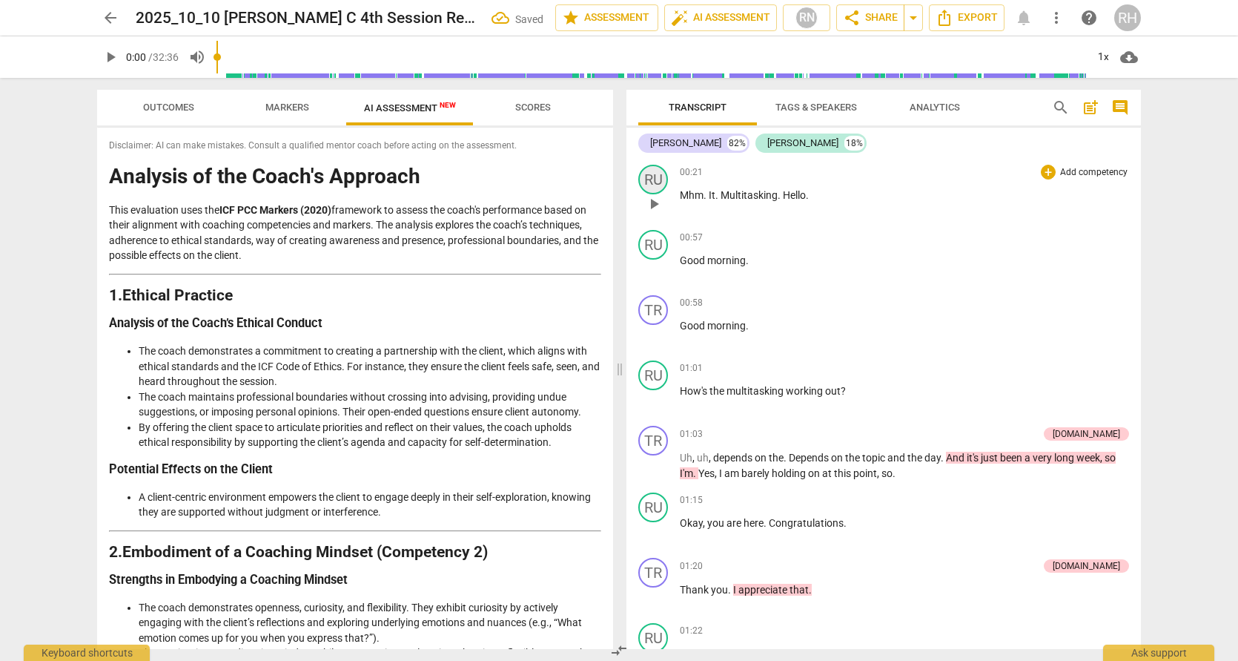
click at [658, 178] on div "RU" at bounding box center [653, 180] width 30 height 30
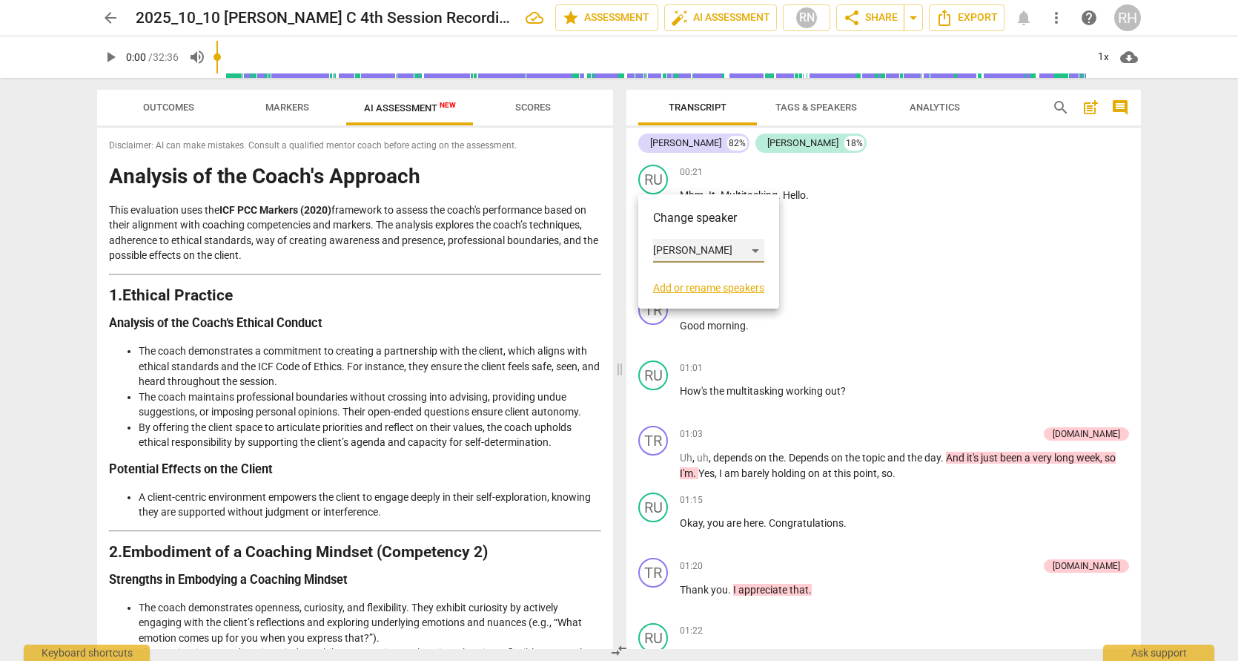
click at [672, 250] on div "[PERSON_NAME]" at bounding box center [708, 251] width 111 height 24
click at [672, 225] on li "[PERSON_NAME]" at bounding box center [709, 222] width 113 height 28
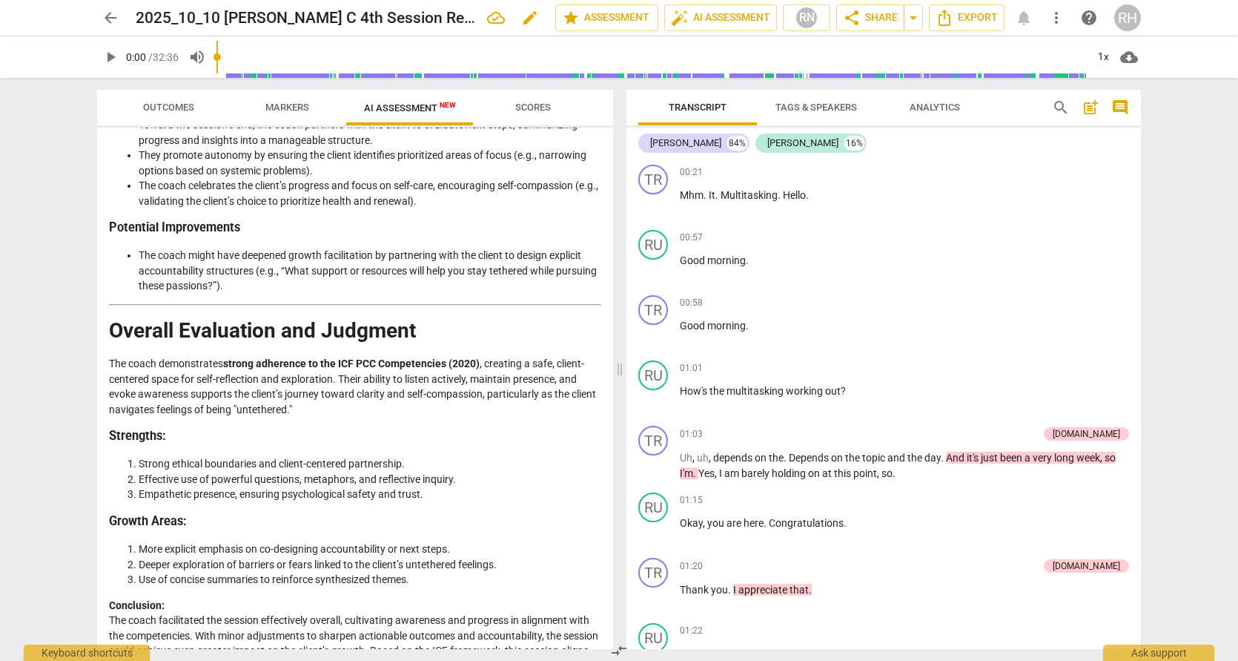
click at [521, 17] on span "edit" at bounding box center [530, 18] width 18 height 18
type input "2025_10_10 [PERSON_NAME] C 4th Session Recording - CONTENDER"
click at [500, 19] on span "done" at bounding box center [504, 18] width 18 height 18
click at [110, 19] on span "arrow_back" at bounding box center [111, 18] width 18 height 18
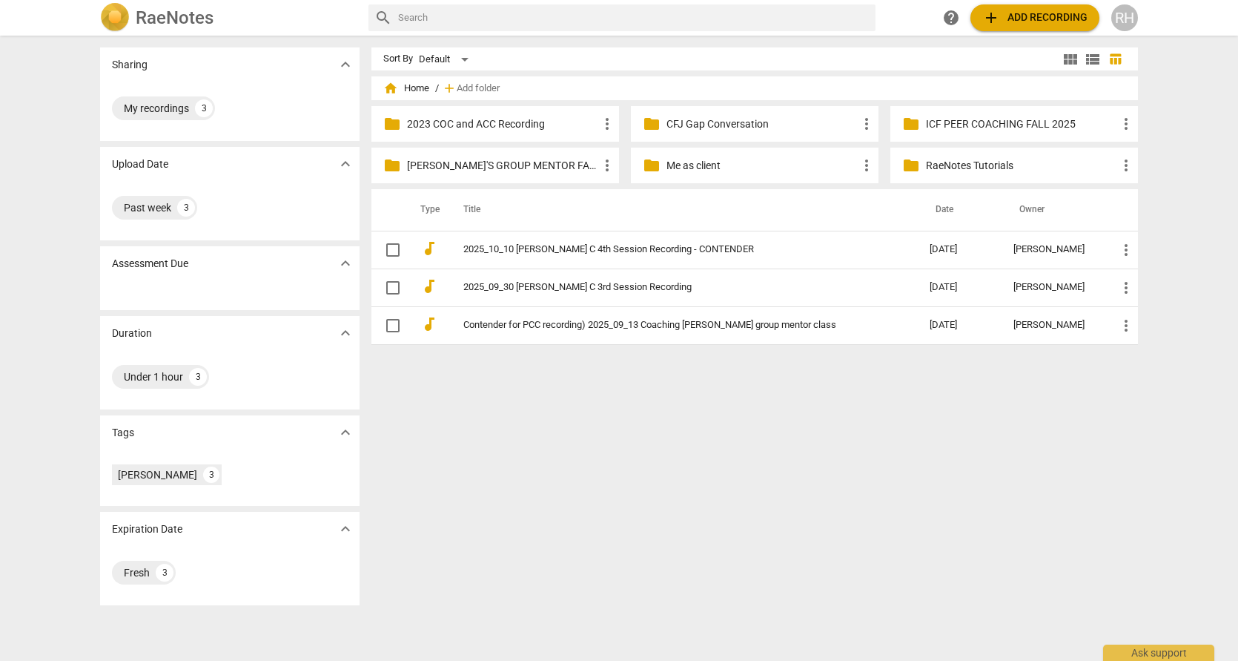
click at [974, 128] on p "ICF PEER COACHING FALL 2025" at bounding box center [1021, 124] width 191 height 16
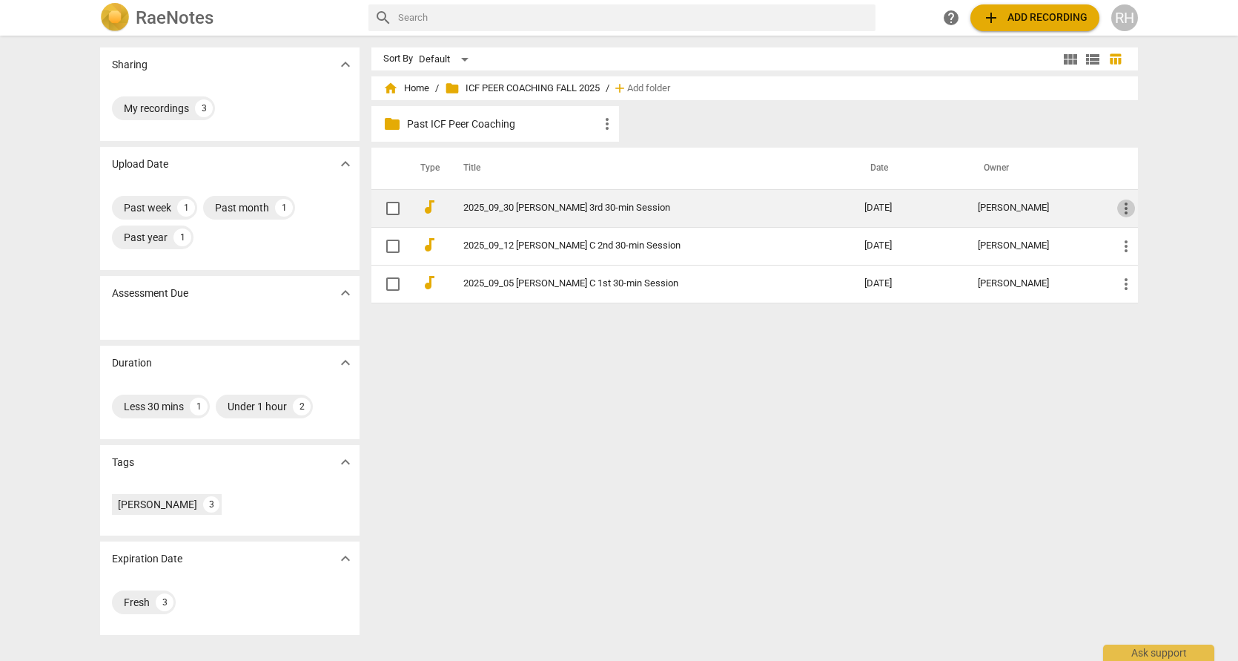
click at [1125, 208] on span "more_vert" at bounding box center [1126, 208] width 18 height 18
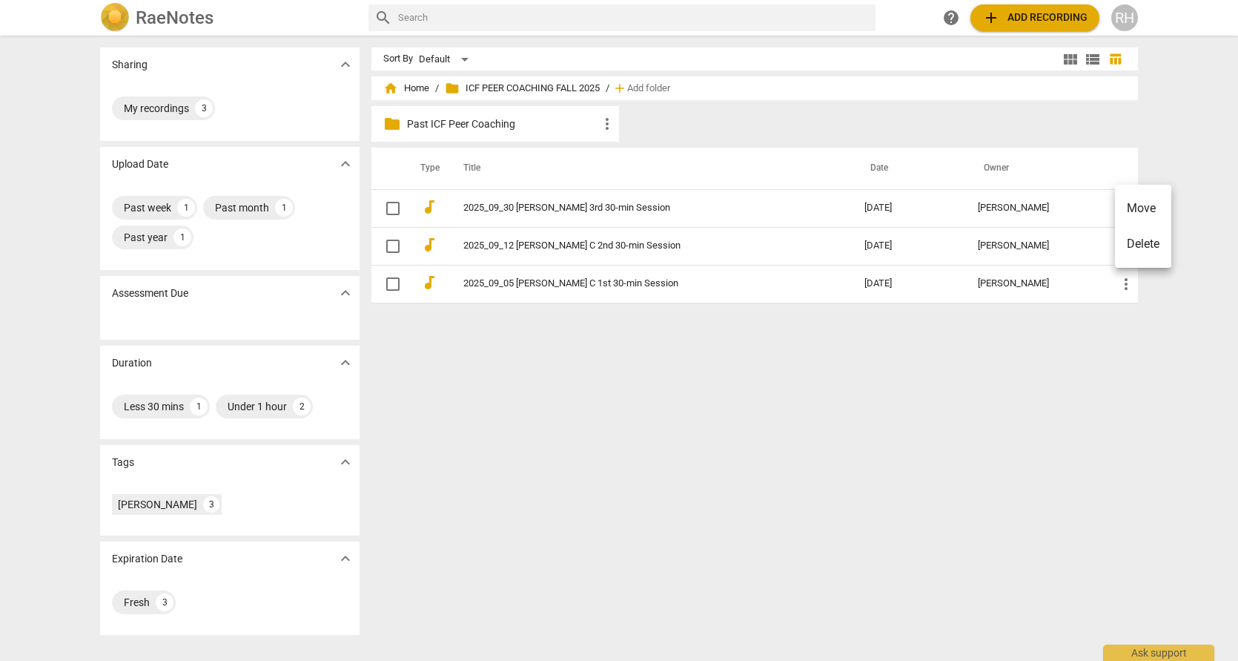
click at [607, 203] on div at bounding box center [619, 330] width 1238 height 661
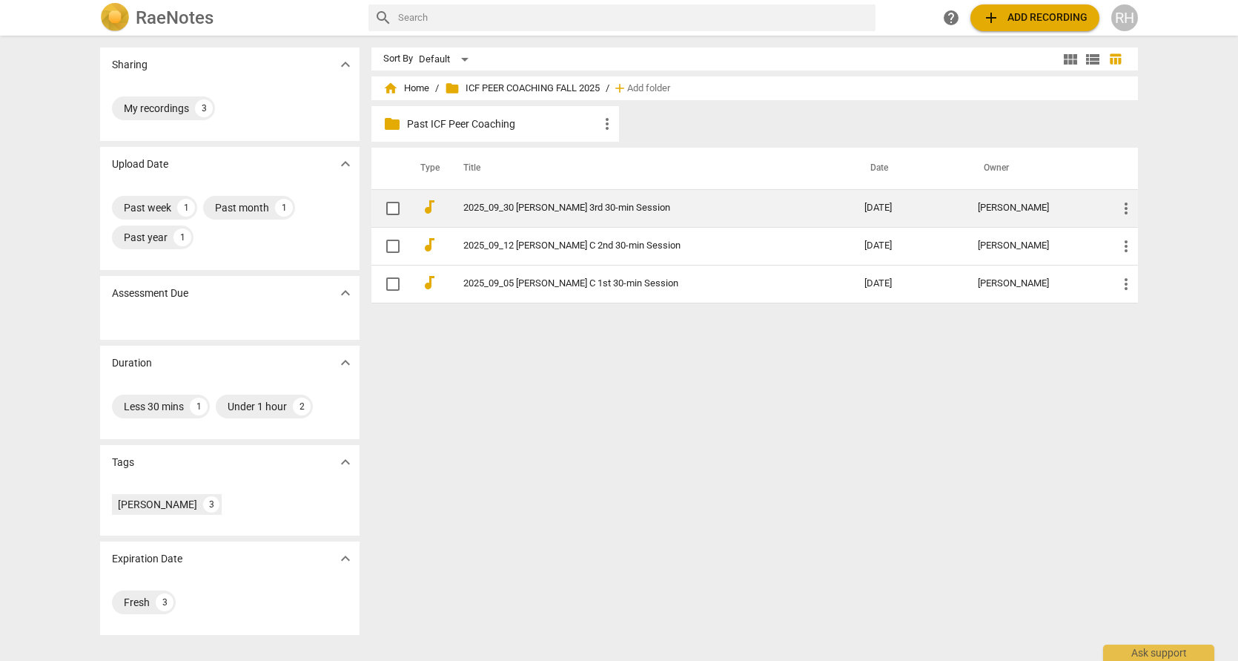
click at [609, 205] on link "2025_09_30 [PERSON_NAME] 3rd 30-min Session" at bounding box center [637, 207] width 348 height 11
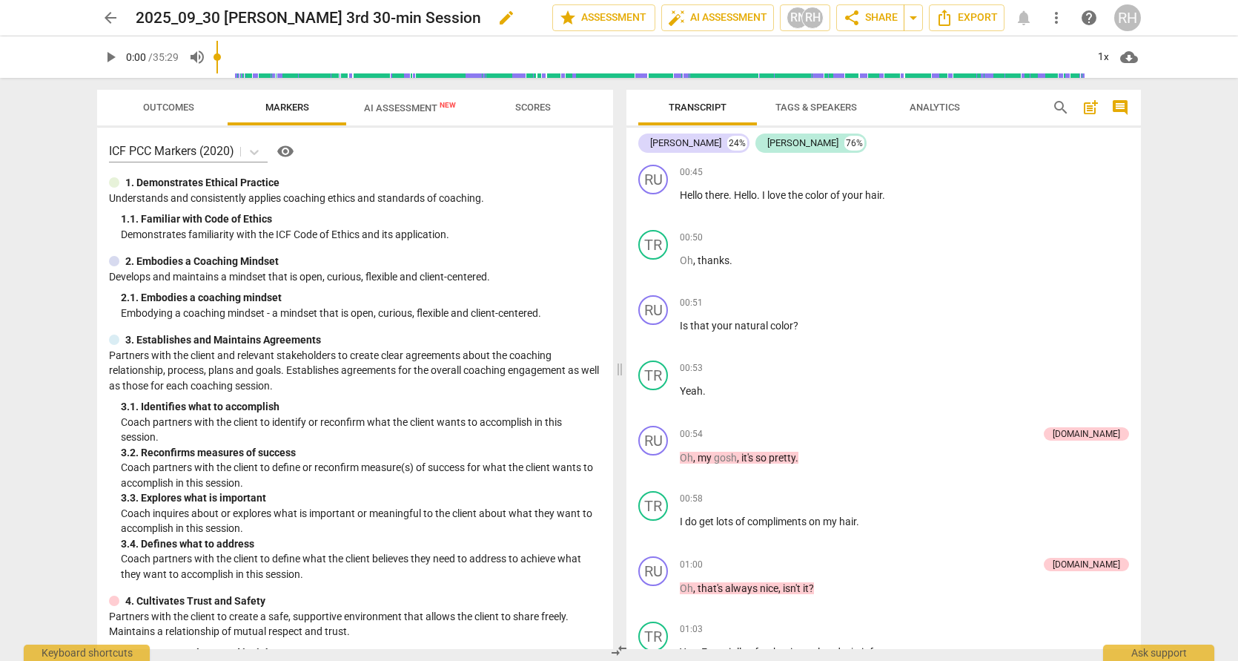
click at [497, 19] on span "edit" at bounding box center [506, 18] width 18 height 18
type input "2025_09_30 [PERSON_NAME] 3rd 30-min Session-NOT CONTENDER"
click at [495, 21] on span "done" at bounding box center [501, 18] width 18 height 18
click at [109, 16] on span "arrow_back" at bounding box center [111, 18] width 18 height 18
